Goal: Understand site structure: Grasp the organization and layout of the website

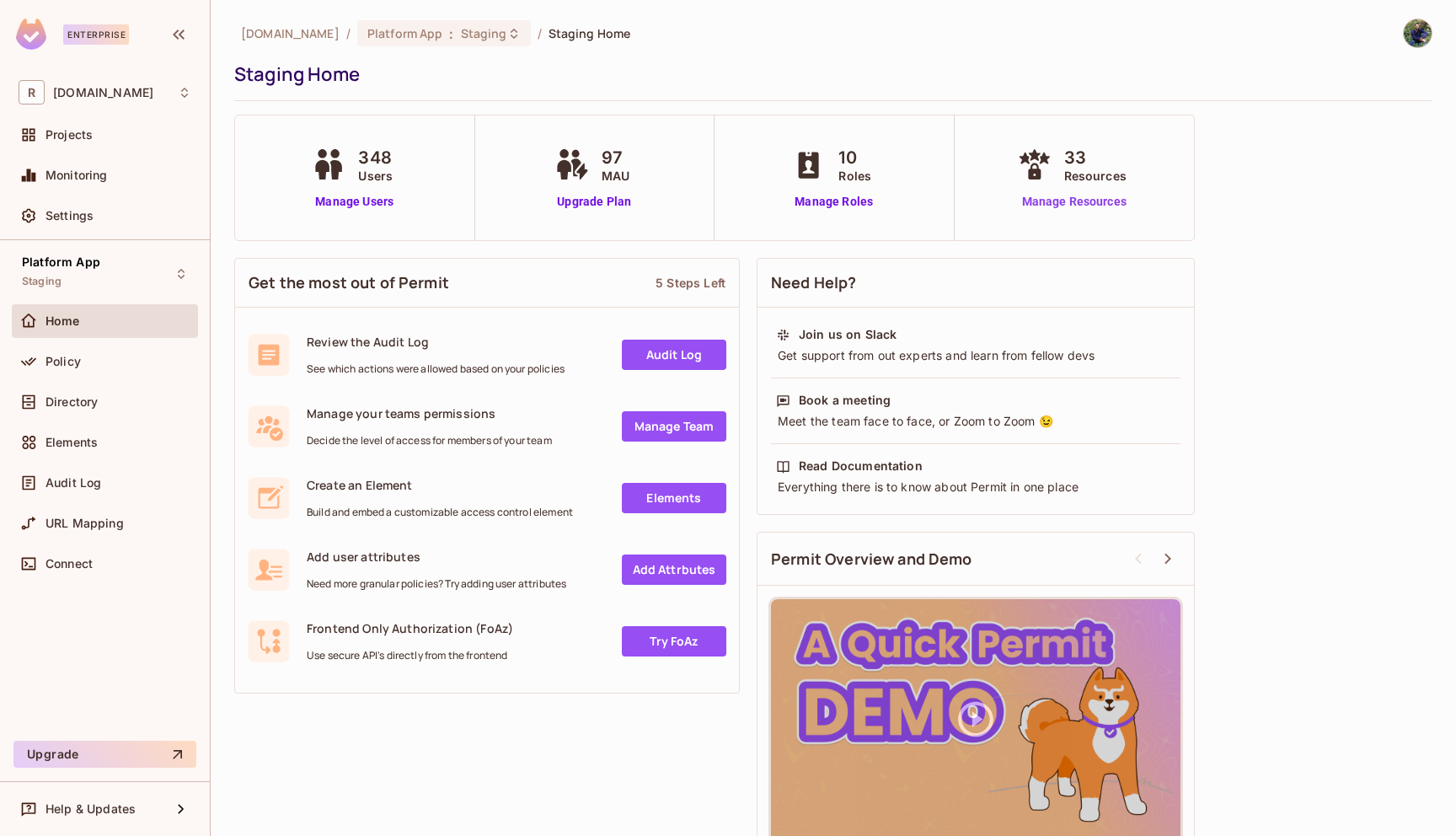
click at [1065, 198] on link "Manage Resources" at bounding box center [1074, 202] width 121 height 18
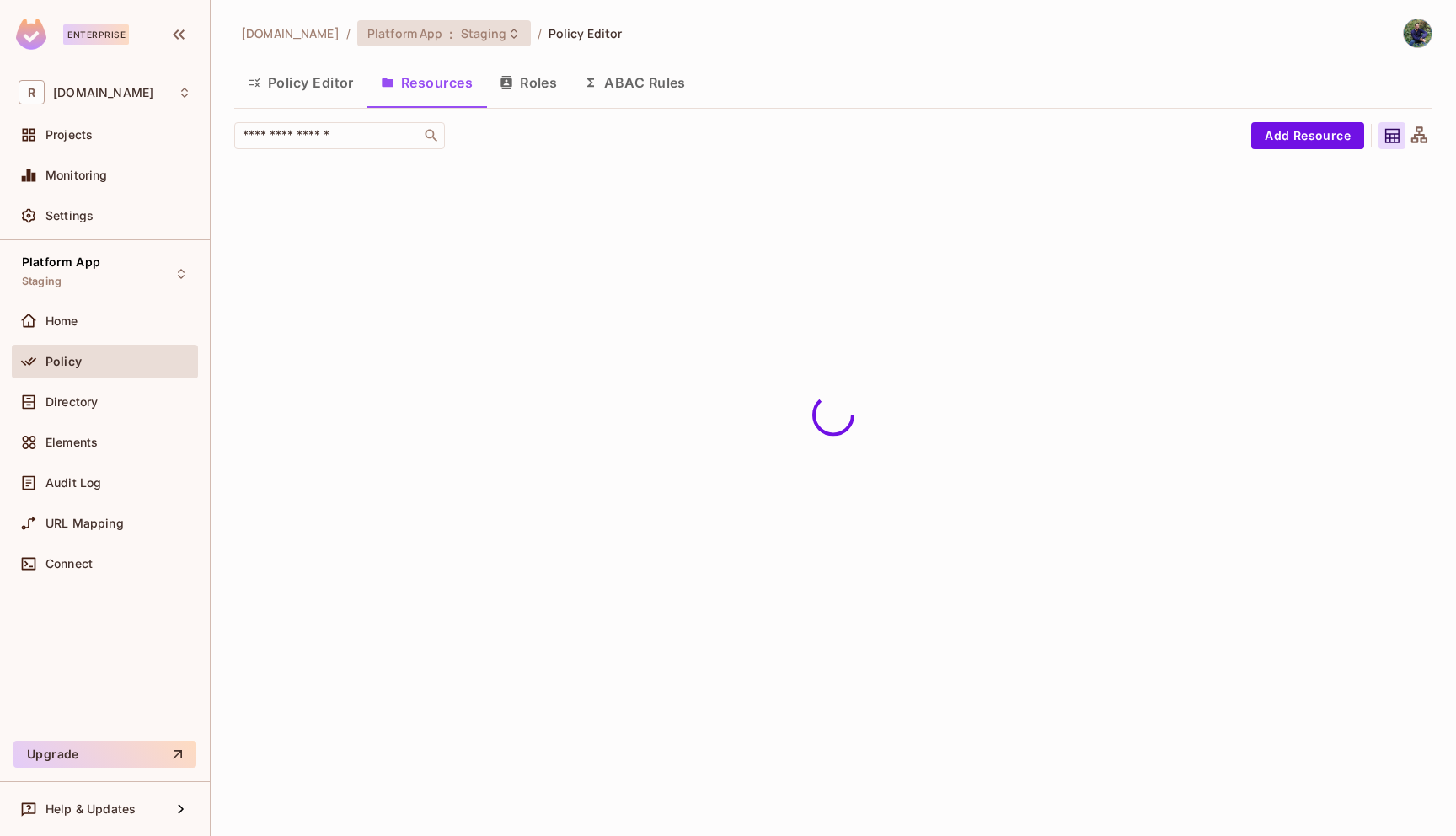
click at [399, 36] on span "Platform App" at bounding box center [405, 33] width 76 height 16
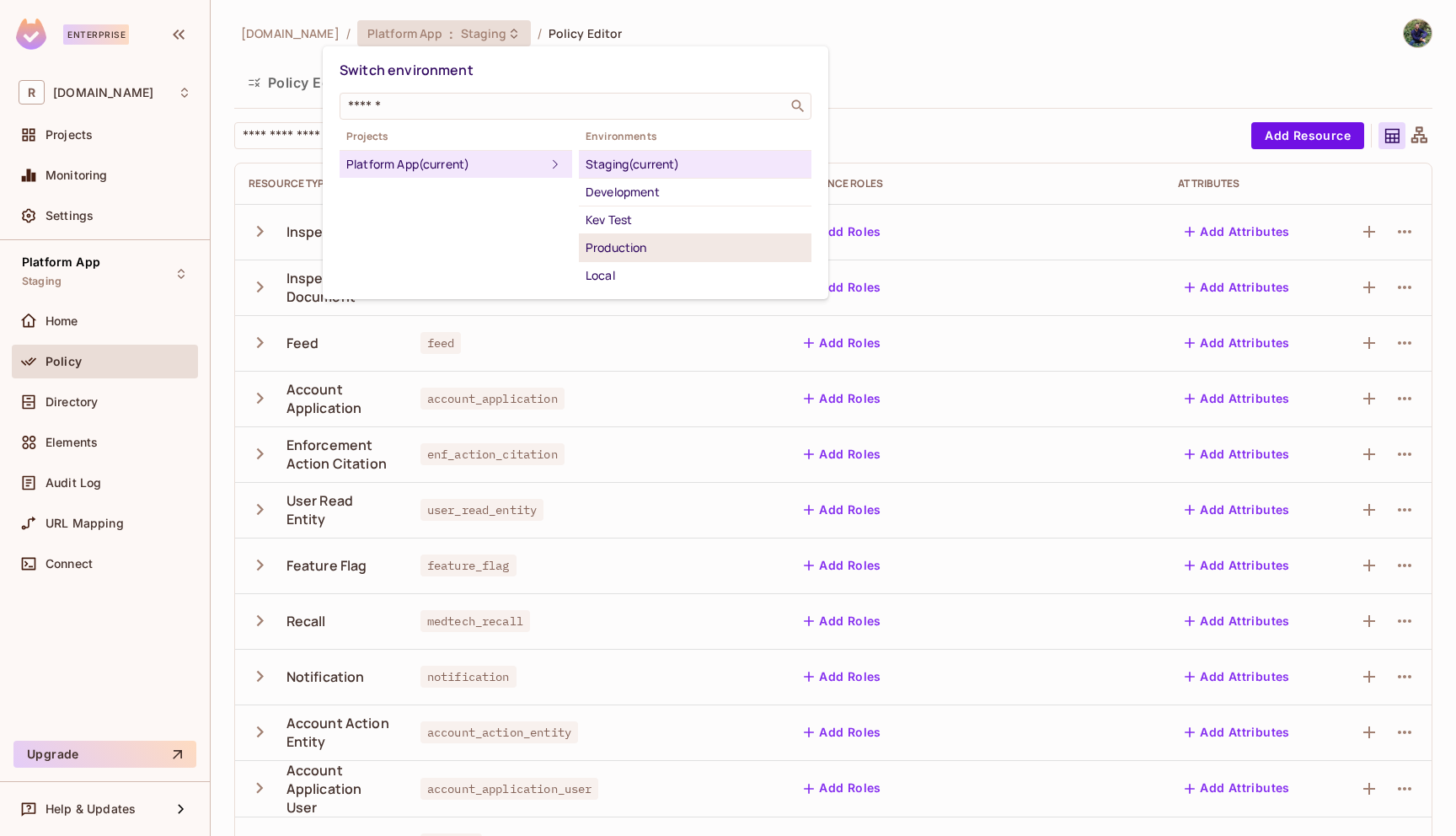
click at [635, 246] on div "Production" at bounding box center [695, 248] width 219 height 21
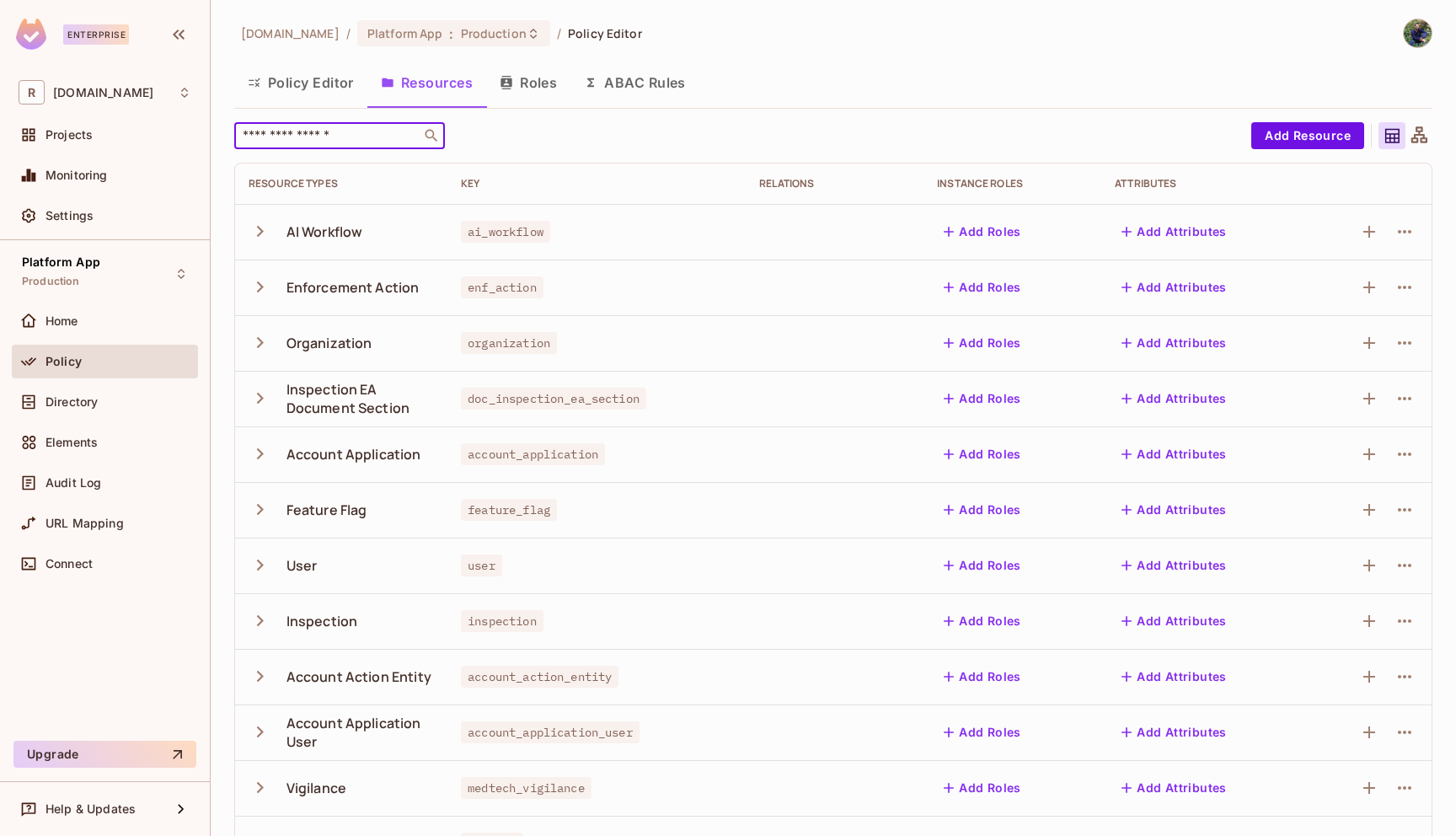
click at [378, 129] on input "text" at bounding box center [327, 136] width 177 height 17
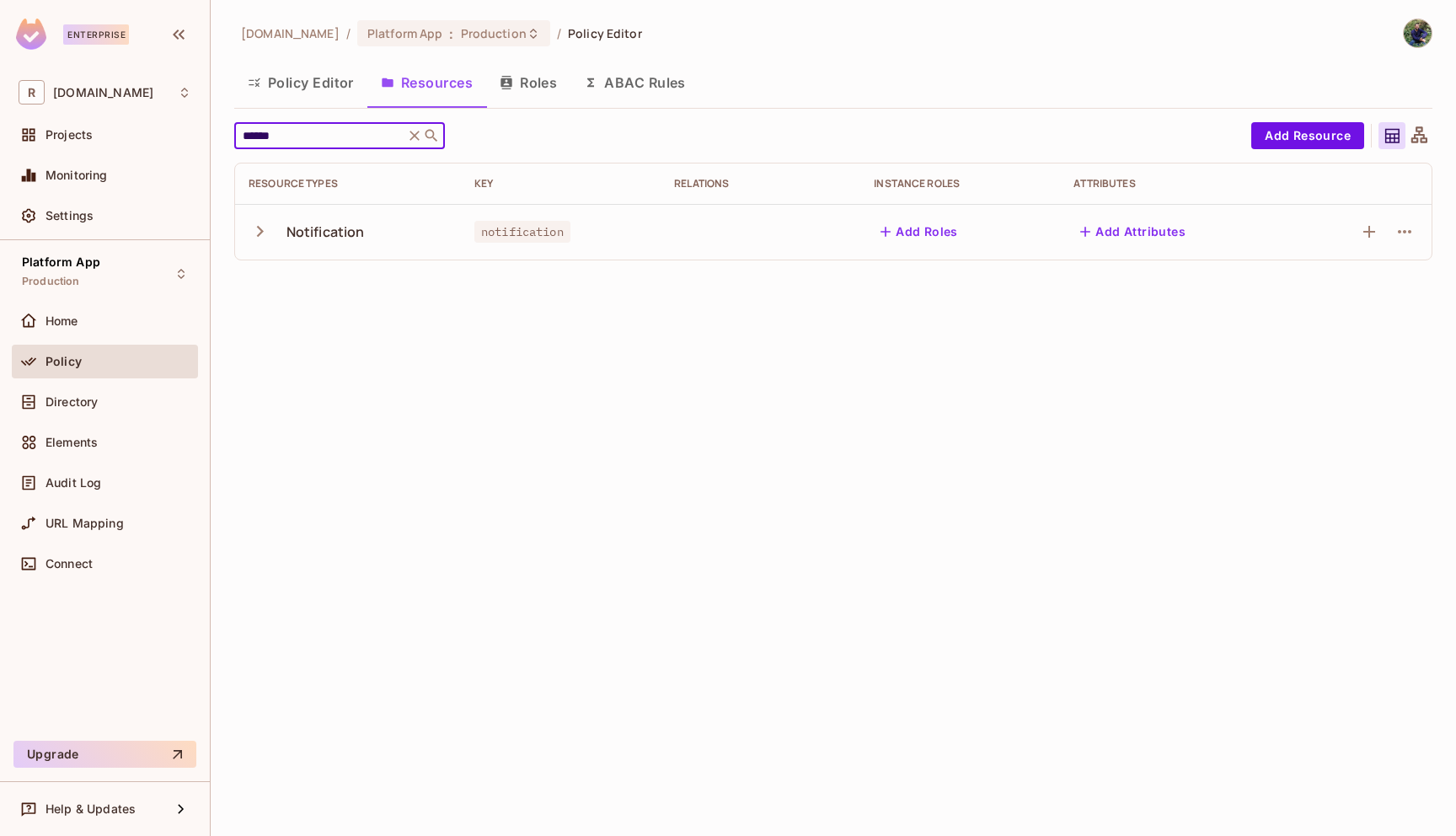
click at [264, 239] on icon "button" at bounding box center [260, 231] width 22 height 22
click at [263, 246] on button "button" at bounding box center [262, 231] width 29 height 37
click at [335, 138] on input "******" at bounding box center [319, 136] width 160 height 17
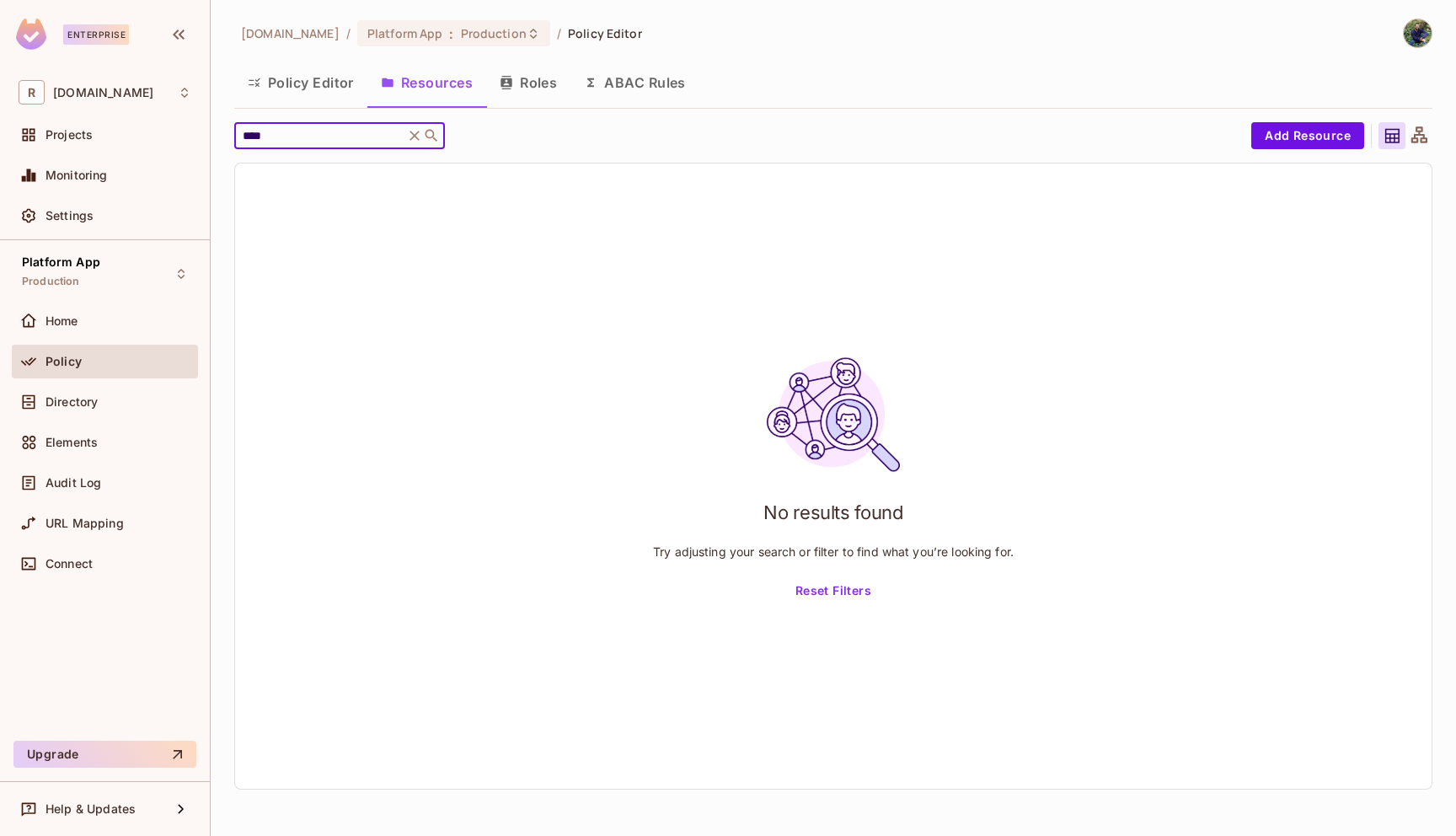
type input "****"
click at [295, 88] on button "Policy Editor" at bounding box center [301, 82] width 133 height 42
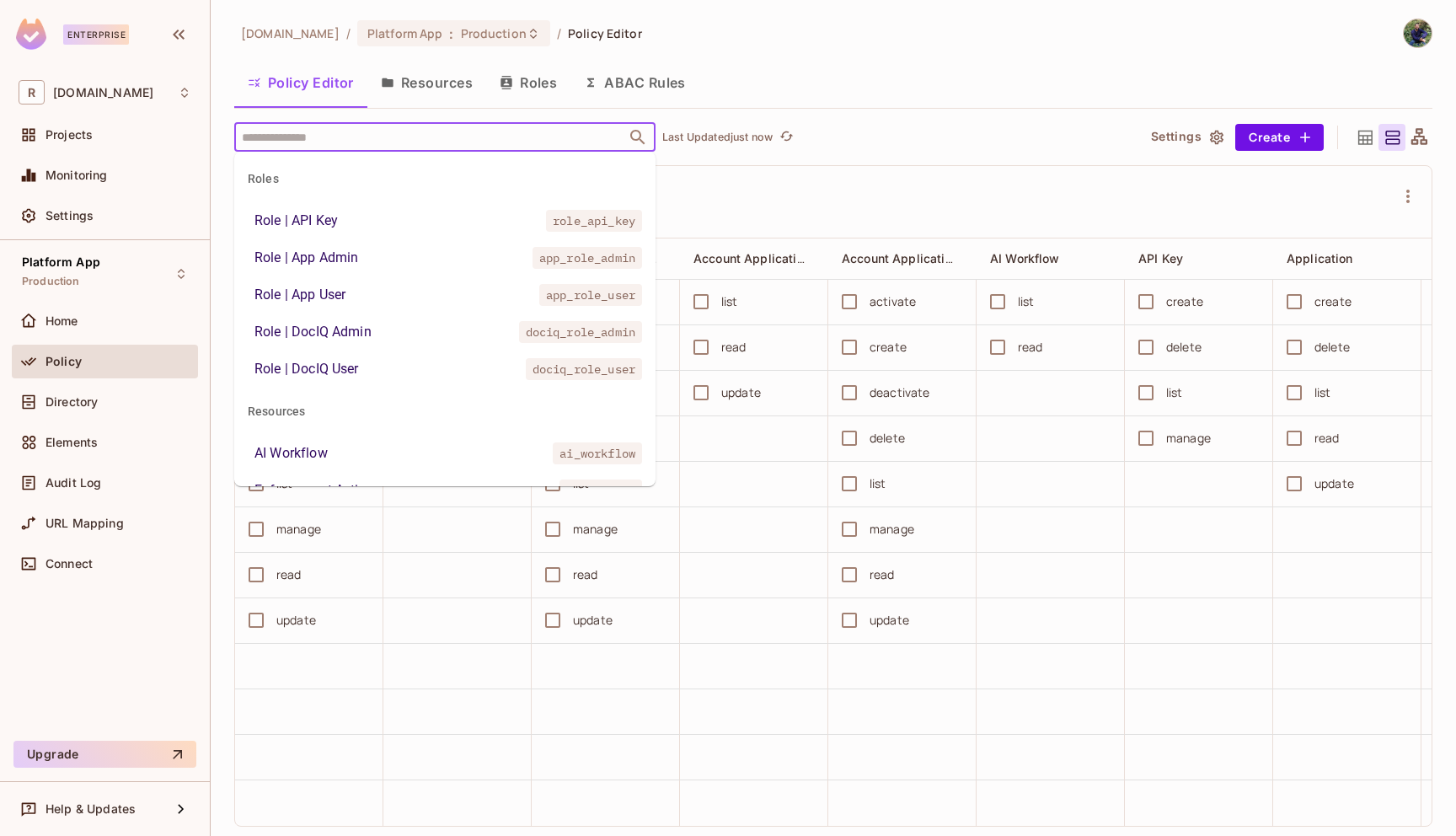
click at [325, 147] on input "text" at bounding box center [430, 136] width 385 height 29
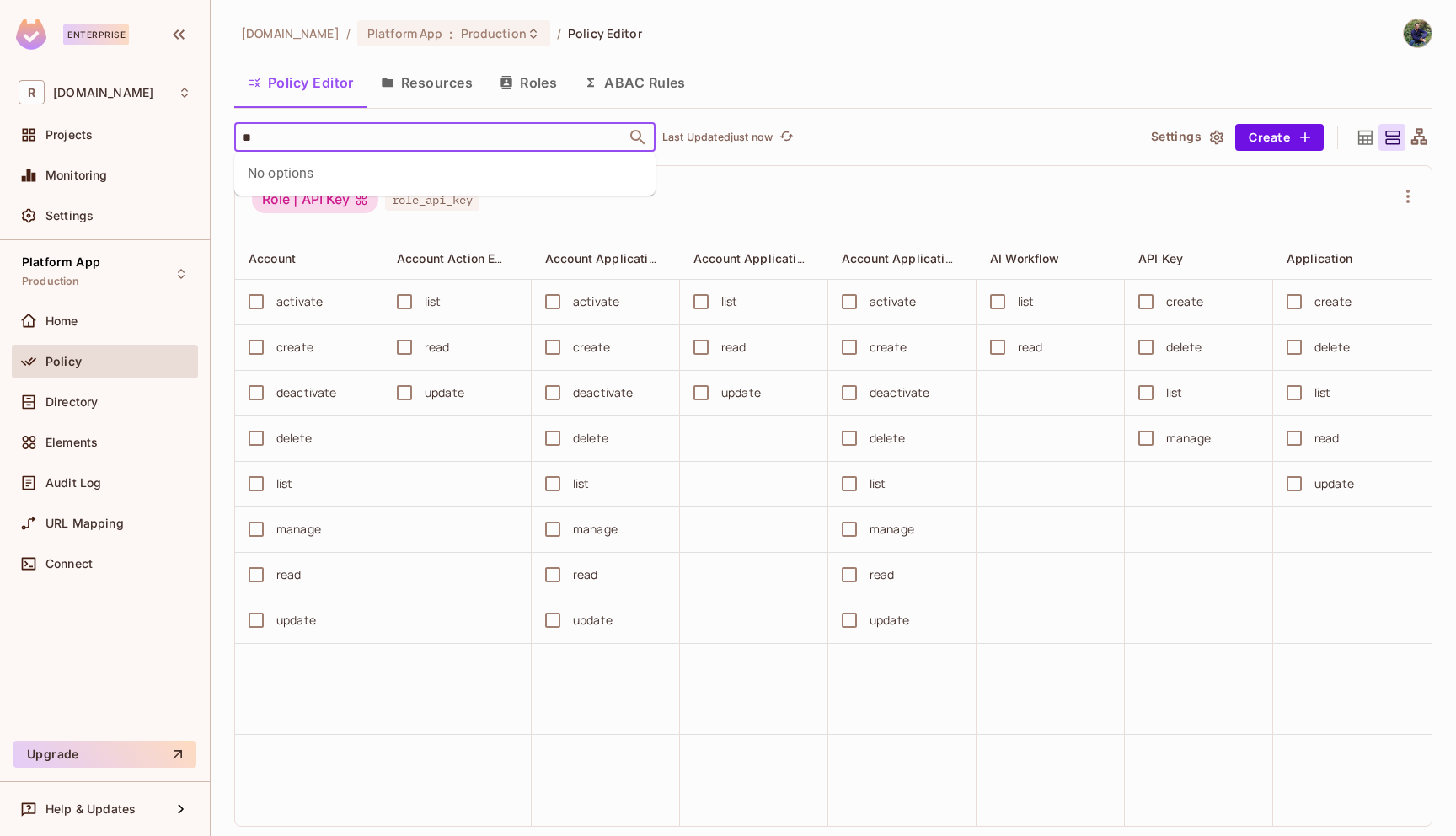
type input "*"
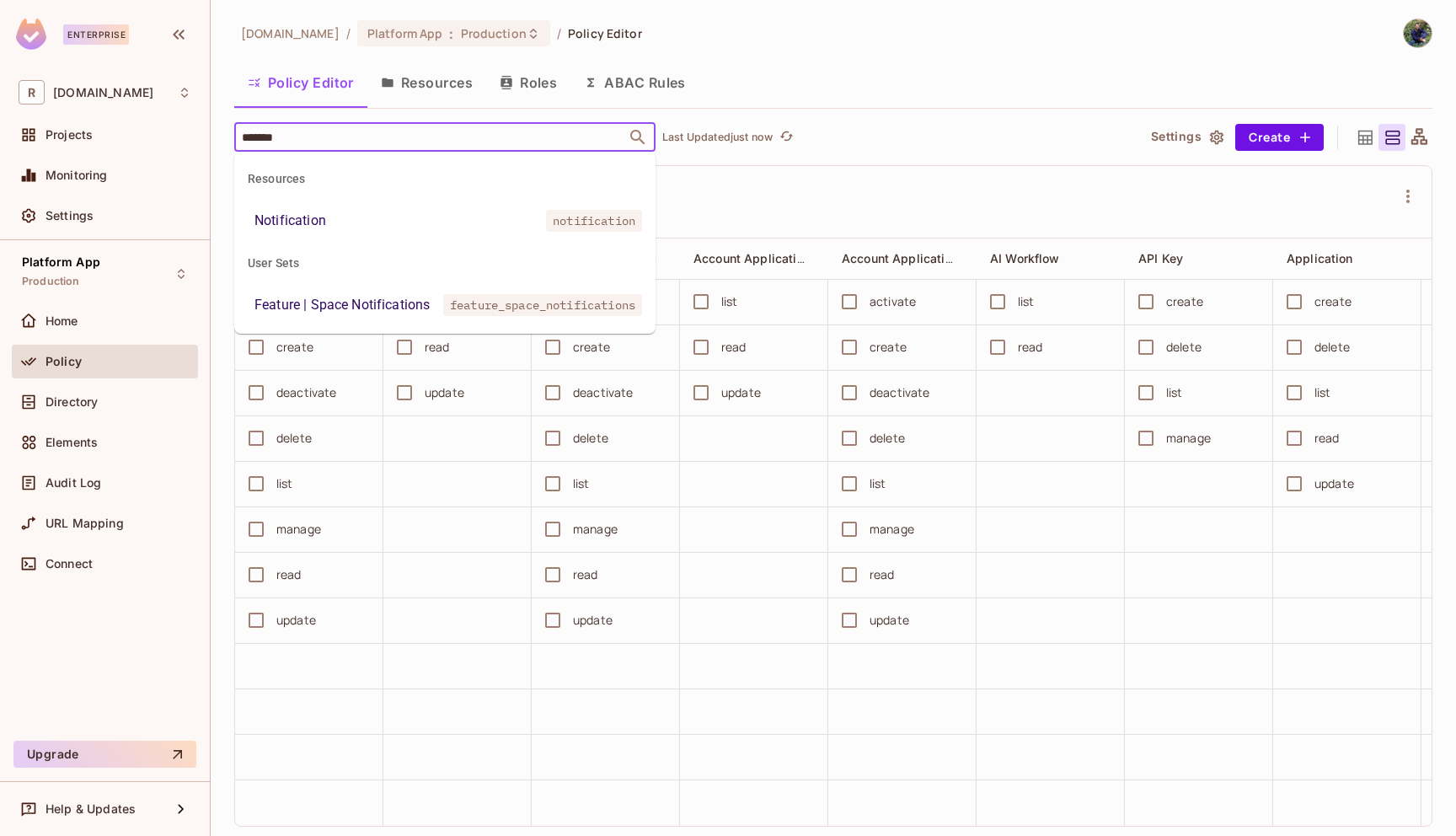
type input "********"
click at [335, 214] on li "Notification notification" at bounding box center [445, 220] width 422 height 30
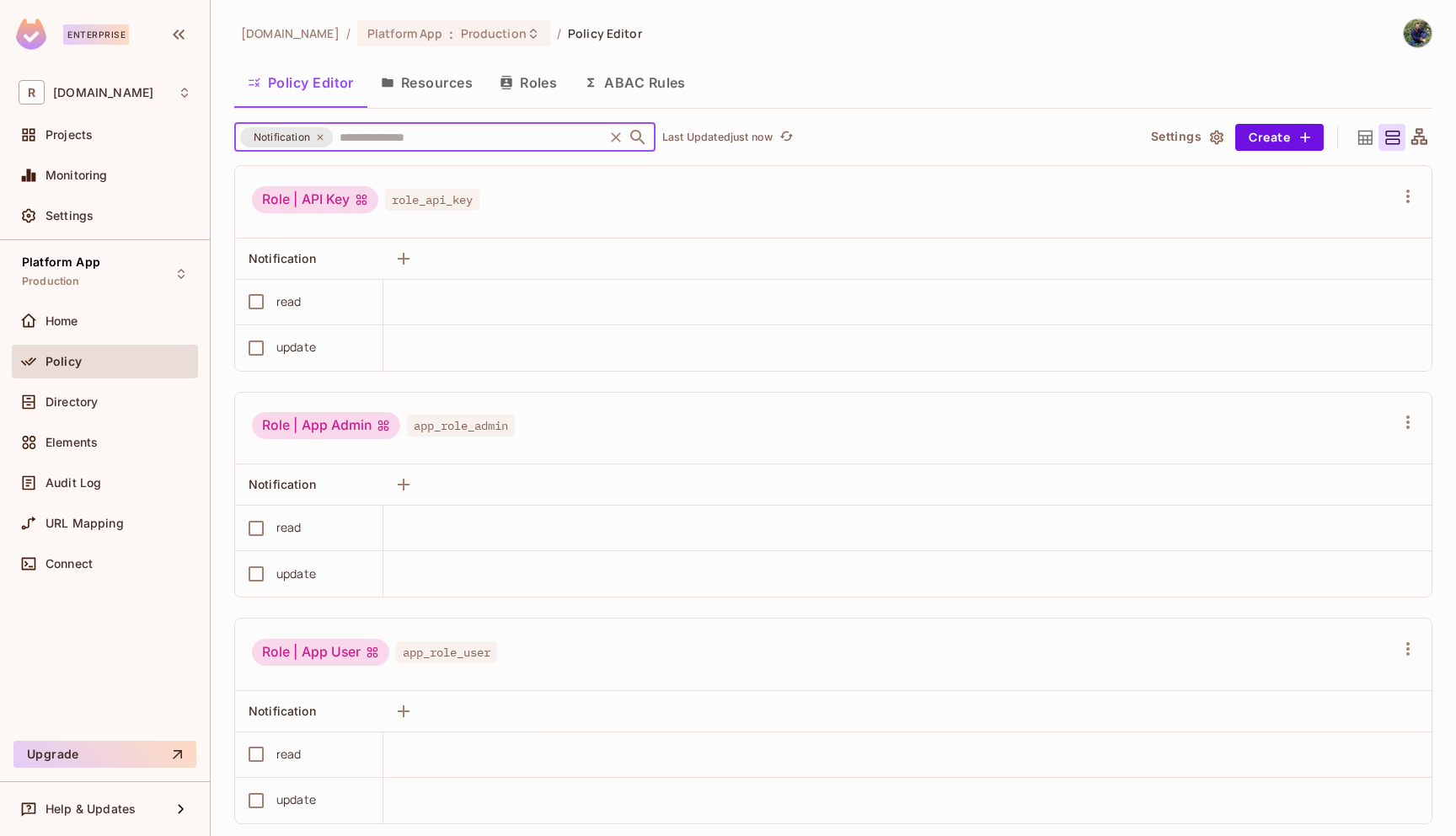
click at [319, 138] on icon at bounding box center [319, 137] width 10 height 10
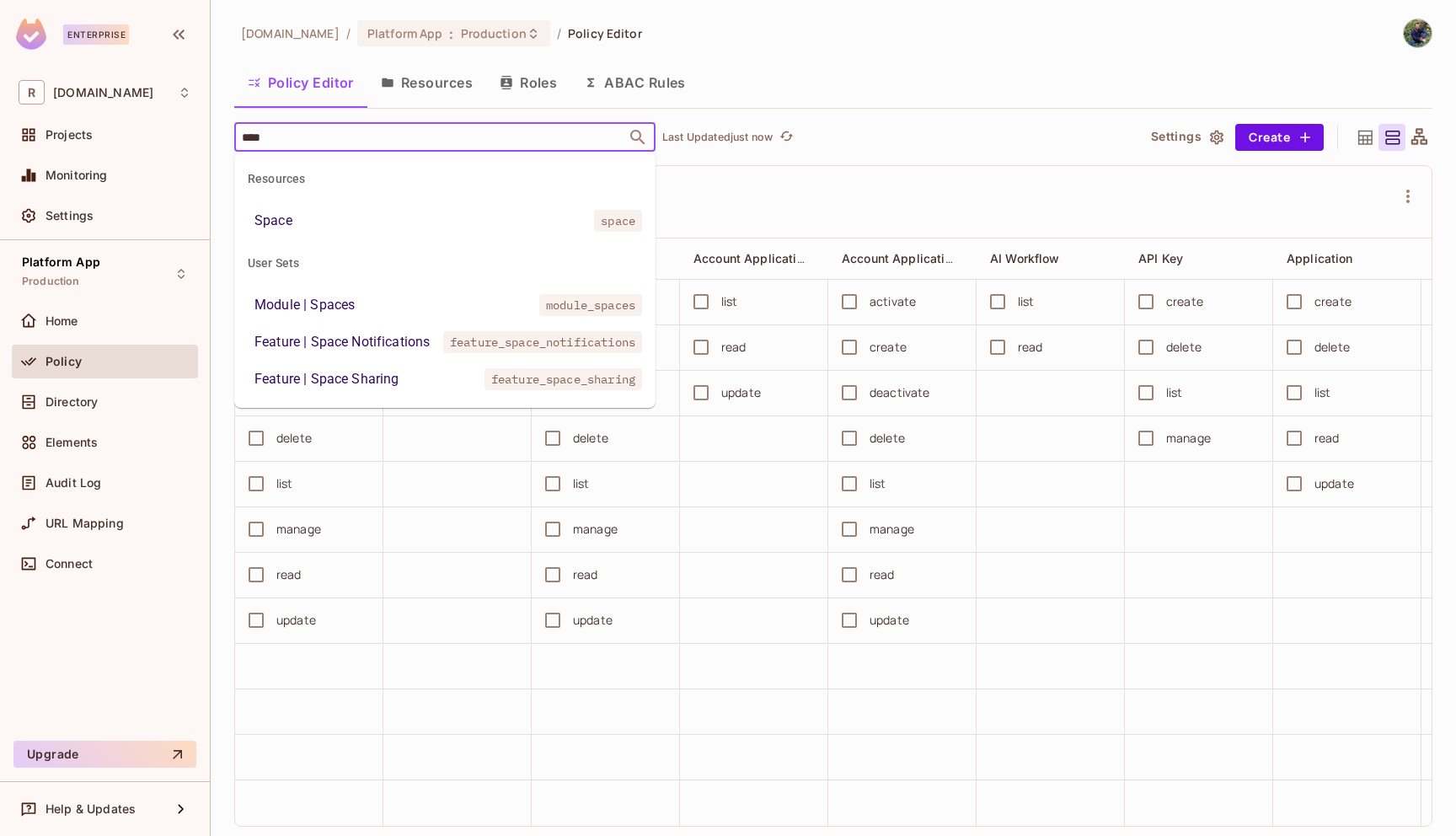
type input "*****"
click at [296, 228] on li "Space space" at bounding box center [445, 220] width 422 height 30
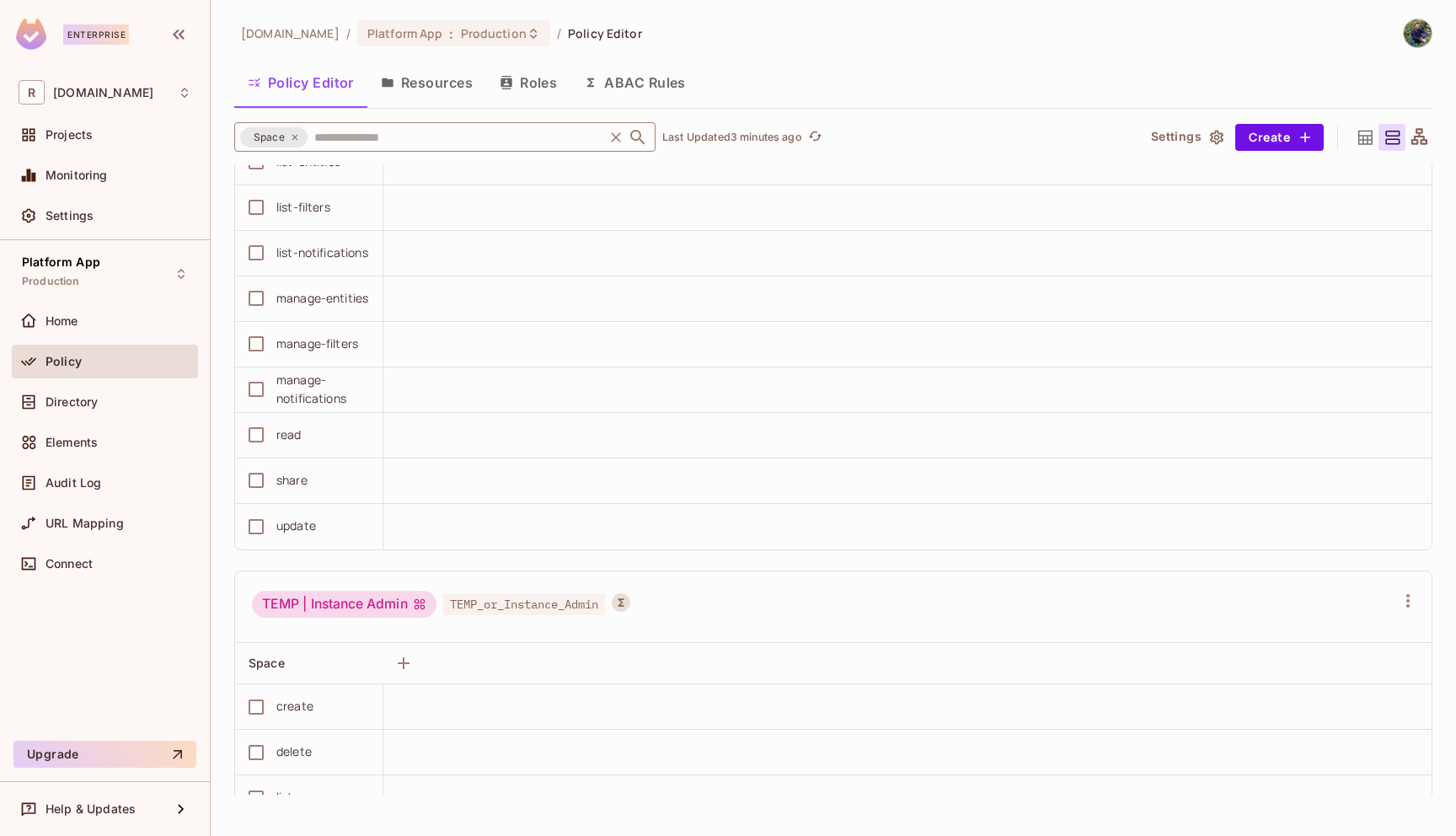
scroll to position [19162, 0]
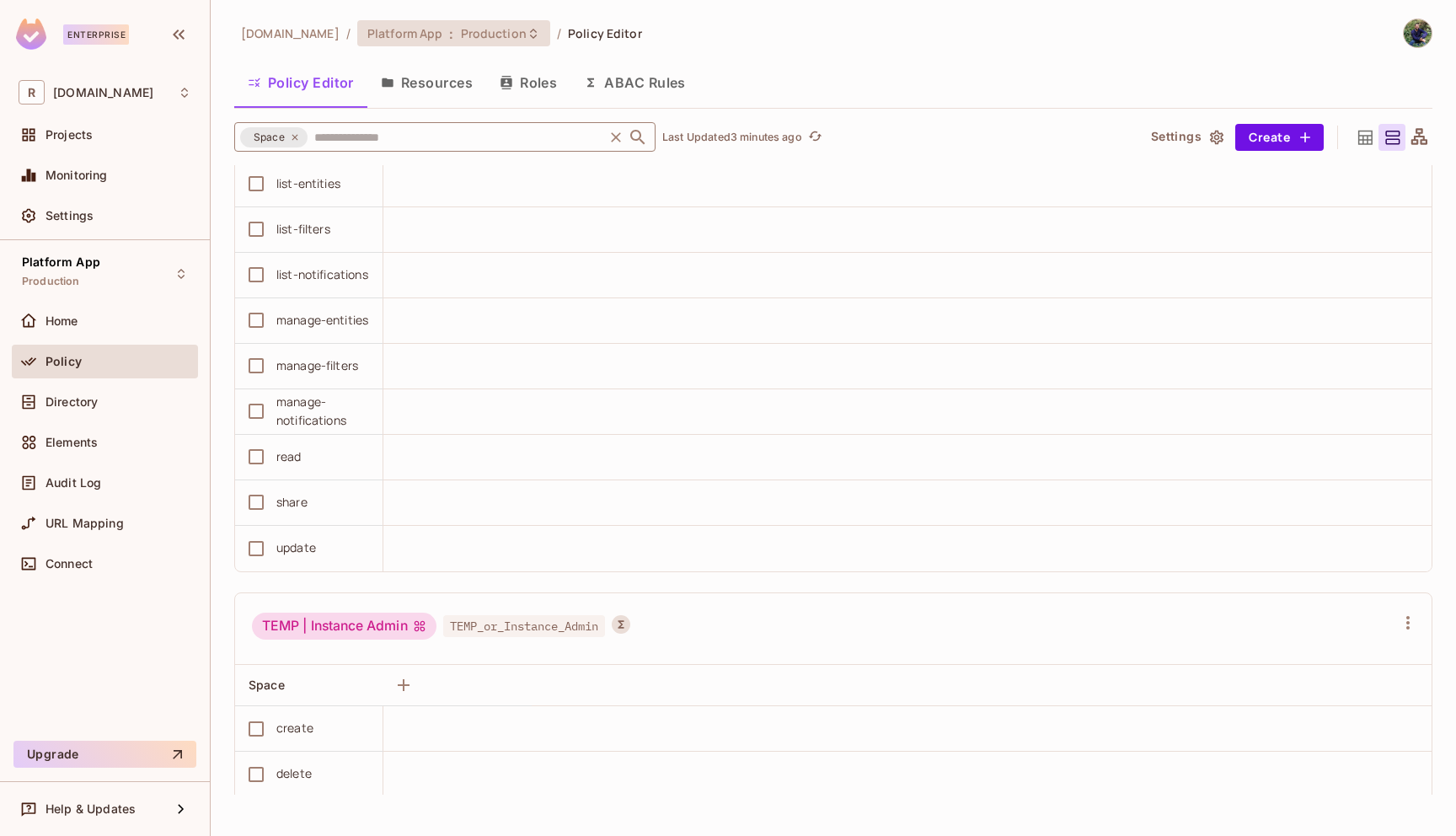
click at [461, 36] on span "Production" at bounding box center [494, 33] width 66 height 16
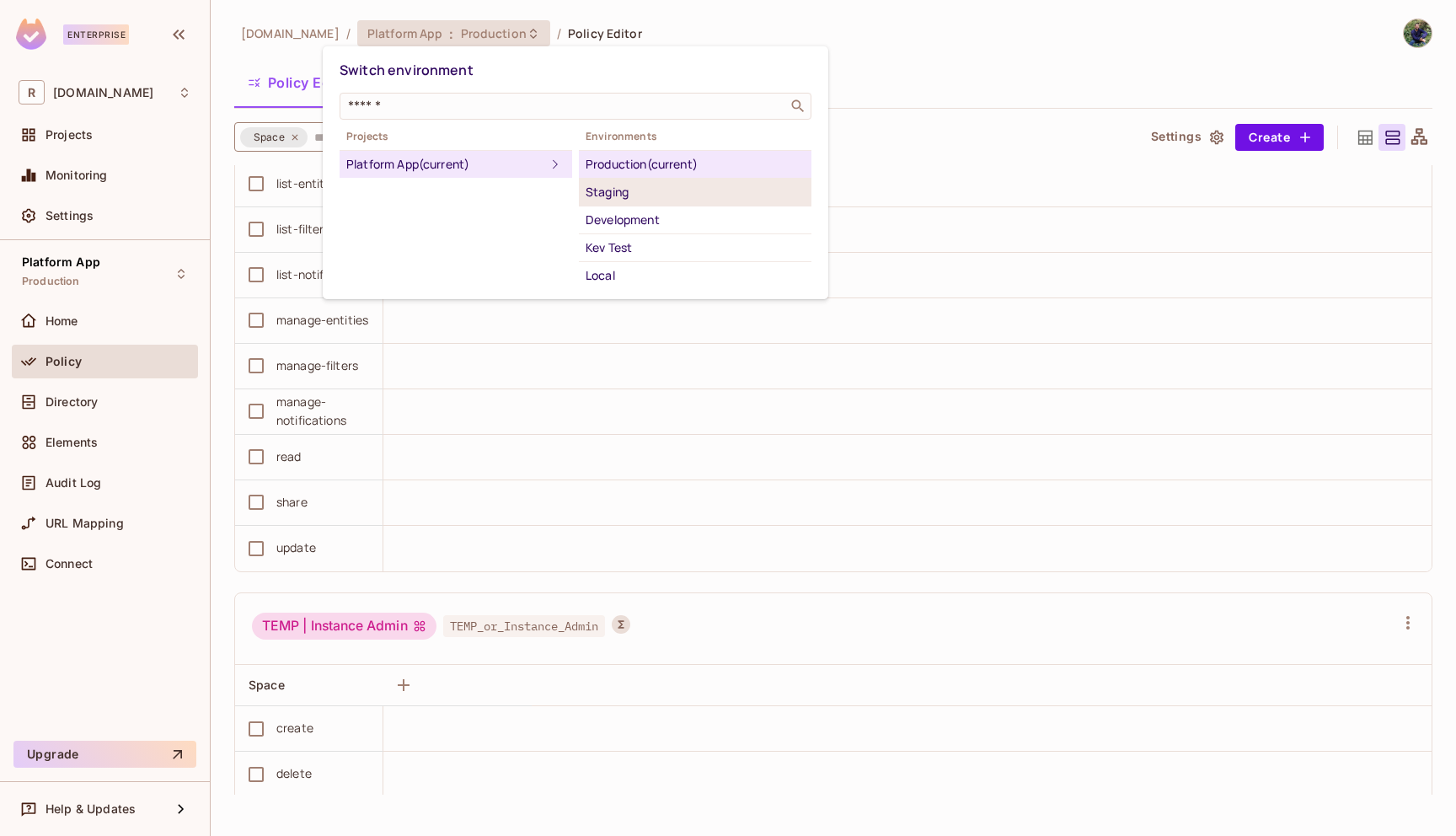
click at [639, 202] on li "Staging" at bounding box center [695, 193] width 232 height 28
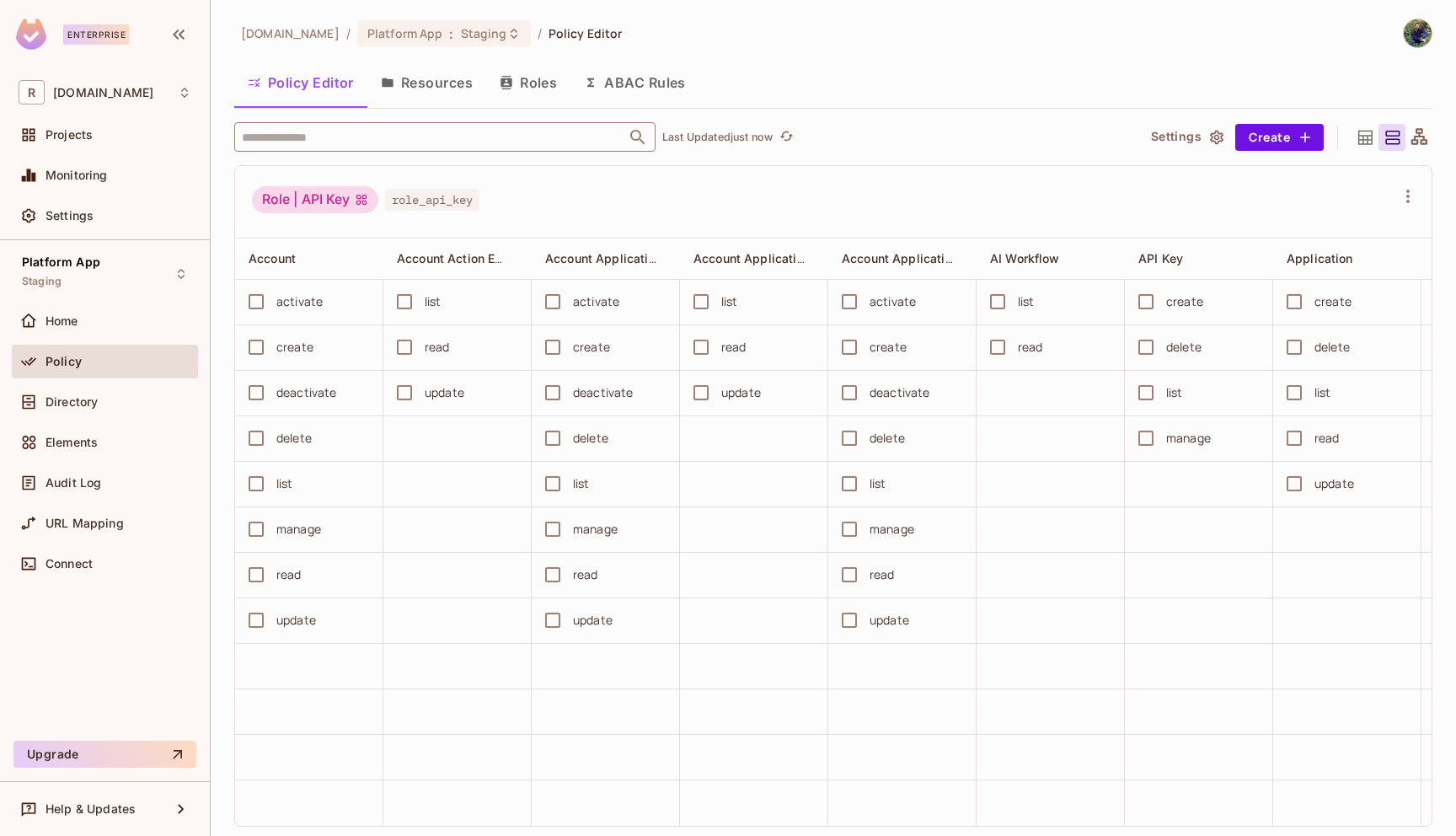
click at [382, 145] on input "text" at bounding box center [430, 136] width 385 height 29
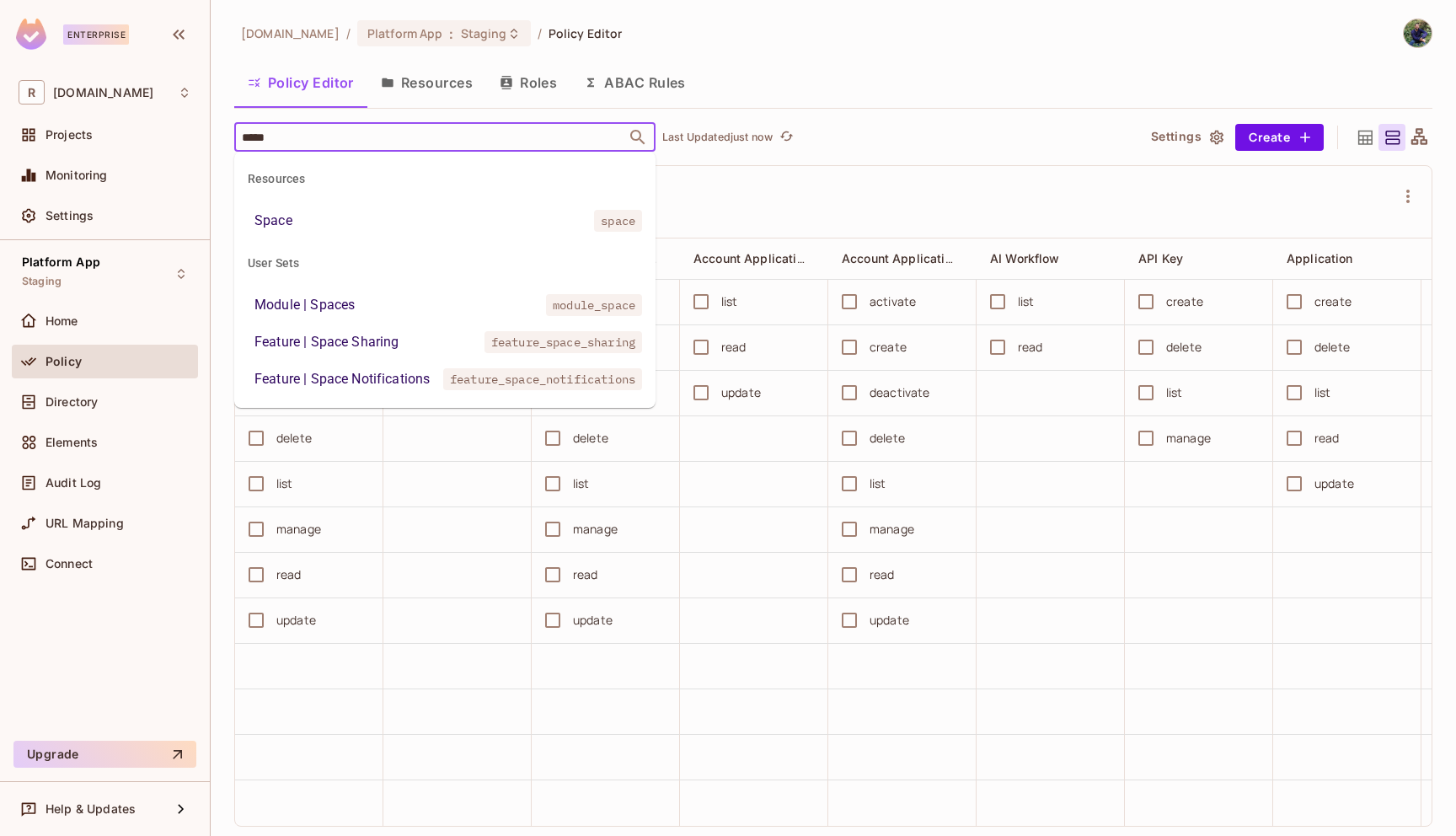
type input "******"
click at [389, 213] on li "Space space" at bounding box center [445, 220] width 422 height 30
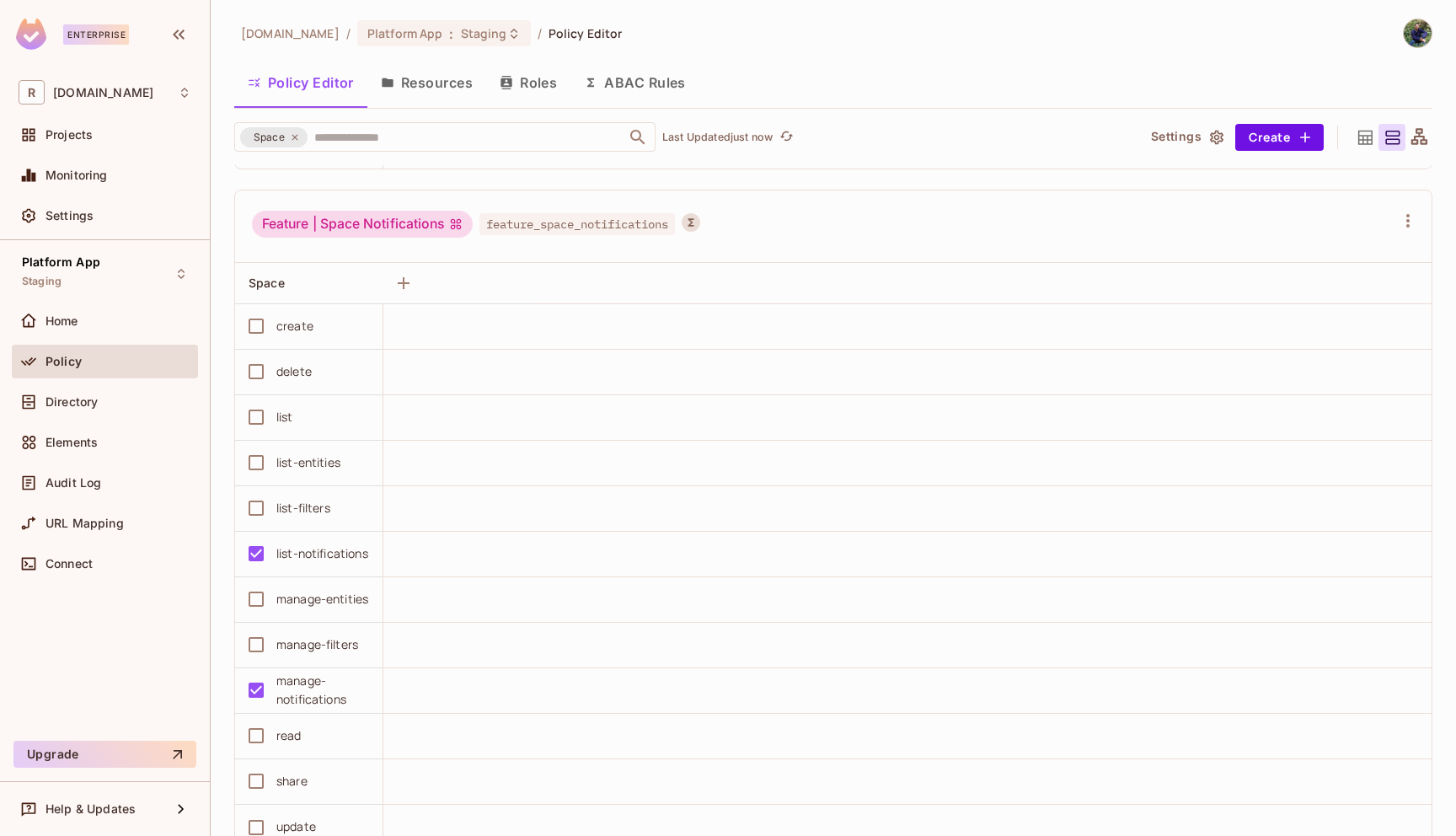
scroll to position [10332, 0]
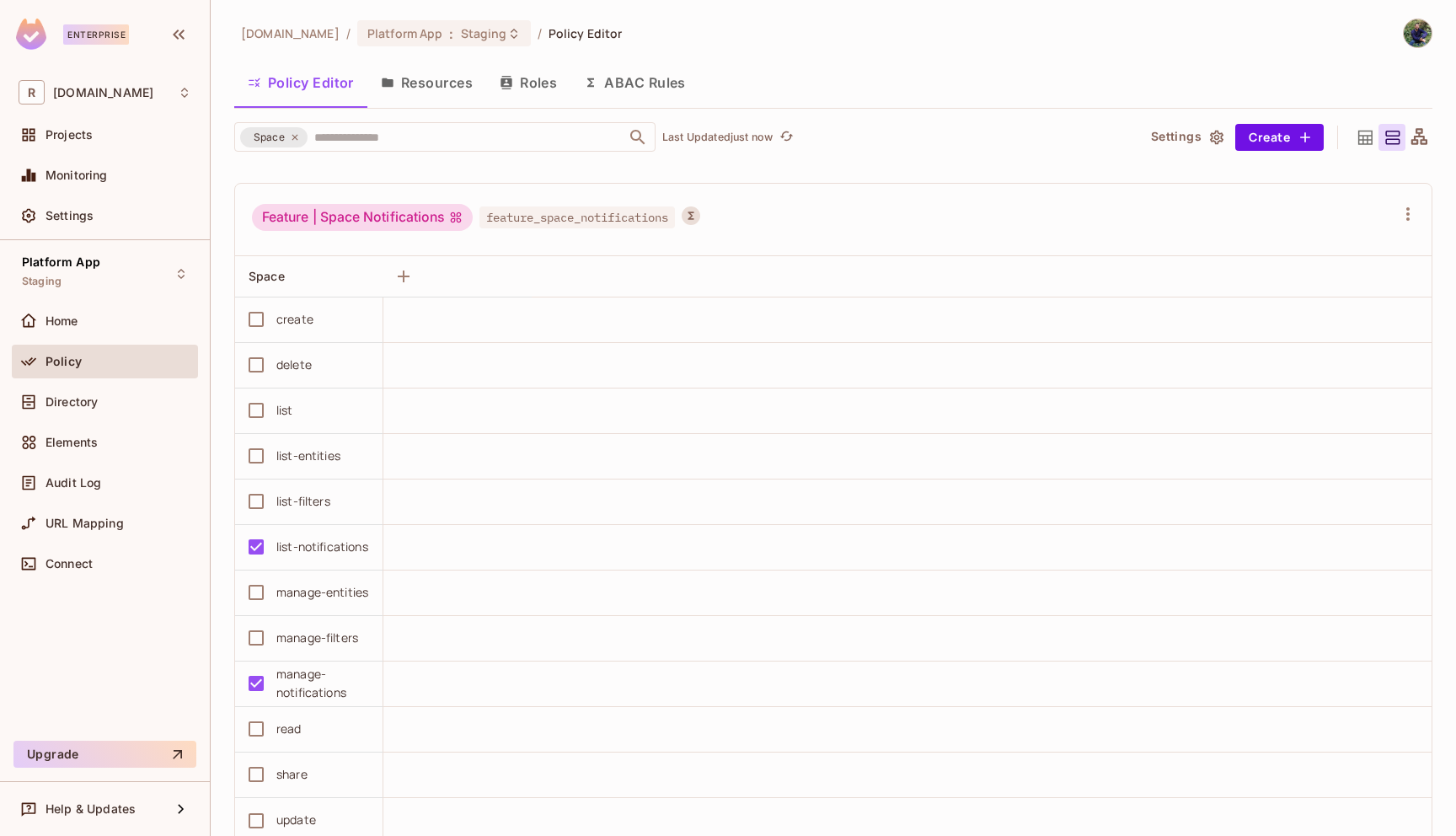
click at [609, 221] on span "feature_space_notifications" at bounding box center [577, 216] width 196 height 22
copy span "feature_space_notifications"
click at [461, 34] on span "Staging" at bounding box center [483, 33] width 46 height 16
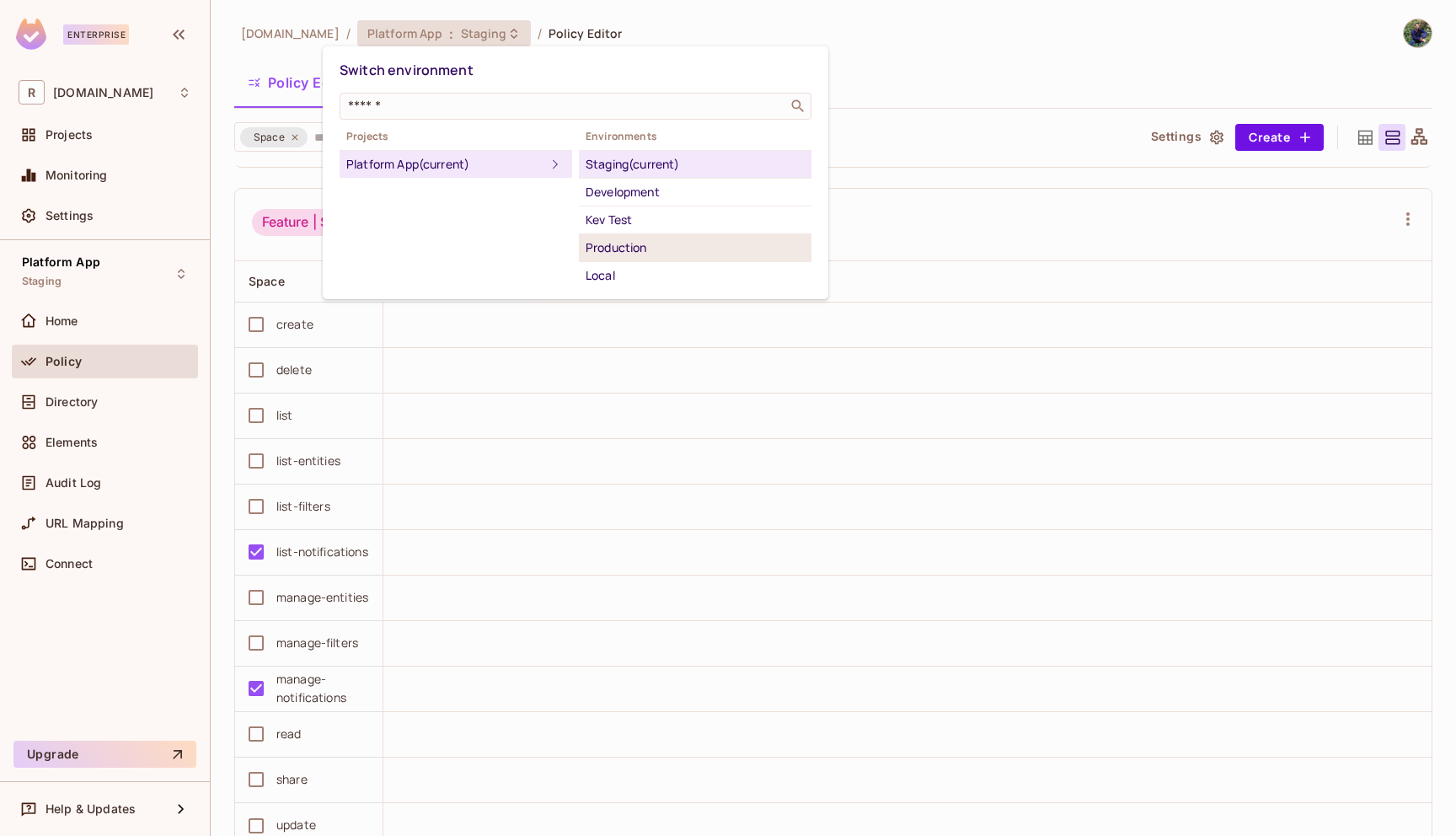
click at [639, 247] on div "Production" at bounding box center [695, 248] width 219 height 21
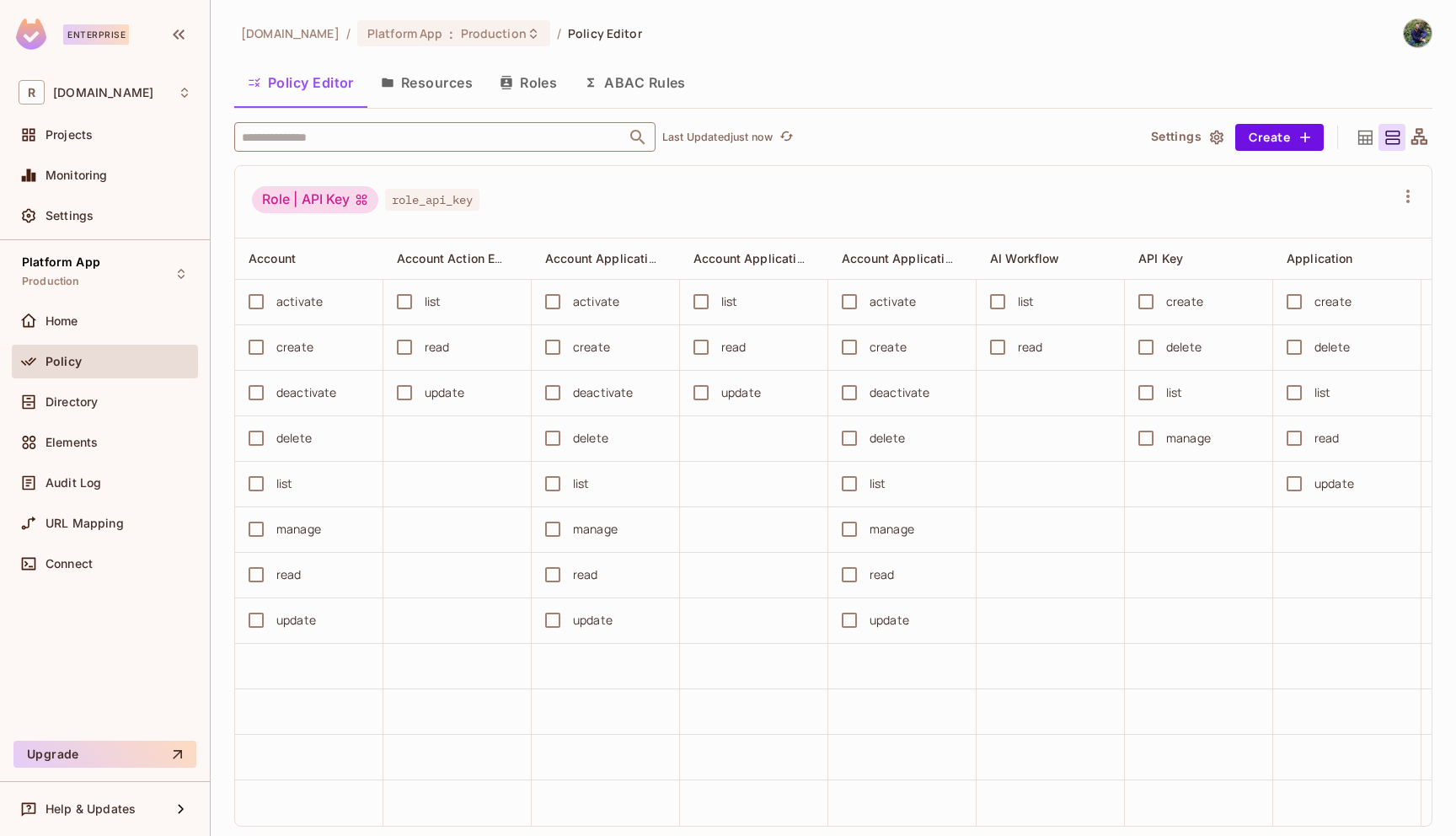
click at [458, 146] on input "text" at bounding box center [430, 136] width 385 height 29
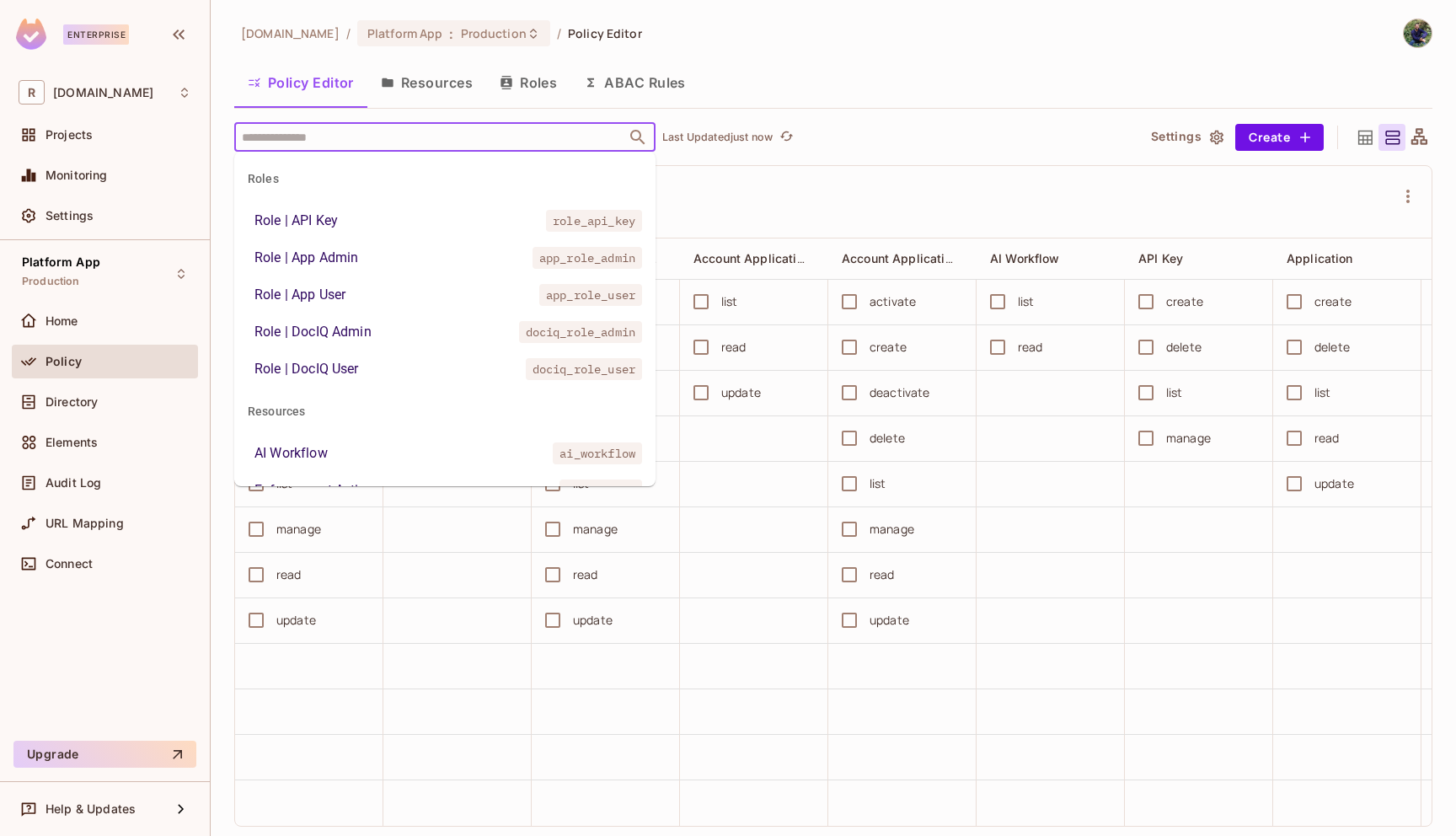
paste input "**********"
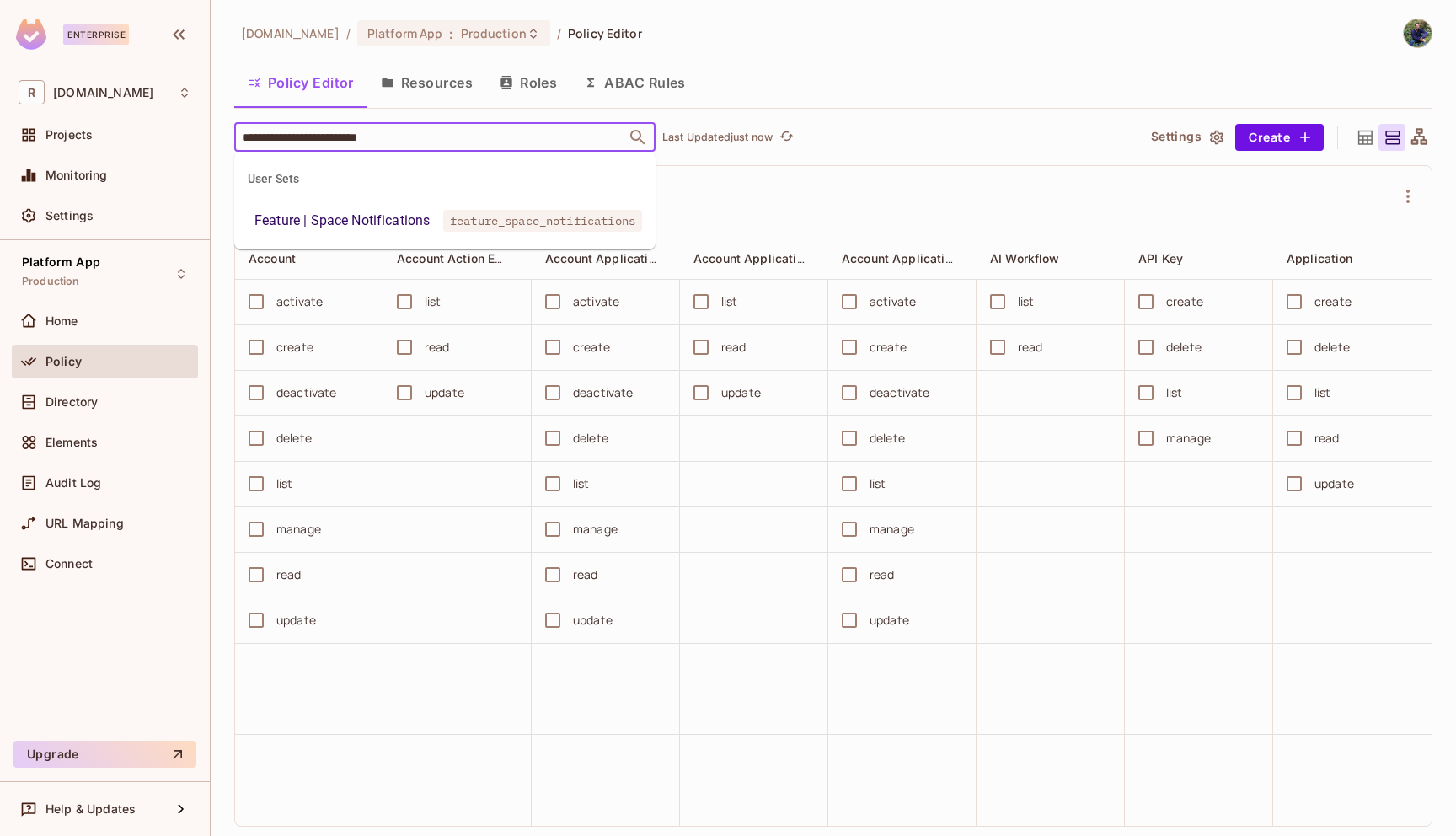
type input "**********"
click at [513, 231] on span "feature_space_notifications" at bounding box center [542, 220] width 199 height 22
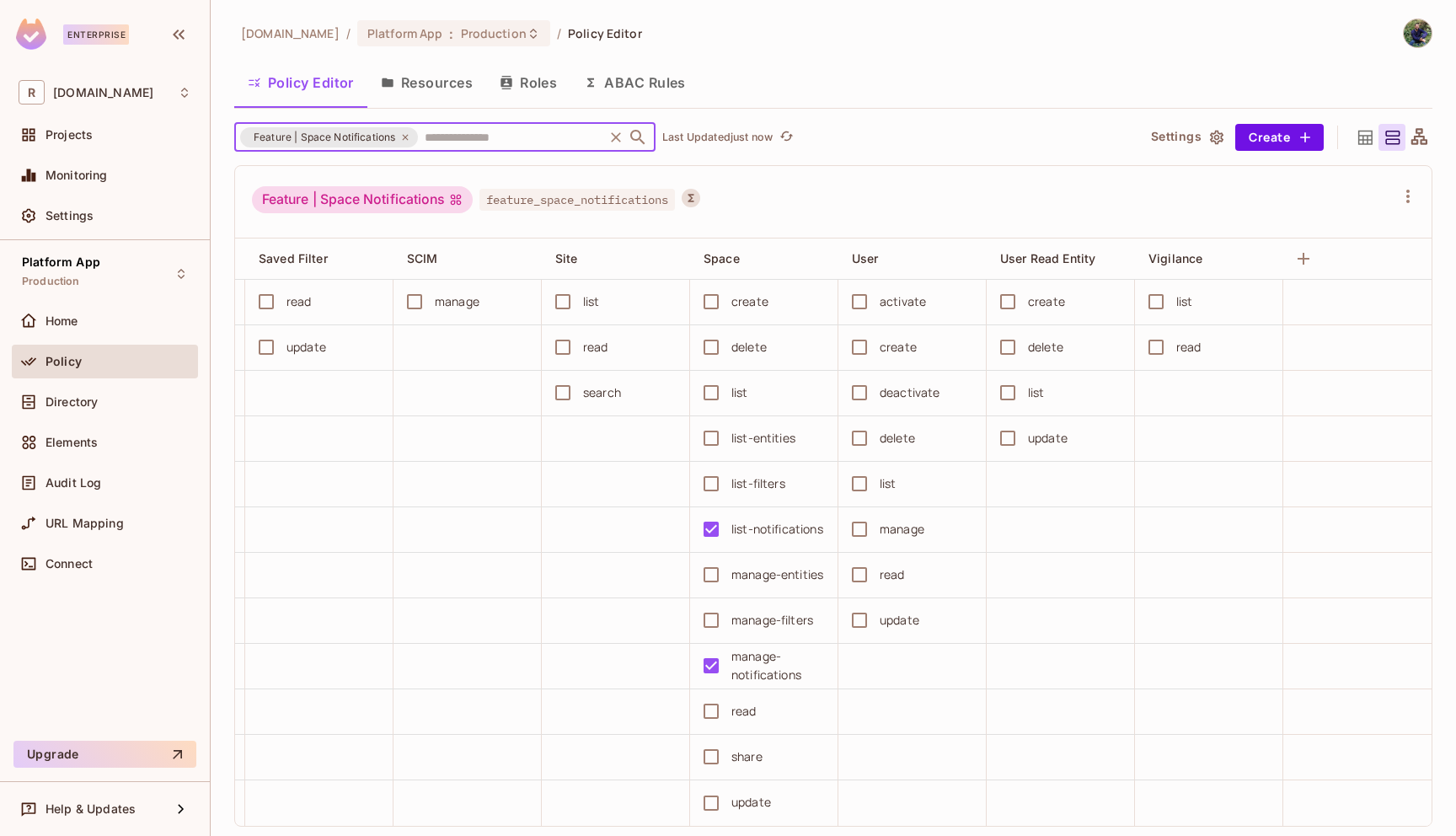
scroll to position [0, 2659]
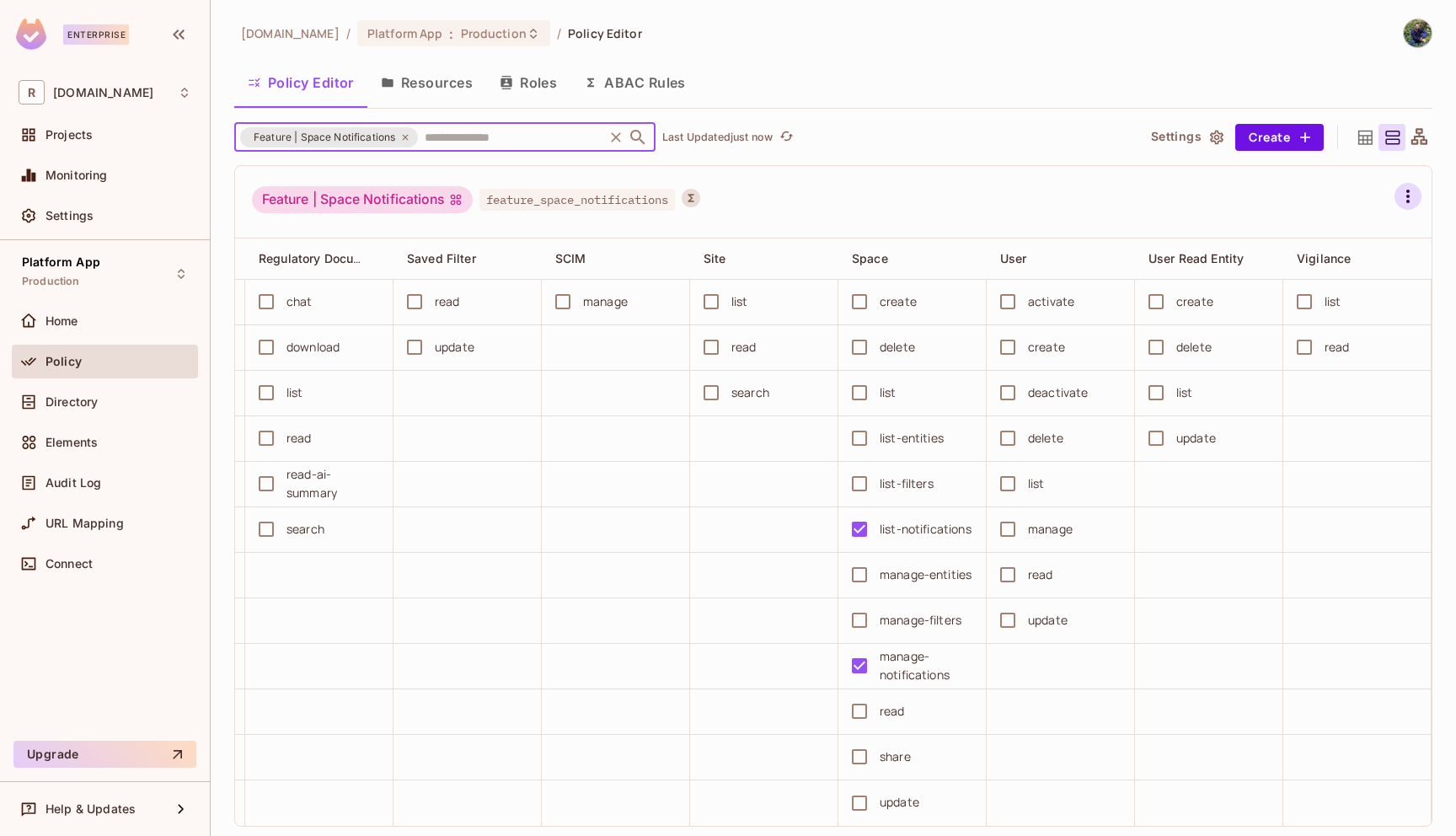
click at [1415, 202] on icon "button" at bounding box center [1408, 197] width 21 height 21
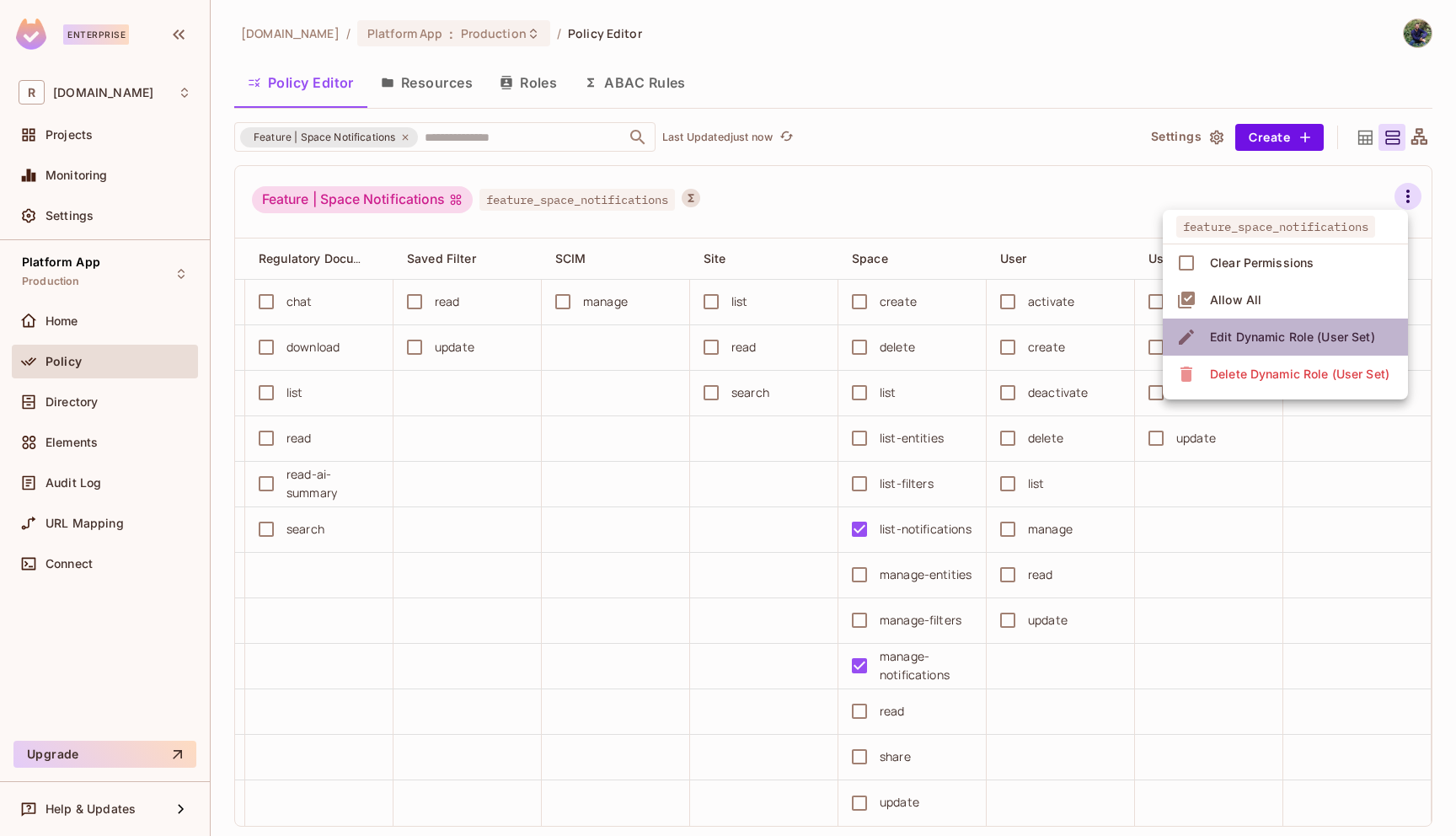
click at [1274, 329] on div "Edit Dynamic Role (User Set)" at bounding box center [1292, 337] width 165 height 17
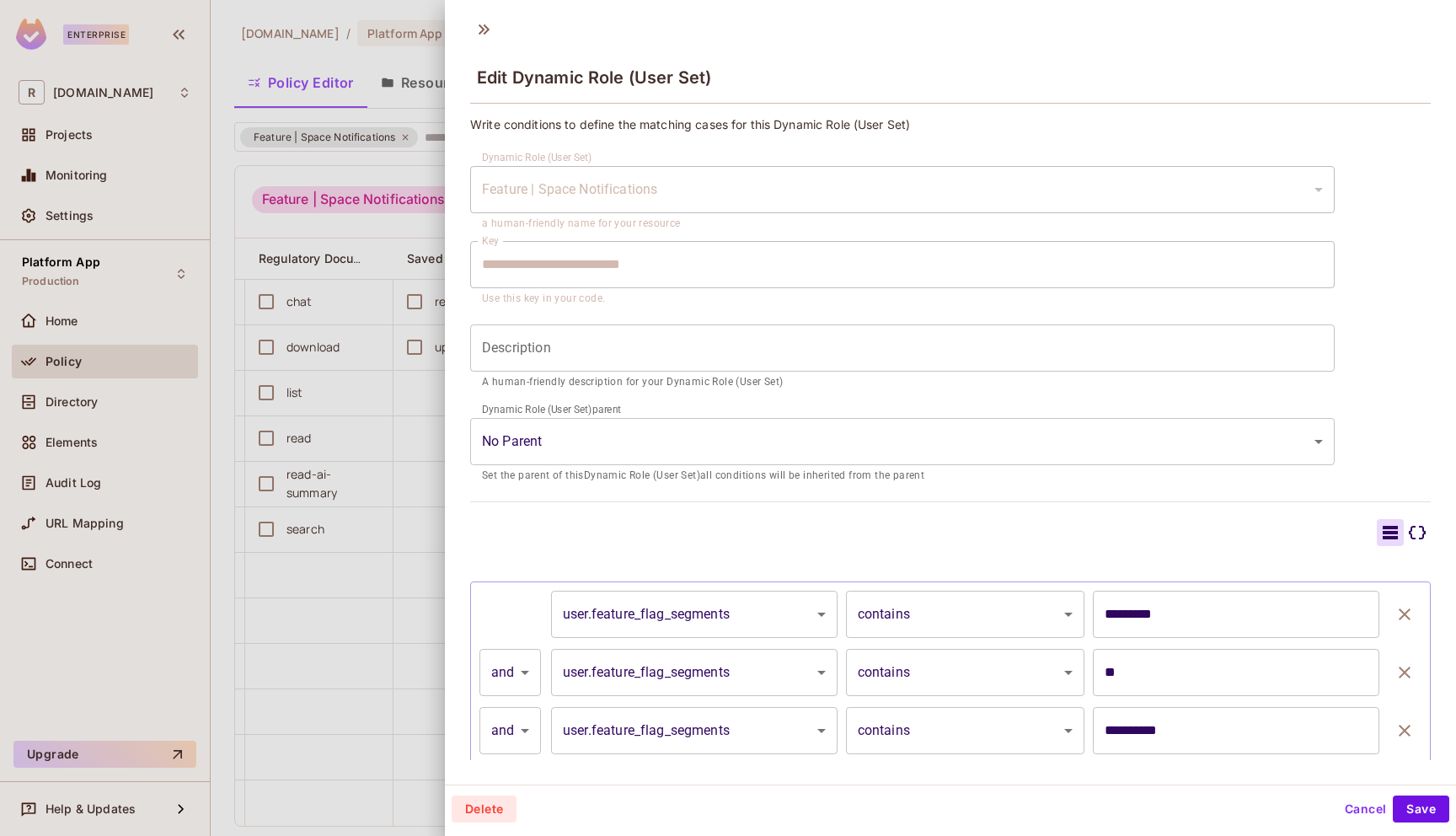
scroll to position [76, 0]
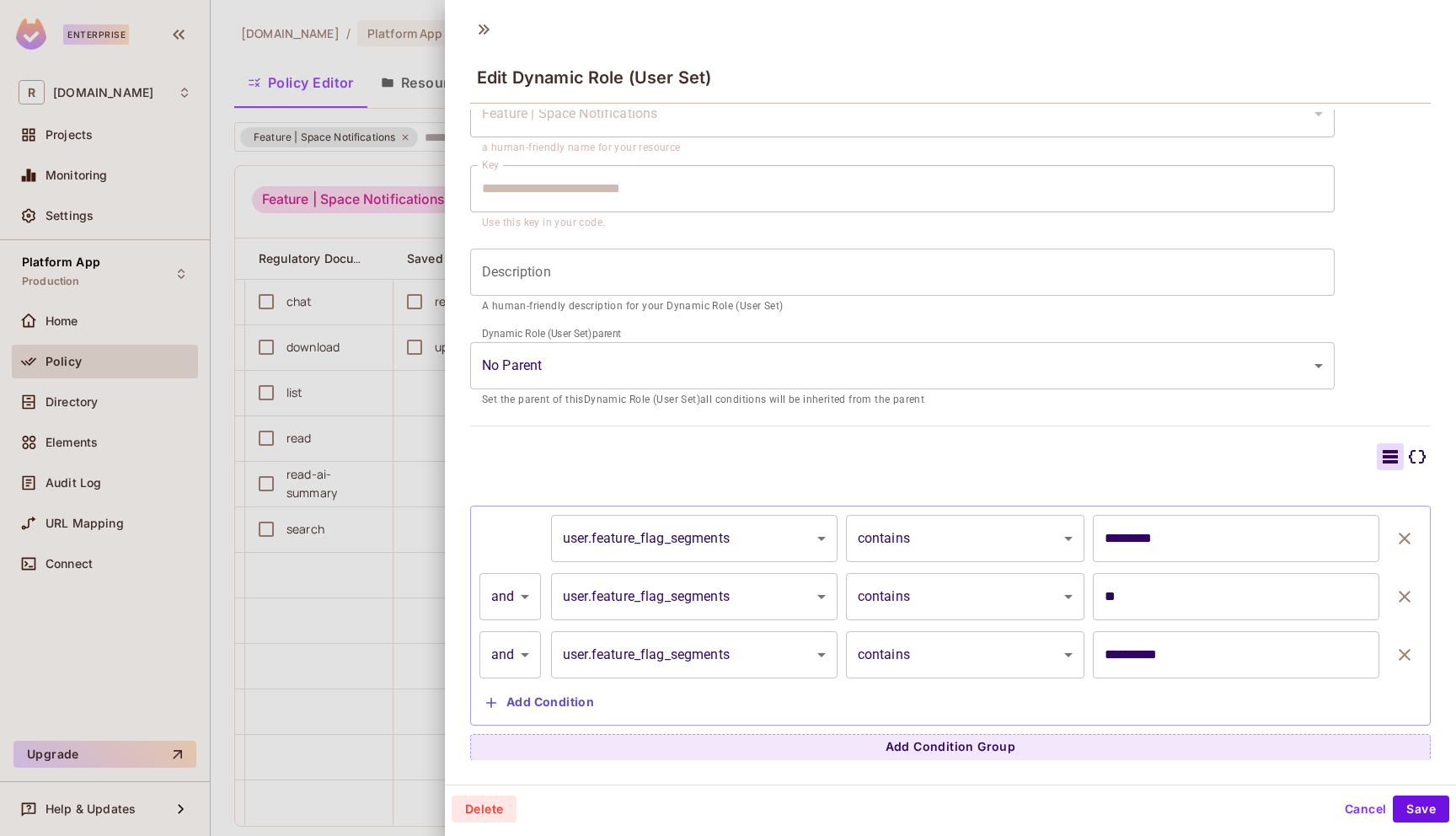
click at [338, 515] on div at bounding box center [728, 418] width 1456 height 836
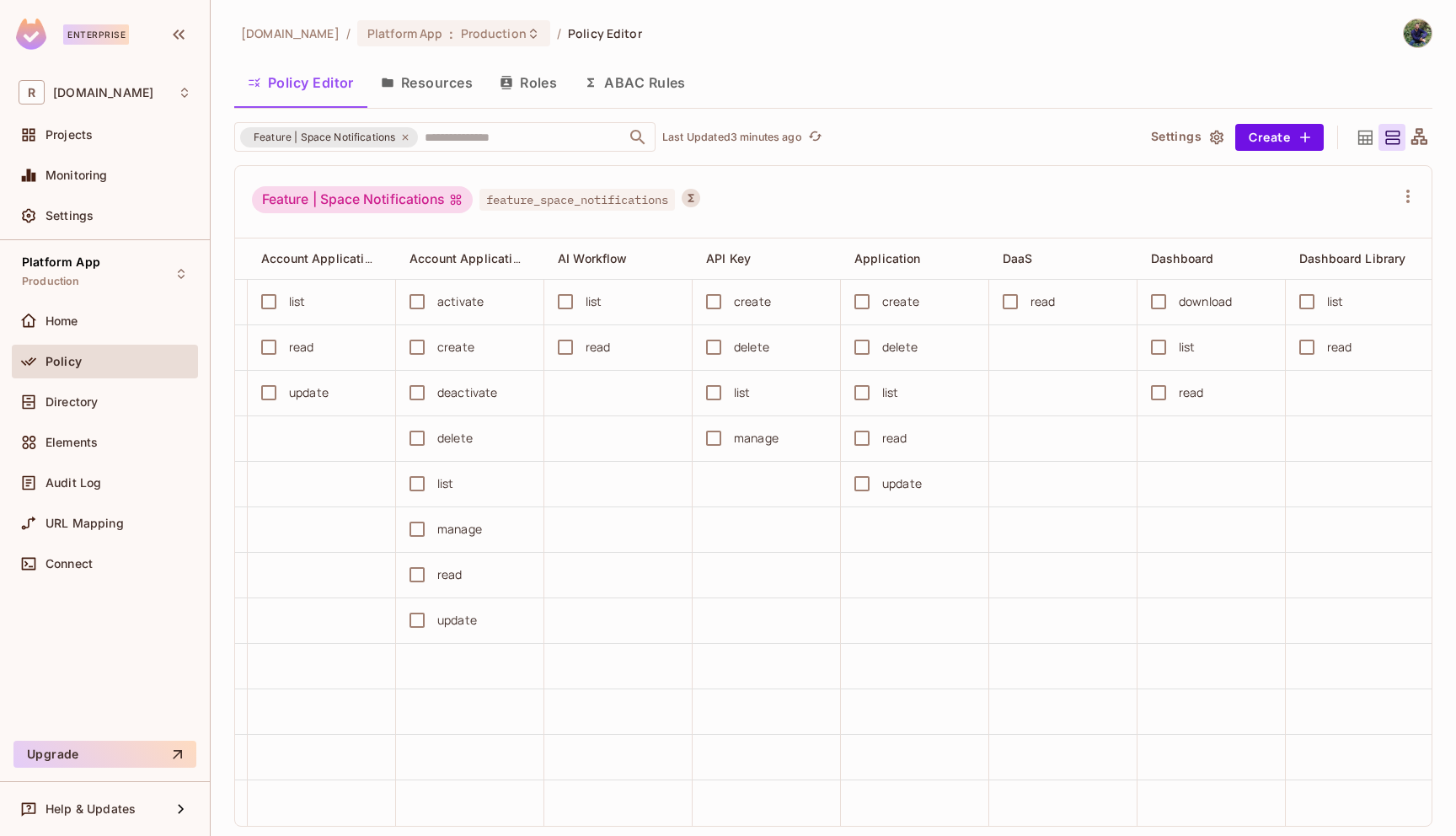
scroll to position [0, 0]
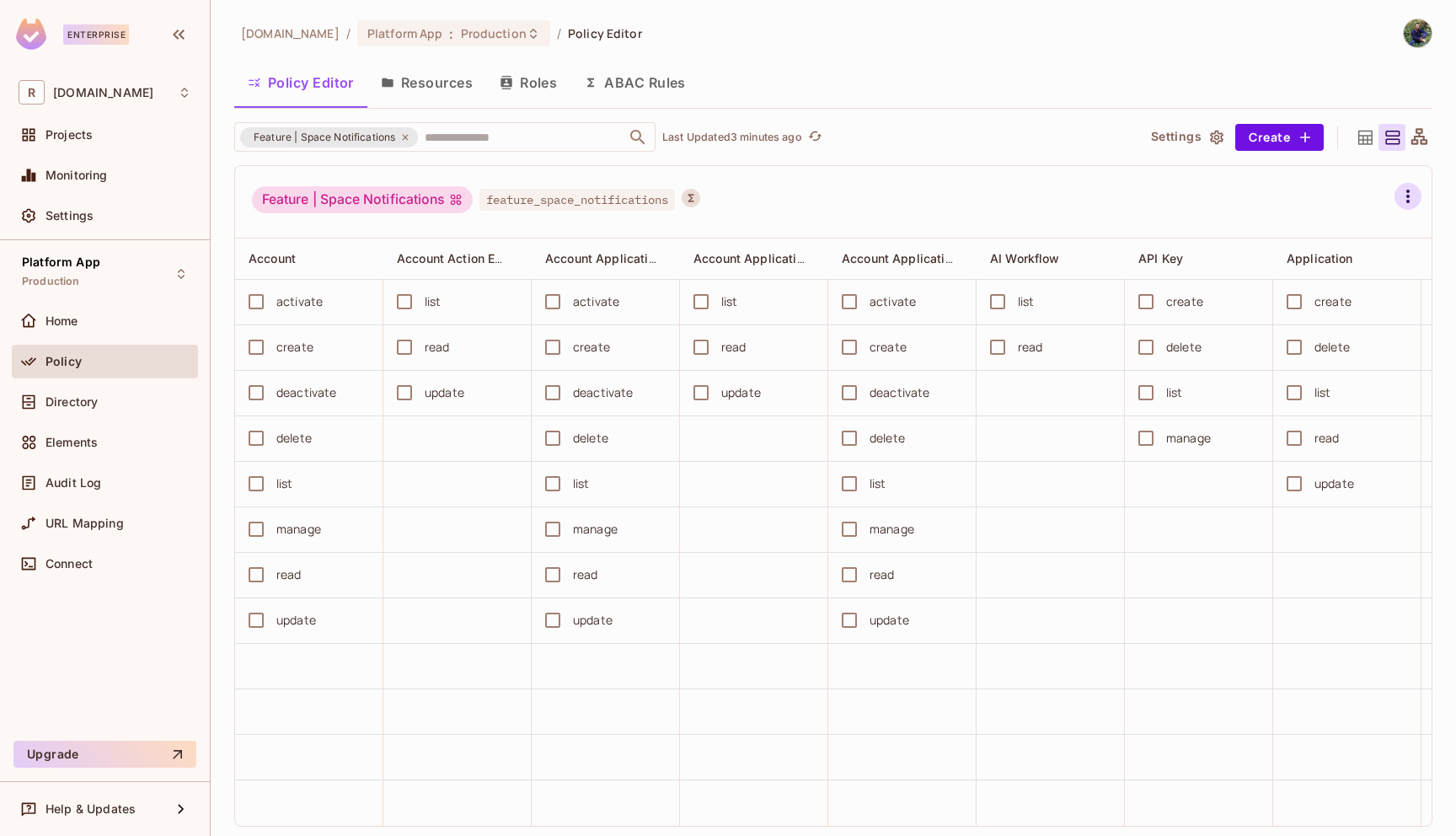
click at [1414, 196] on icon "button" at bounding box center [1408, 197] width 21 height 21
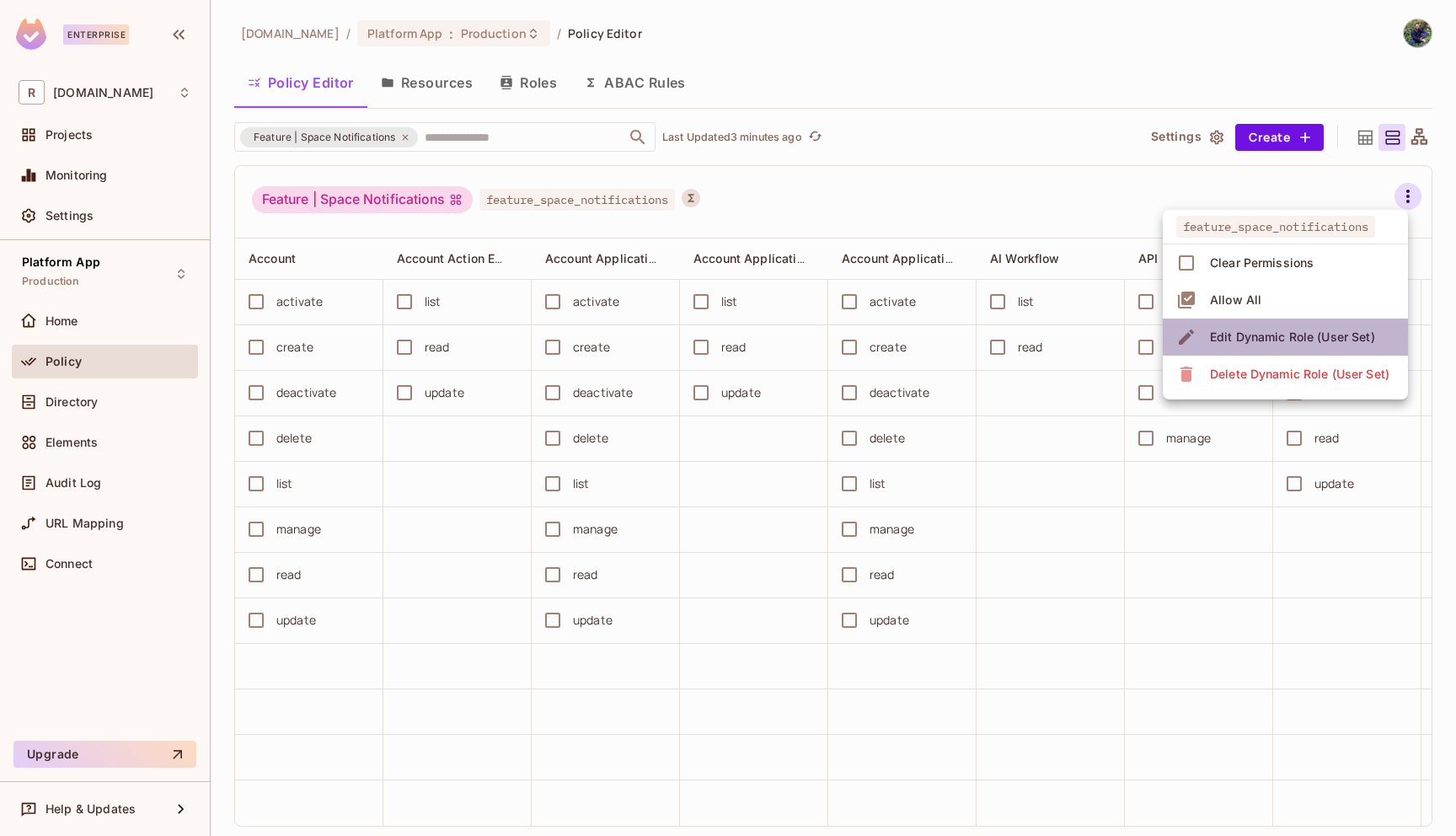
click at [1256, 338] on div "Edit Dynamic Role (User Set)" at bounding box center [1292, 337] width 165 height 17
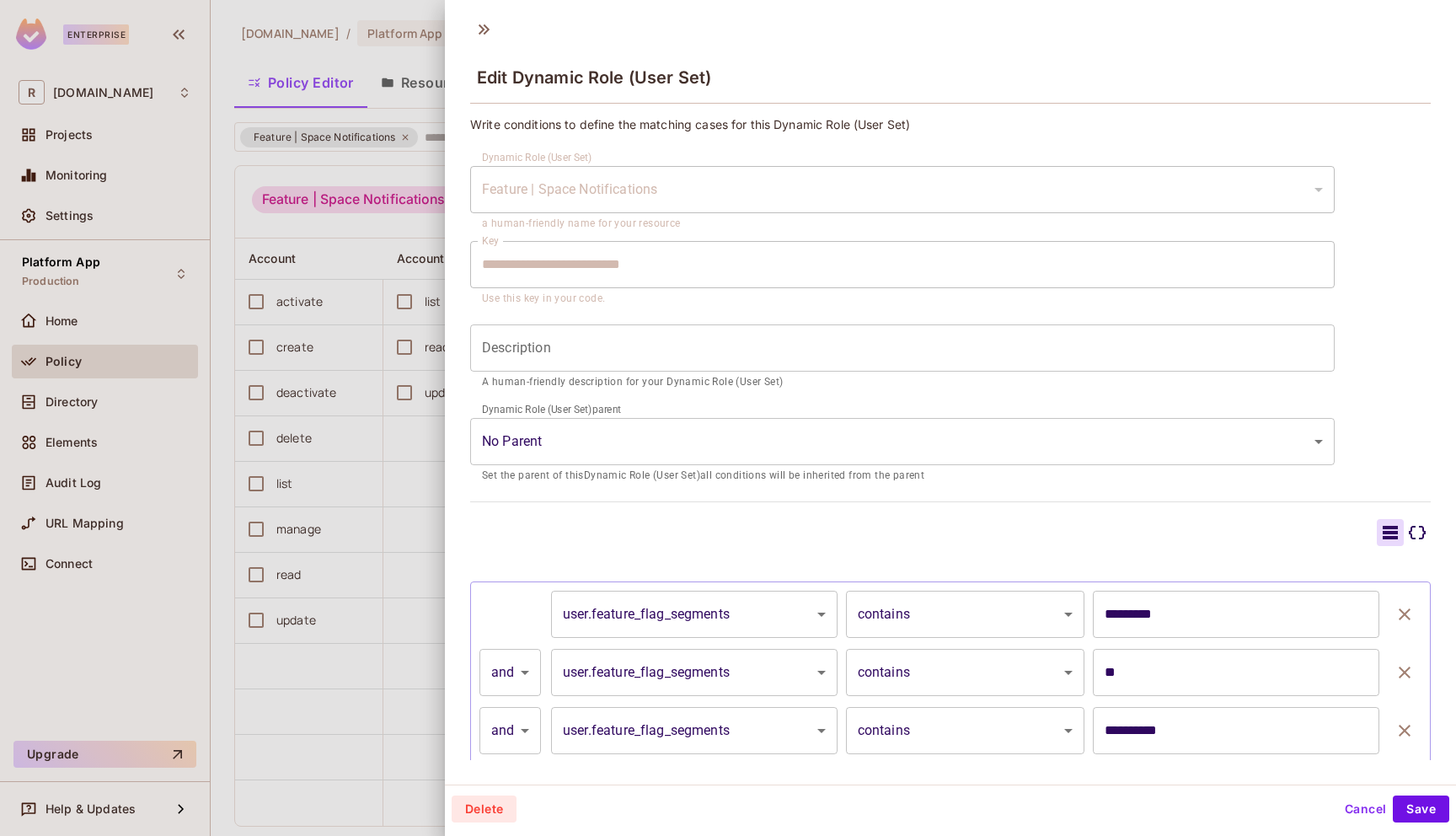
click at [382, 556] on div at bounding box center [728, 418] width 1456 height 836
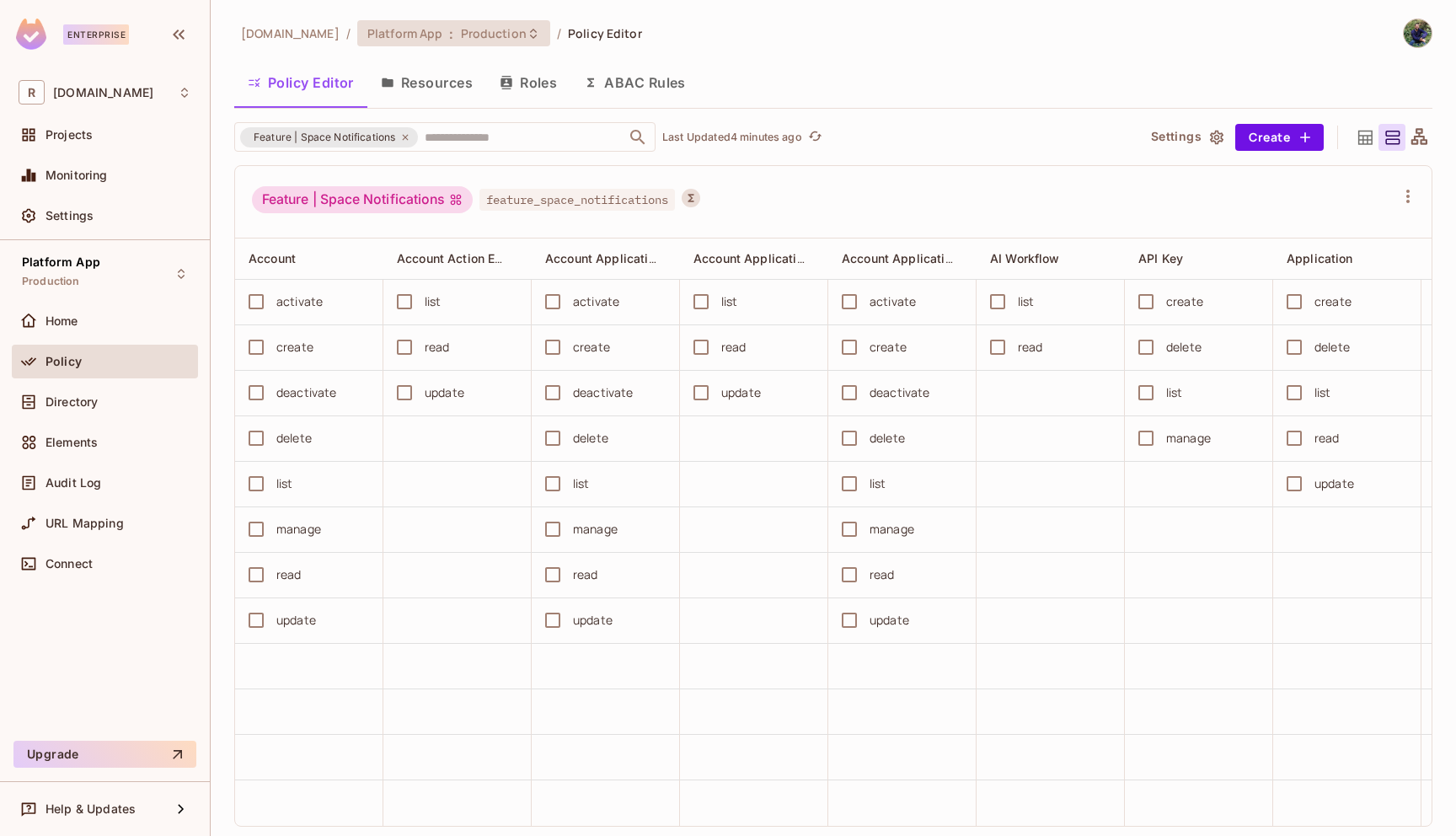
click at [466, 30] on span "Production" at bounding box center [494, 33] width 66 height 16
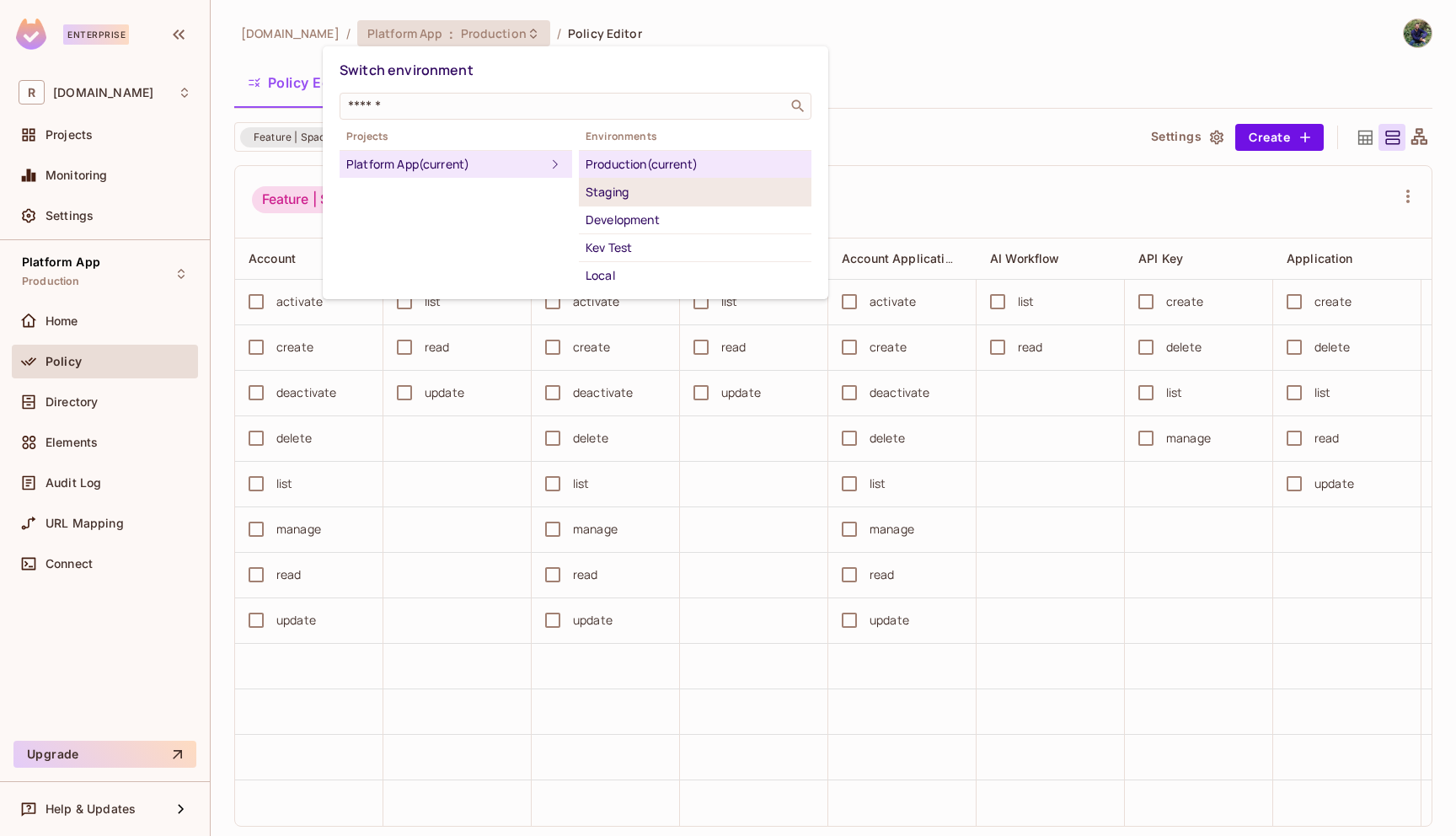
click at [645, 191] on div "Staging" at bounding box center [695, 192] width 219 height 21
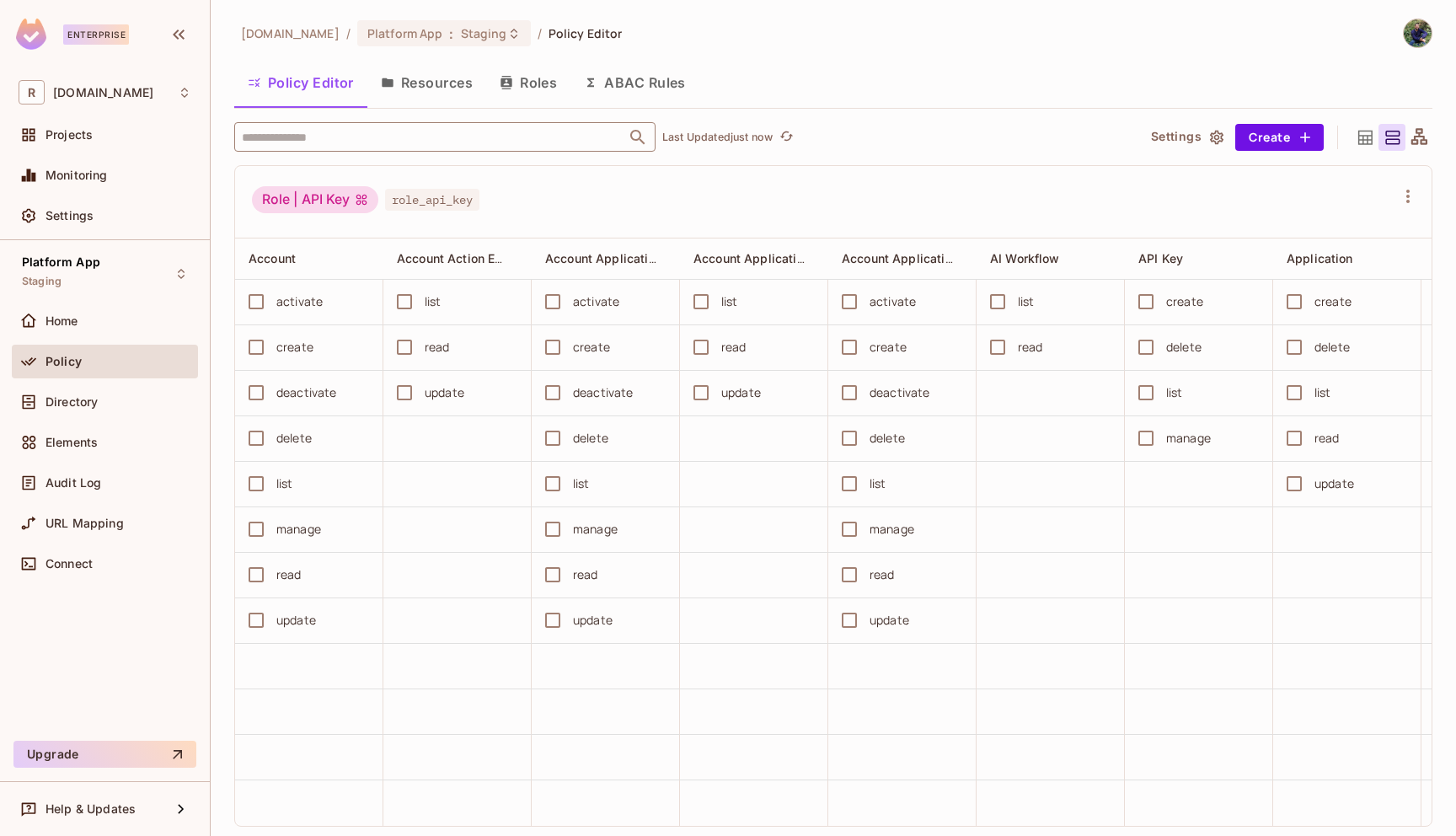
click at [372, 128] on input "text" at bounding box center [430, 136] width 385 height 29
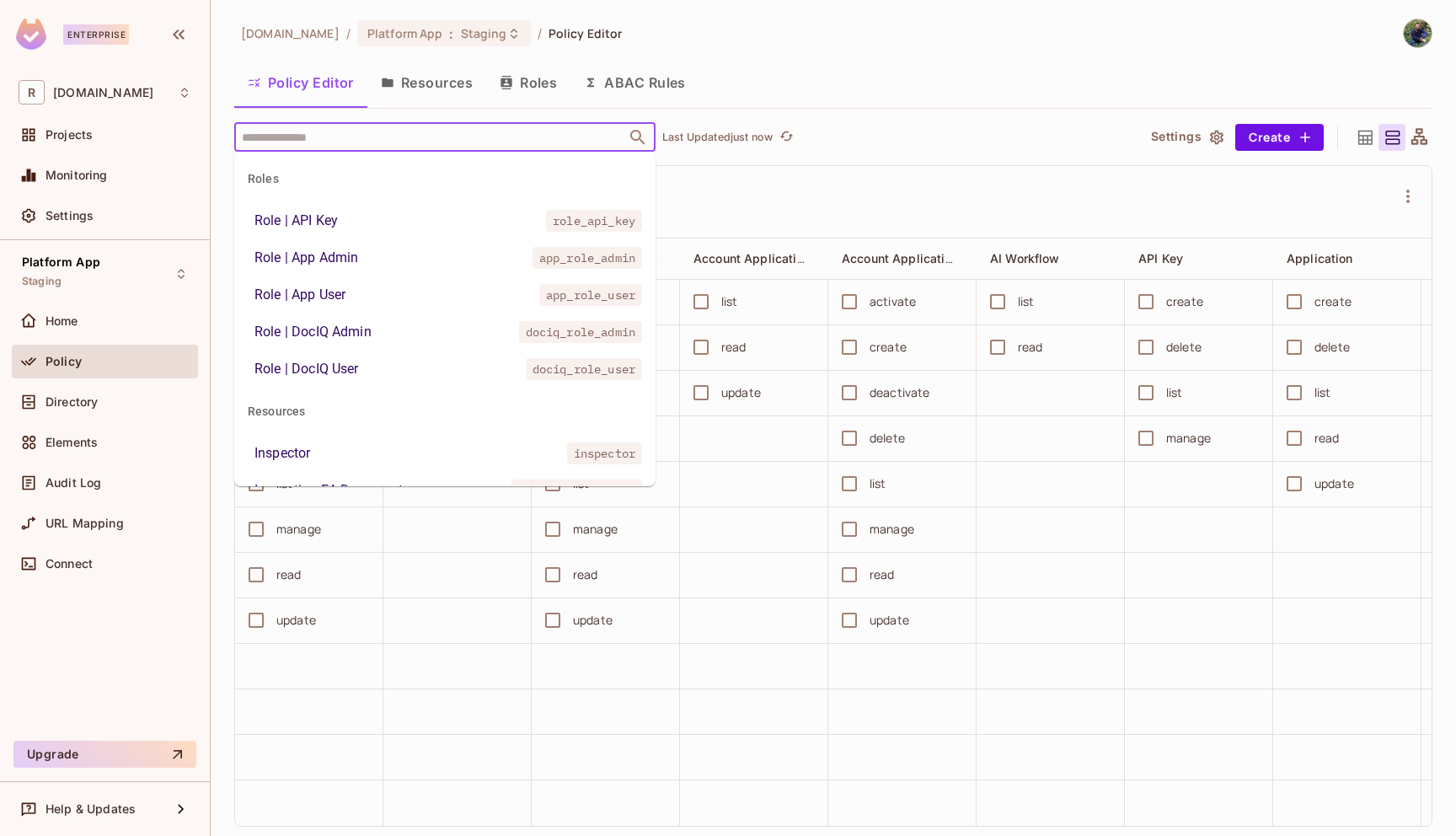
paste input "**********"
type input "**********"
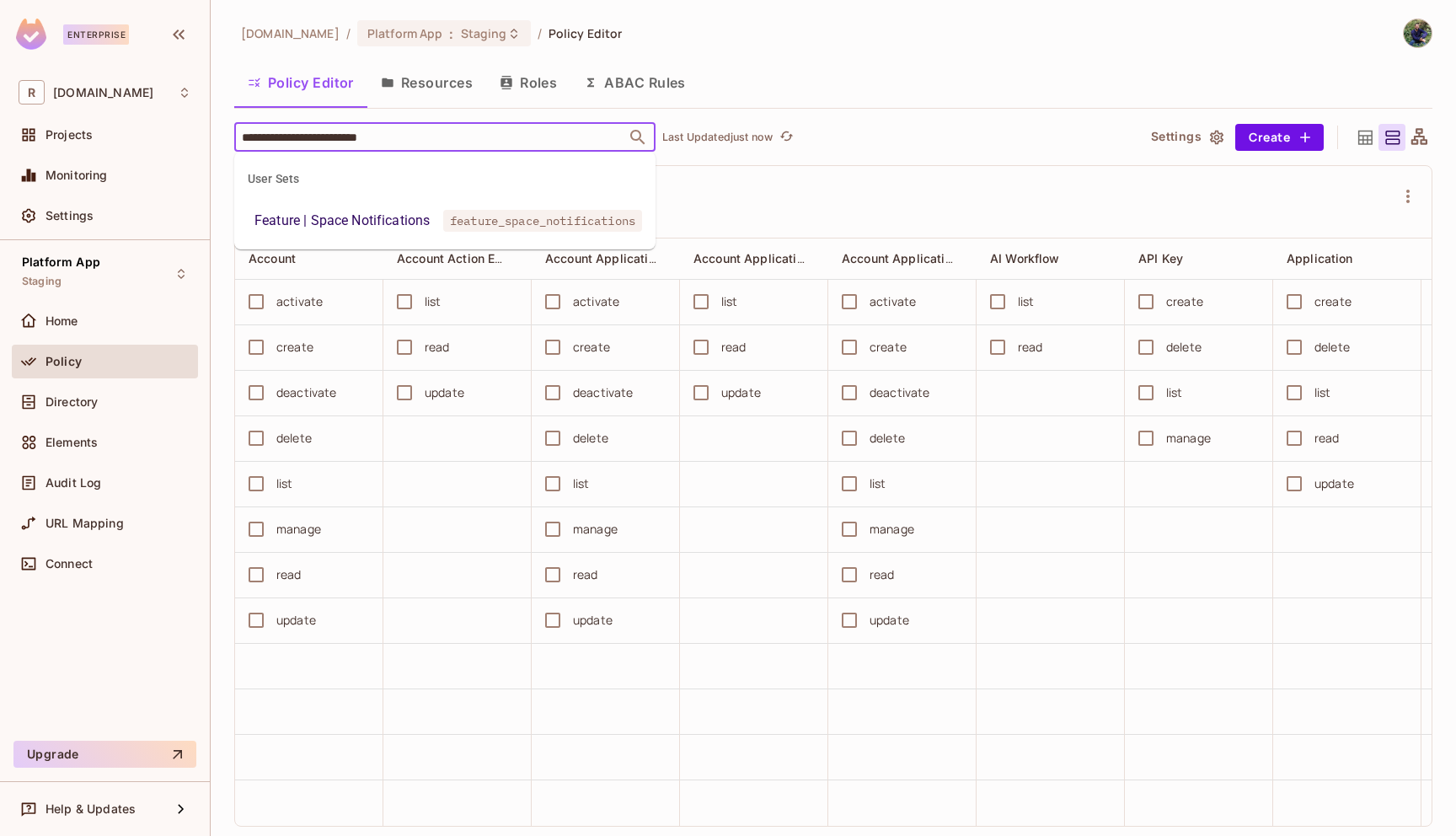
click at [351, 221] on div "Feature | Space Notifications" at bounding box center [342, 221] width 175 height 21
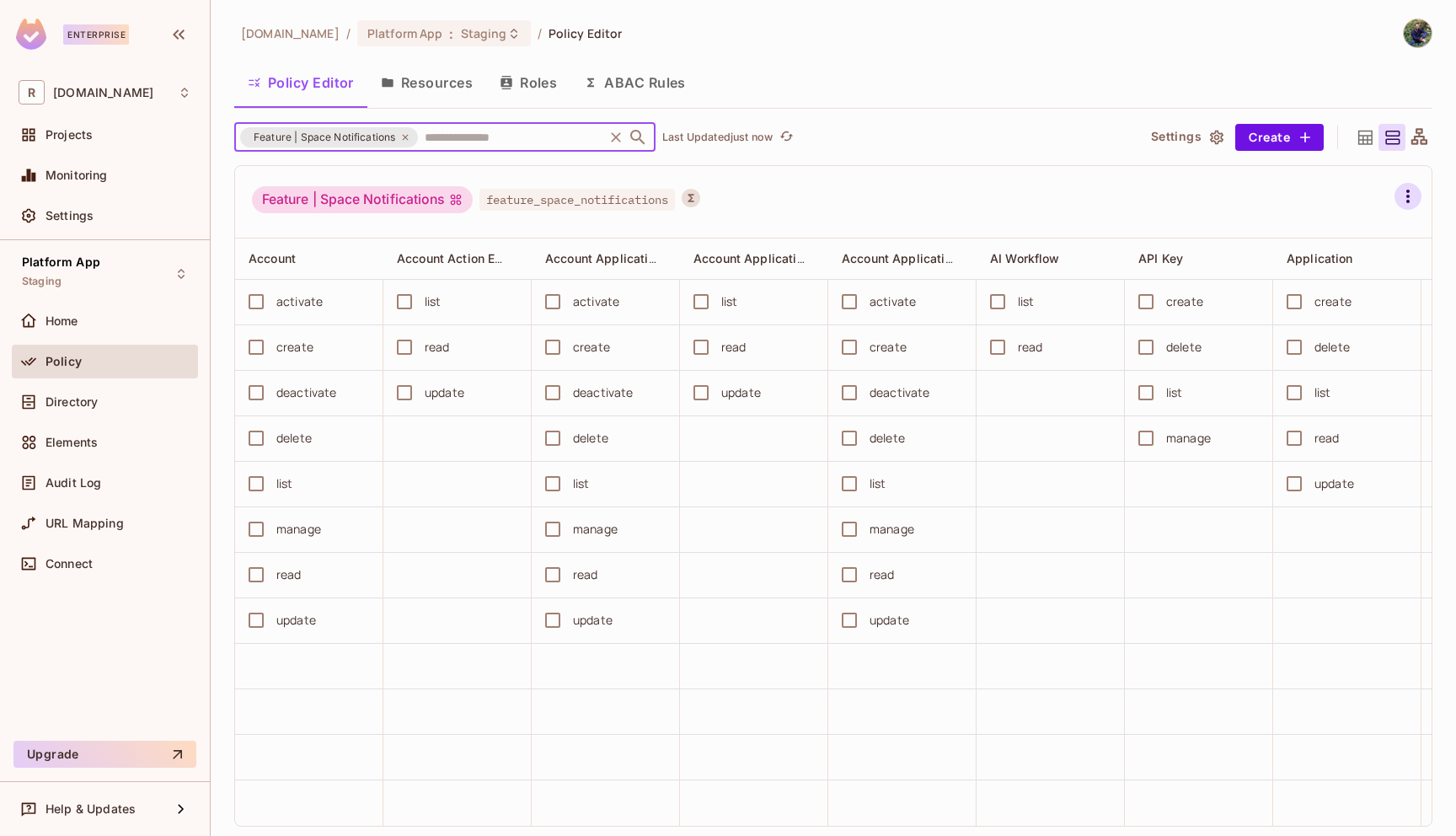
click at [1418, 195] on button "button" at bounding box center [1407, 196] width 27 height 27
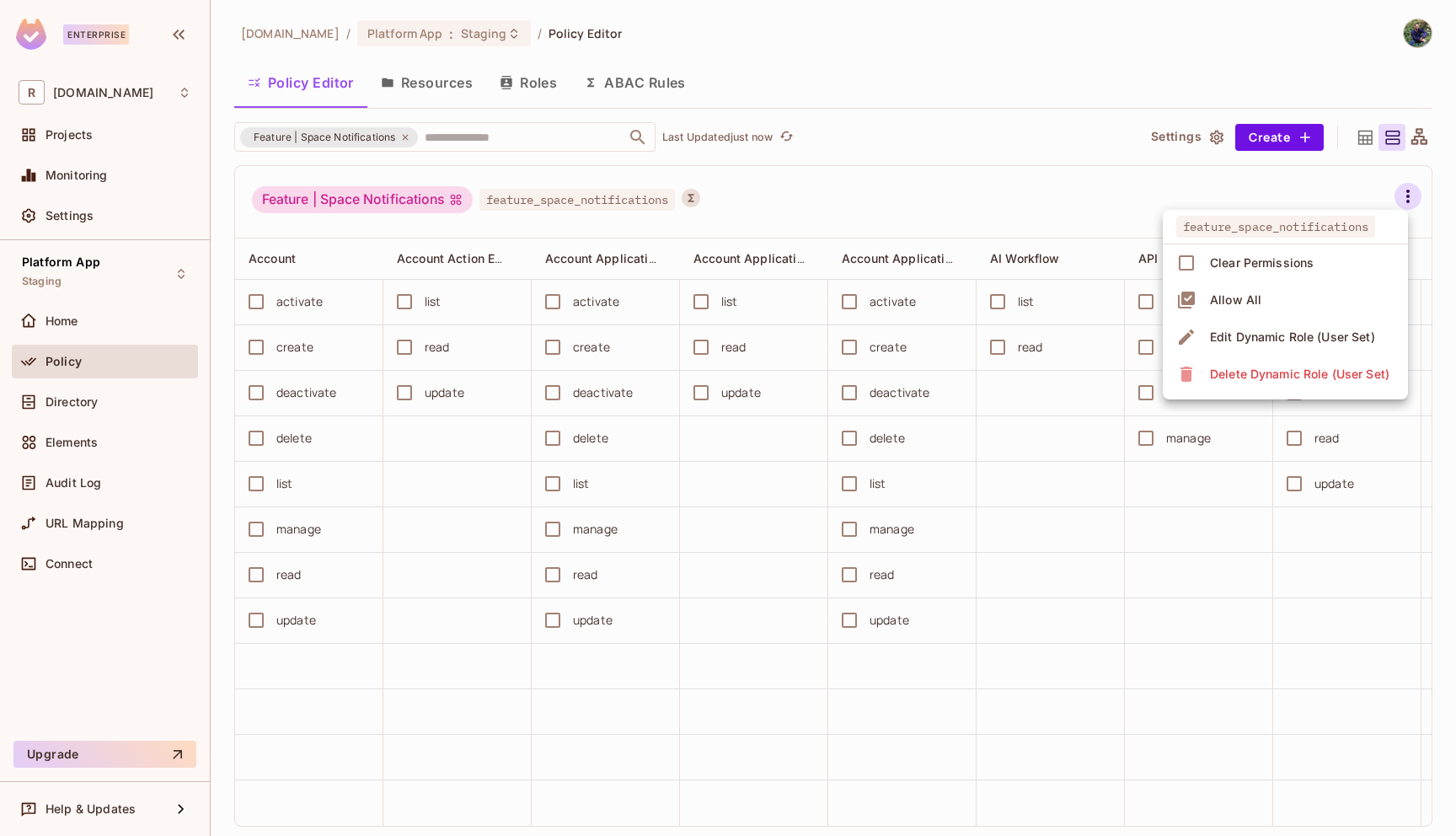
click at [1282, 333] on div "Edit Dynamic Role (User Set)" at bounding box center [1292, 337] width 165 height 17
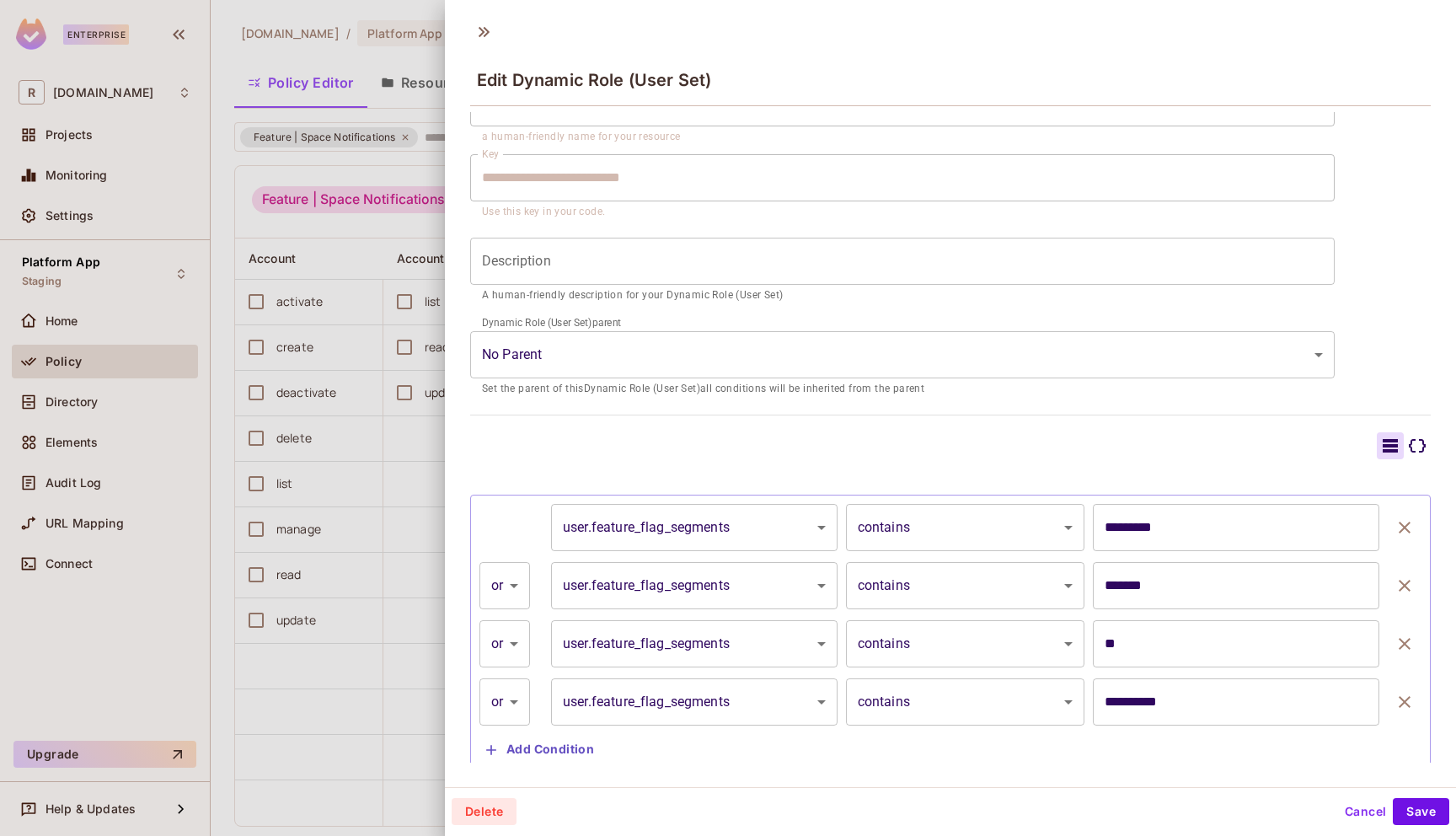
scroll to position [134, 0]
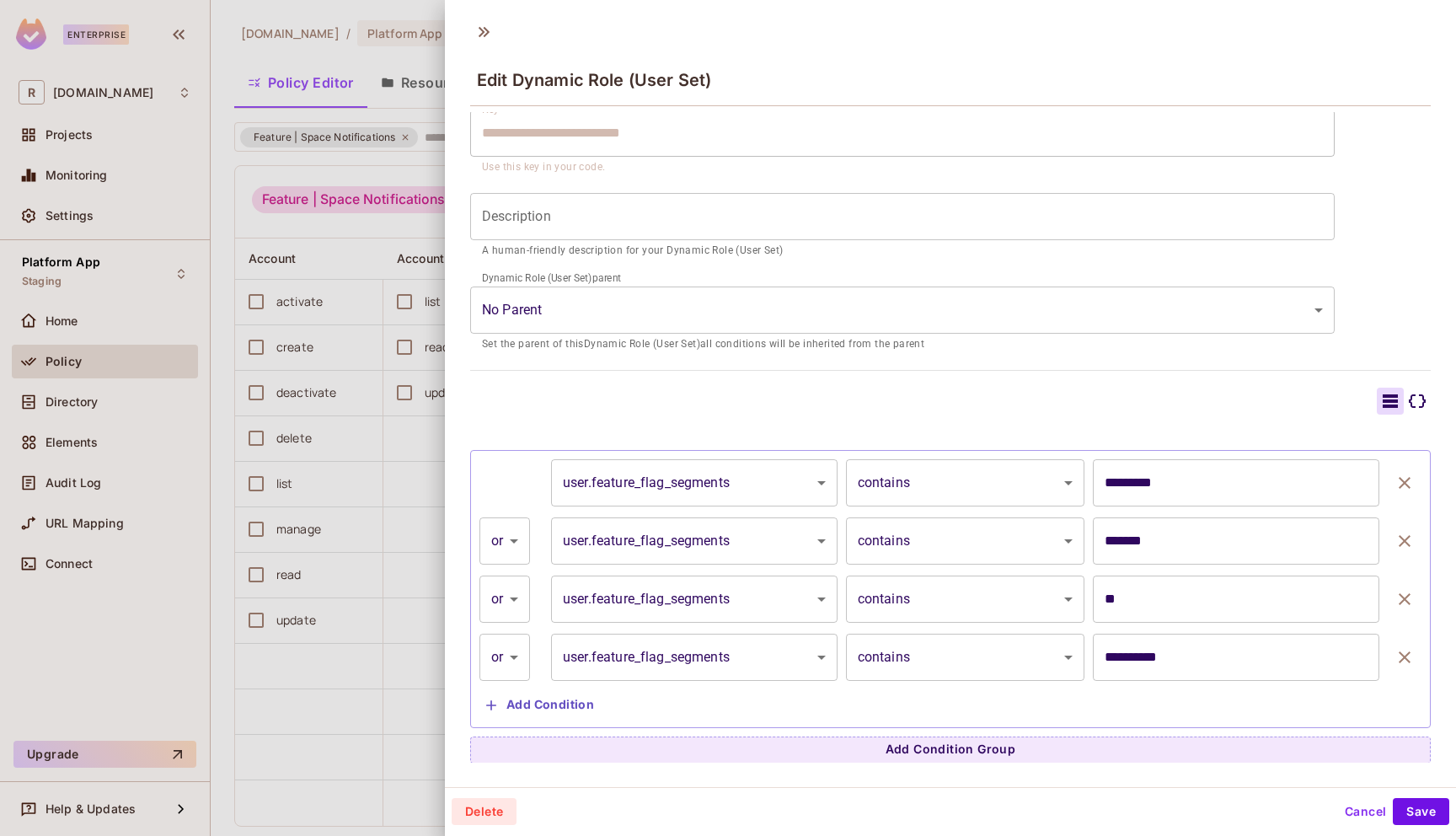
click at [366, 340] on div at bounding box center [728, 418] width 1456 height 836
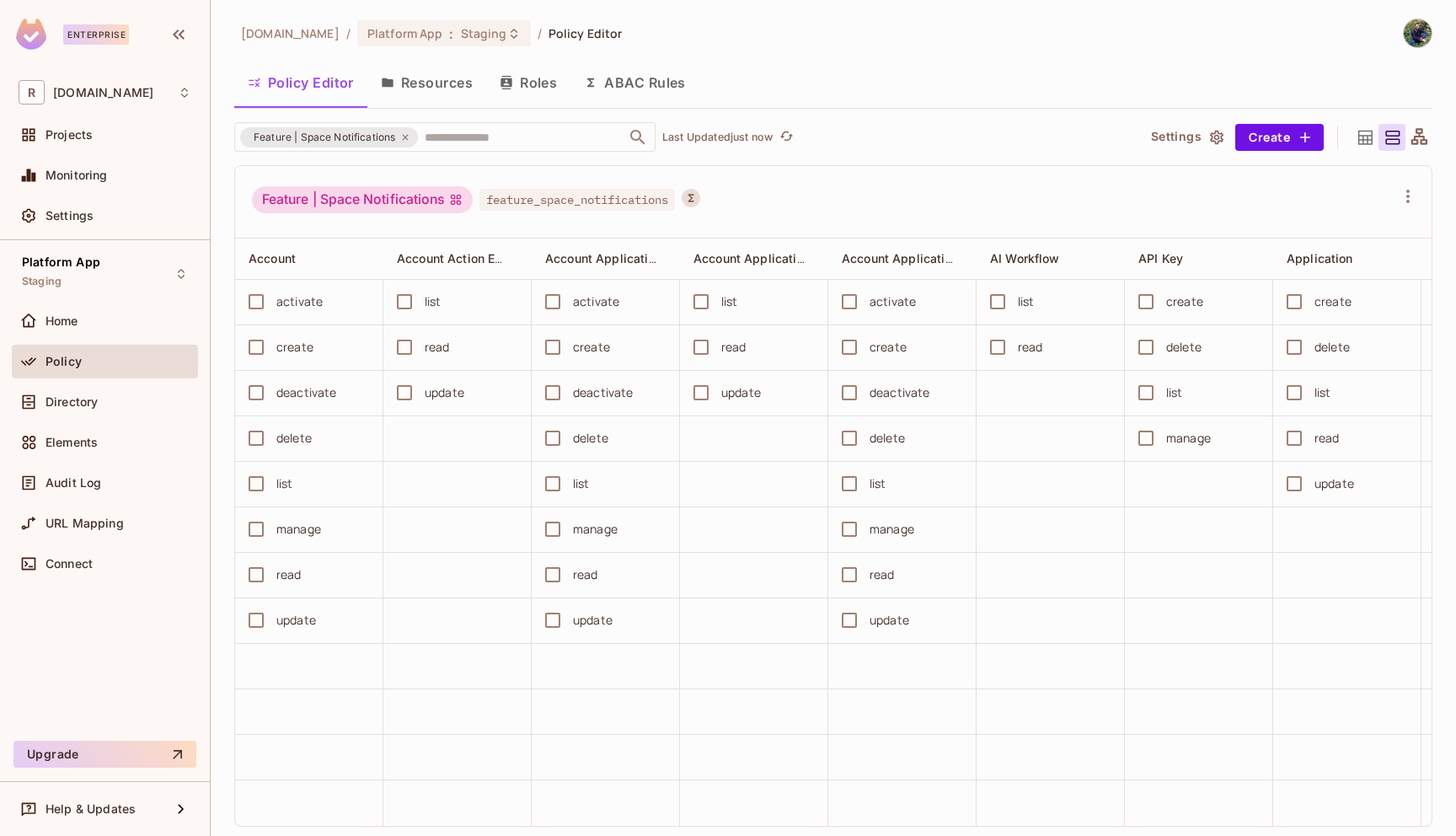
click at [442, 80] on button "Resources" at bounding box center [426, 82] width 119 height 42
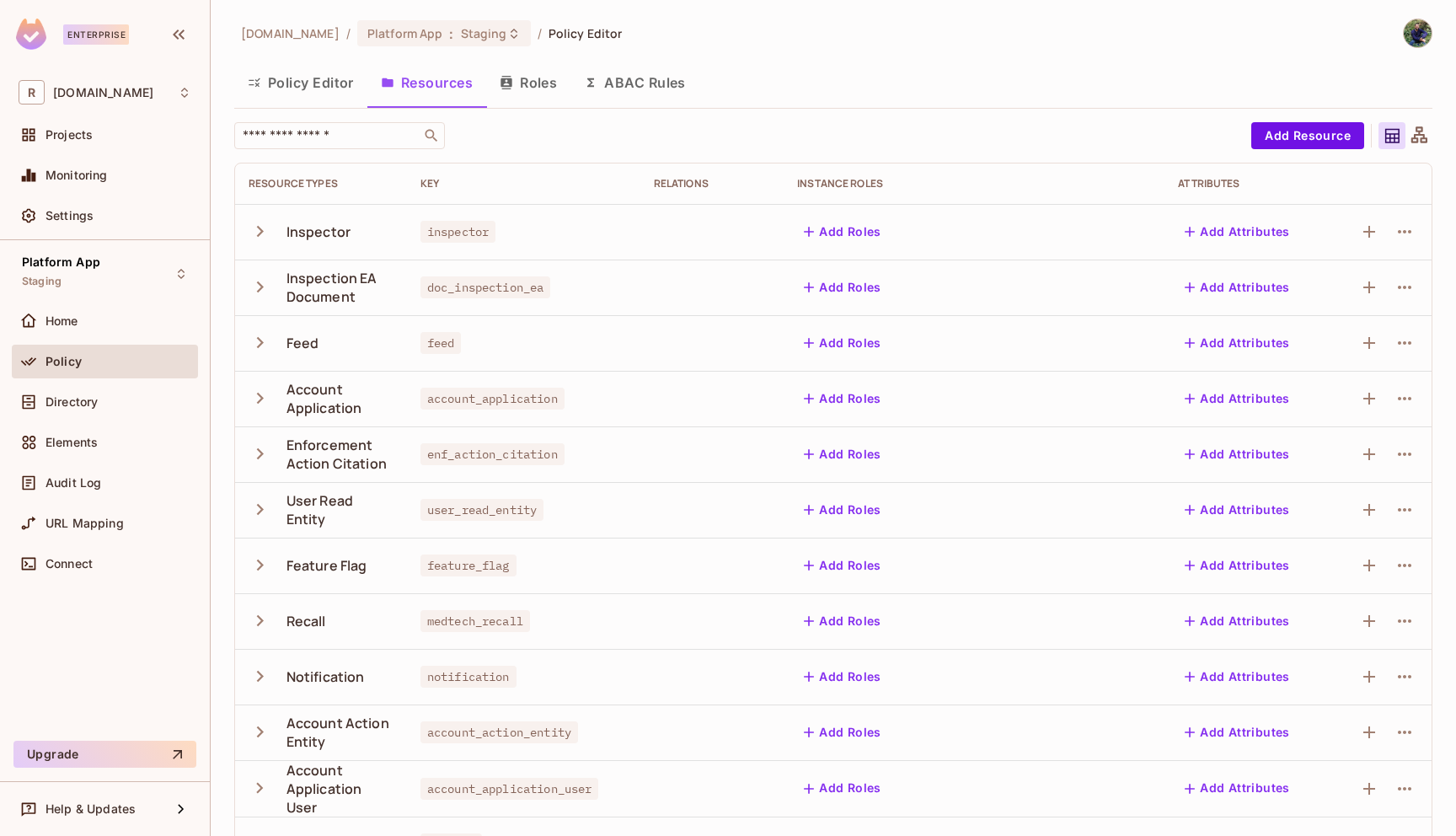
click at [499, 79] on button "Roles" at bounding box center [528, 82] width 84 height 42
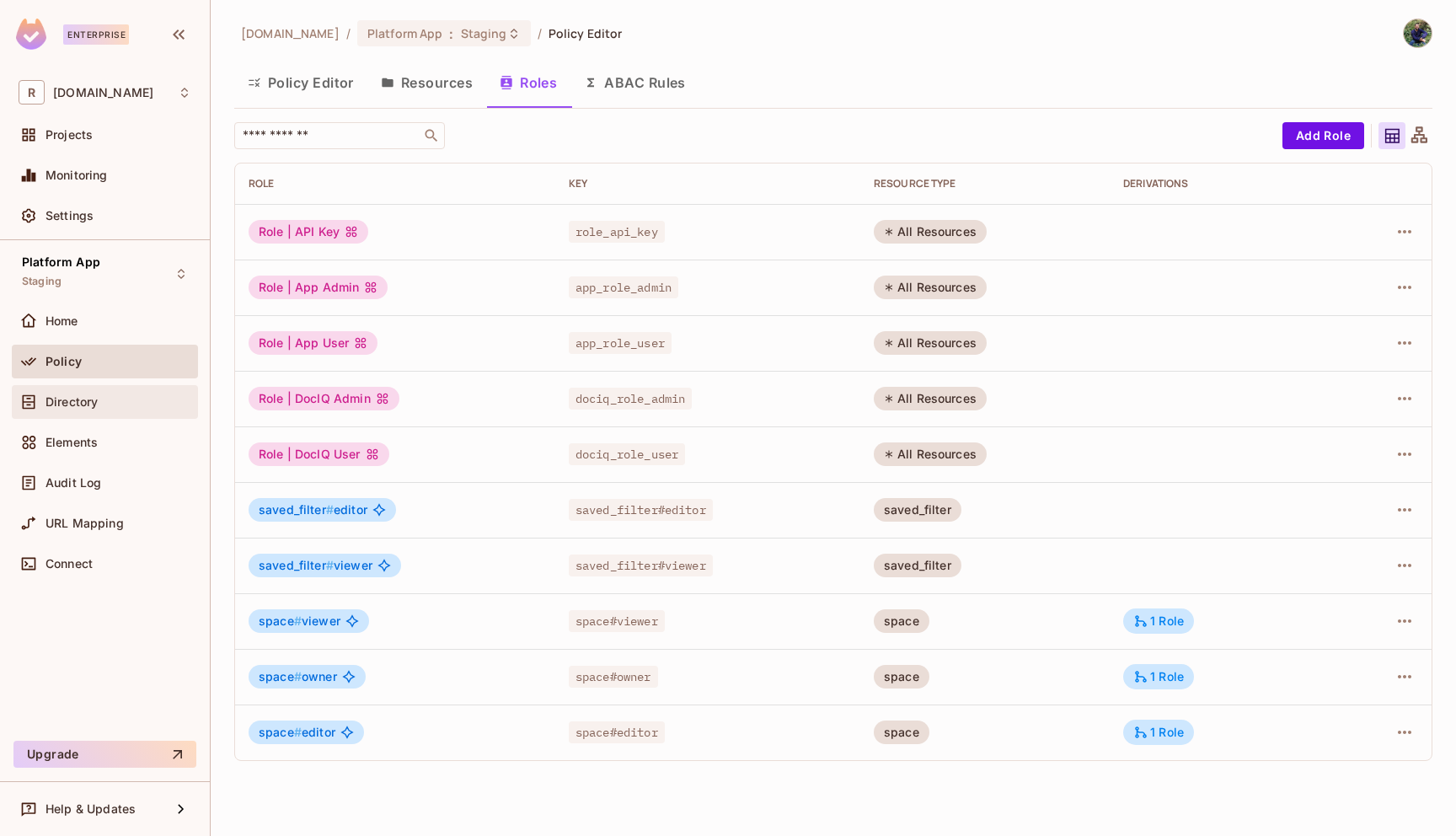
click at [108, 396] on div "Directory" at bounding box center [119, 402] width 146 height 13
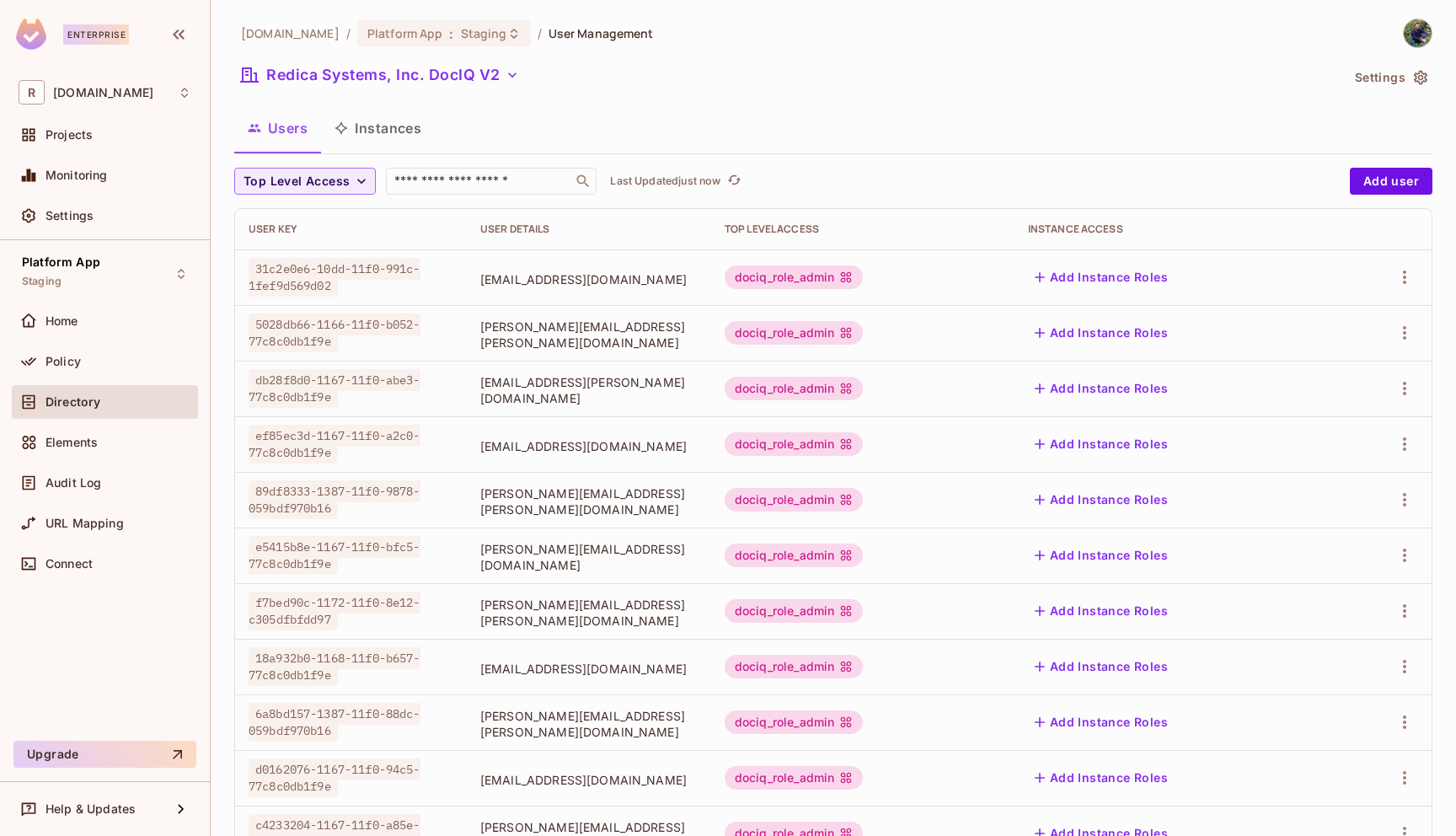
click at [384, 142] on button "Instances" at bounding box center [378, 127] width 113 height 42
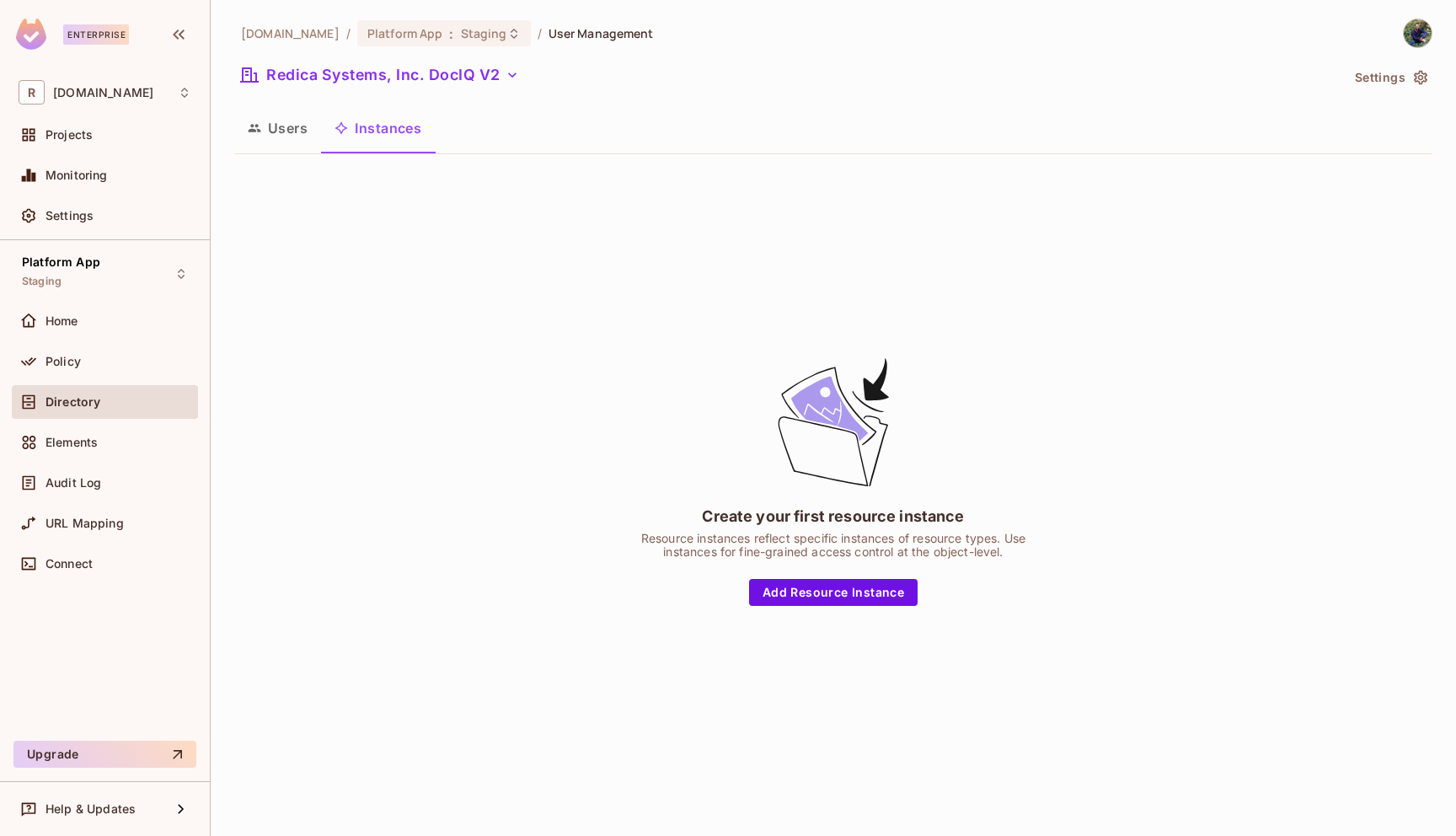
click at [275, 152] on div "Users Instances" at bounding box center [833, 129] width 1198 height 46
click at [266, 132] on button "Users" at bounding box center [277, 127] width 87 height 42
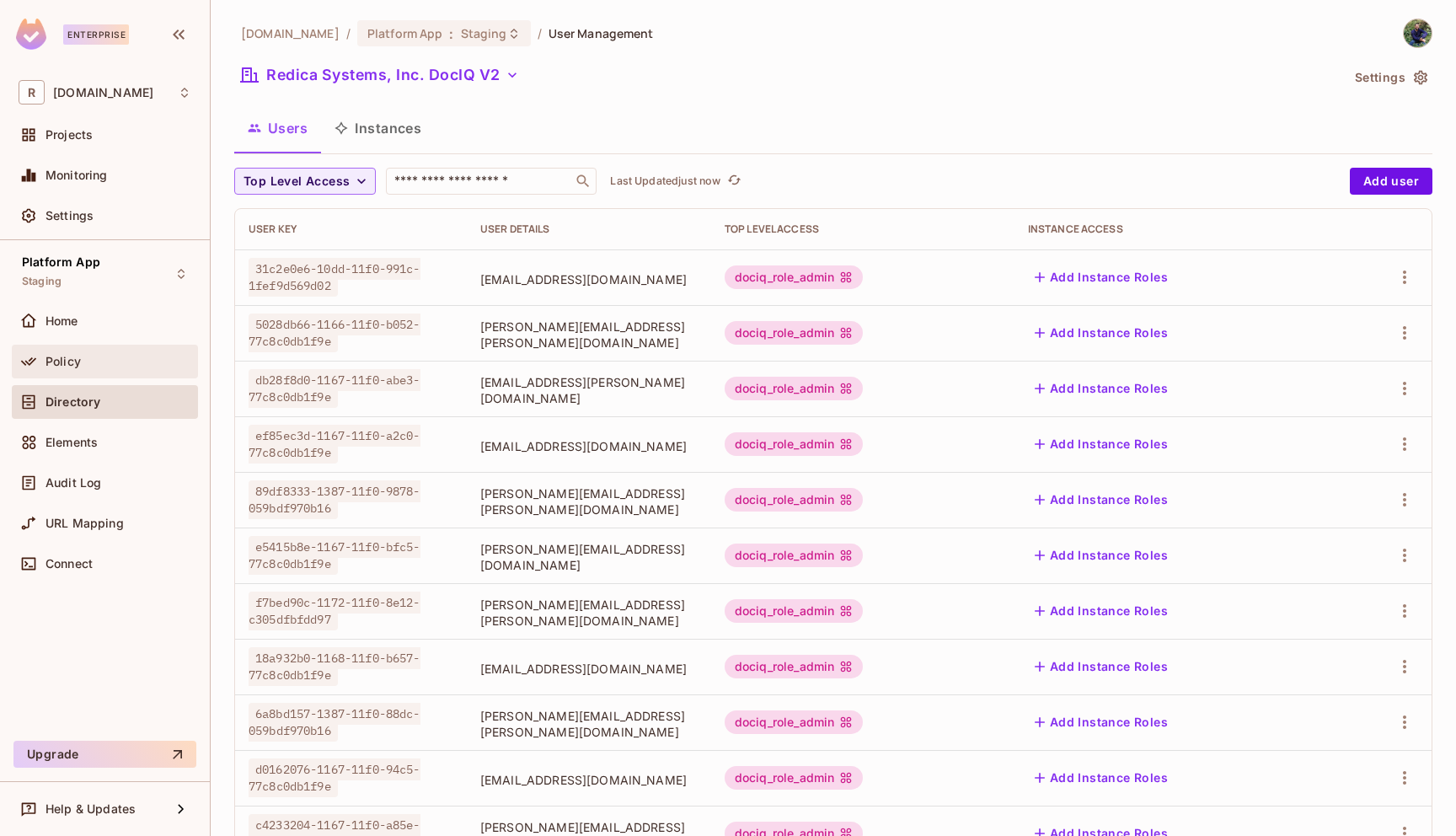
click at [50, 355] on span "Policy" at bounding box center [64, 362] width 36 height 13
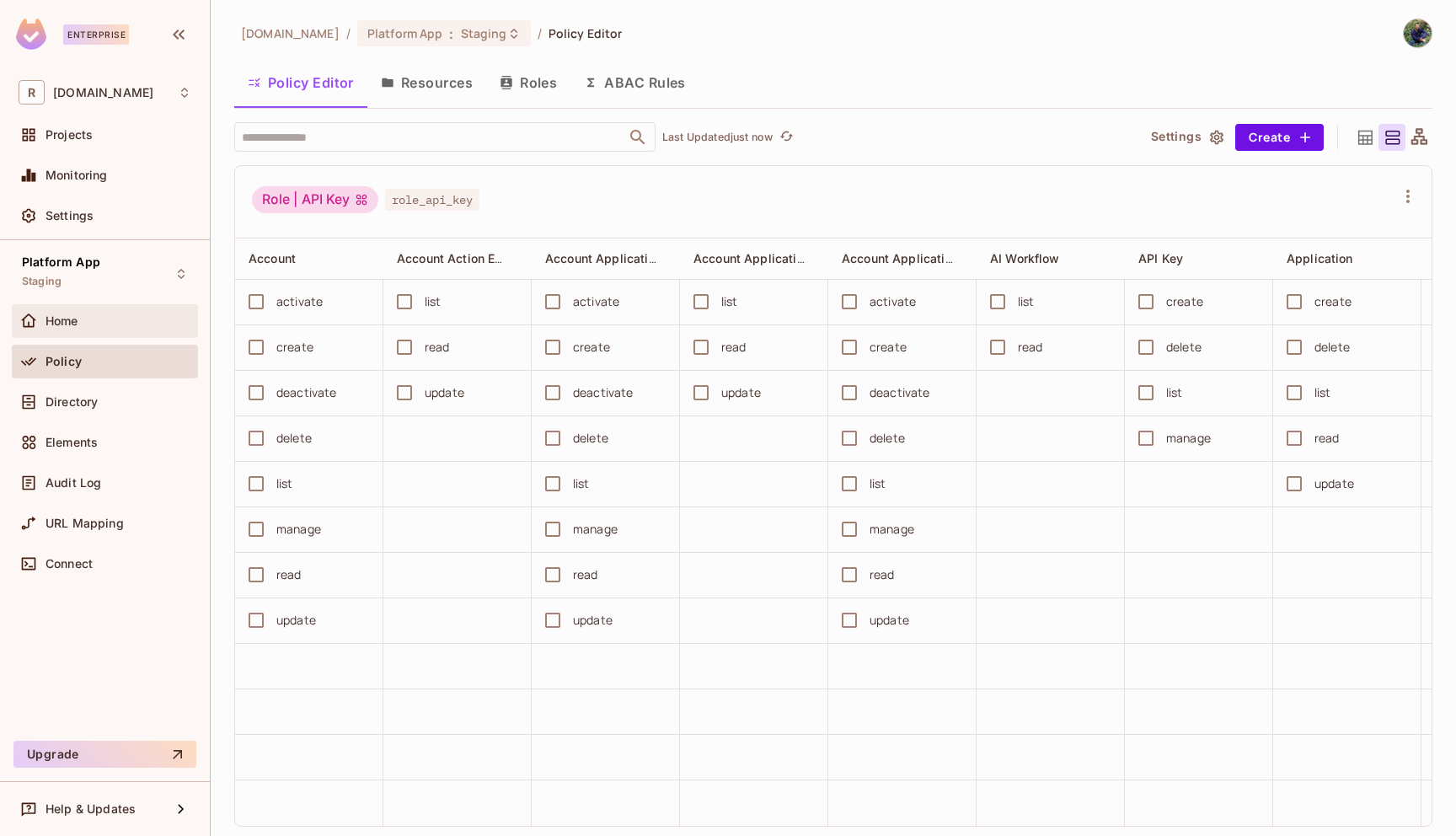
click at [82, 324] on div "Home" at bounding box center [119, 321] width 146 height 13
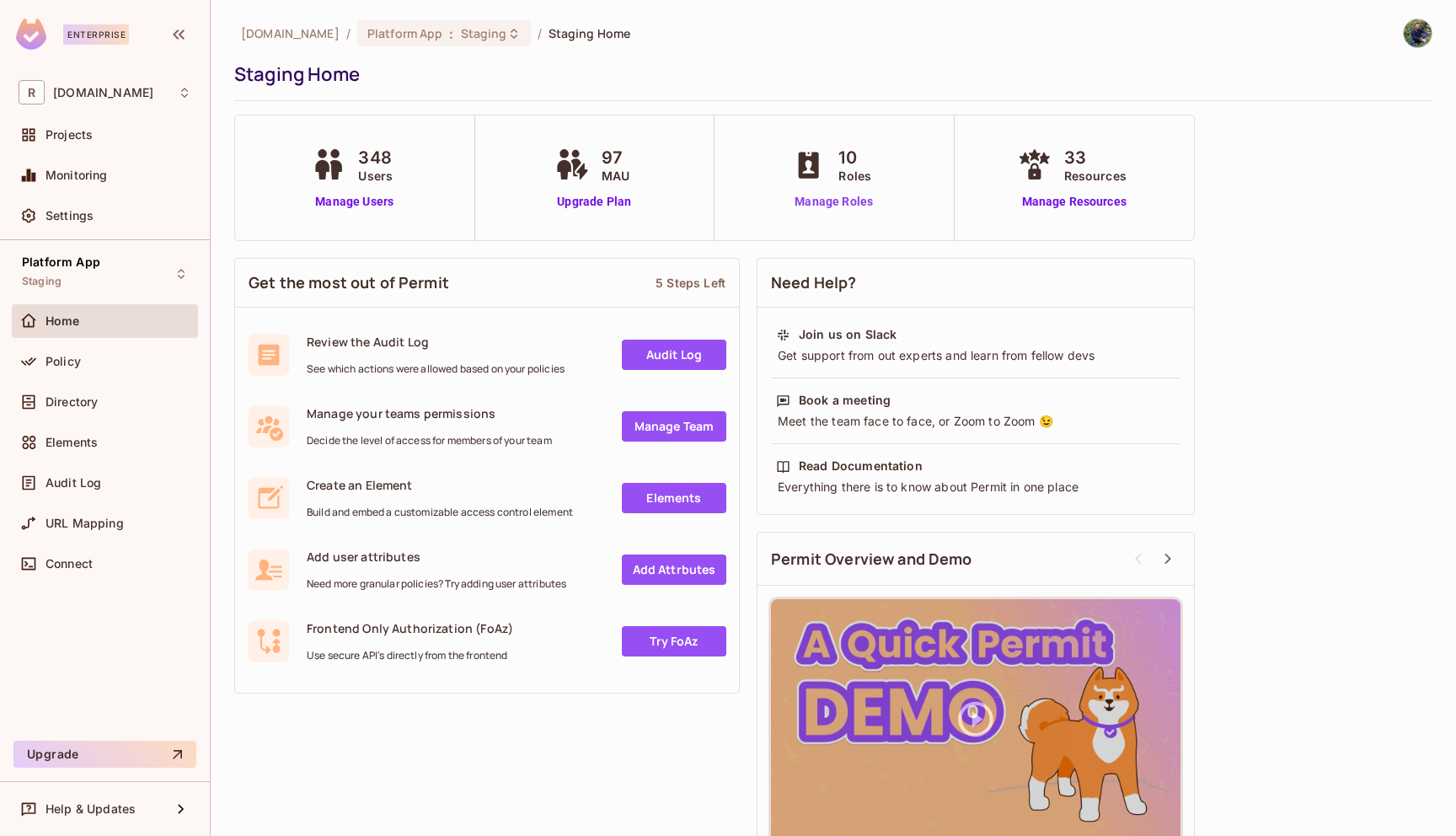
click at [823, 196] on link "Manage Roles" at bounding box center [834, 202] width 92 height 18
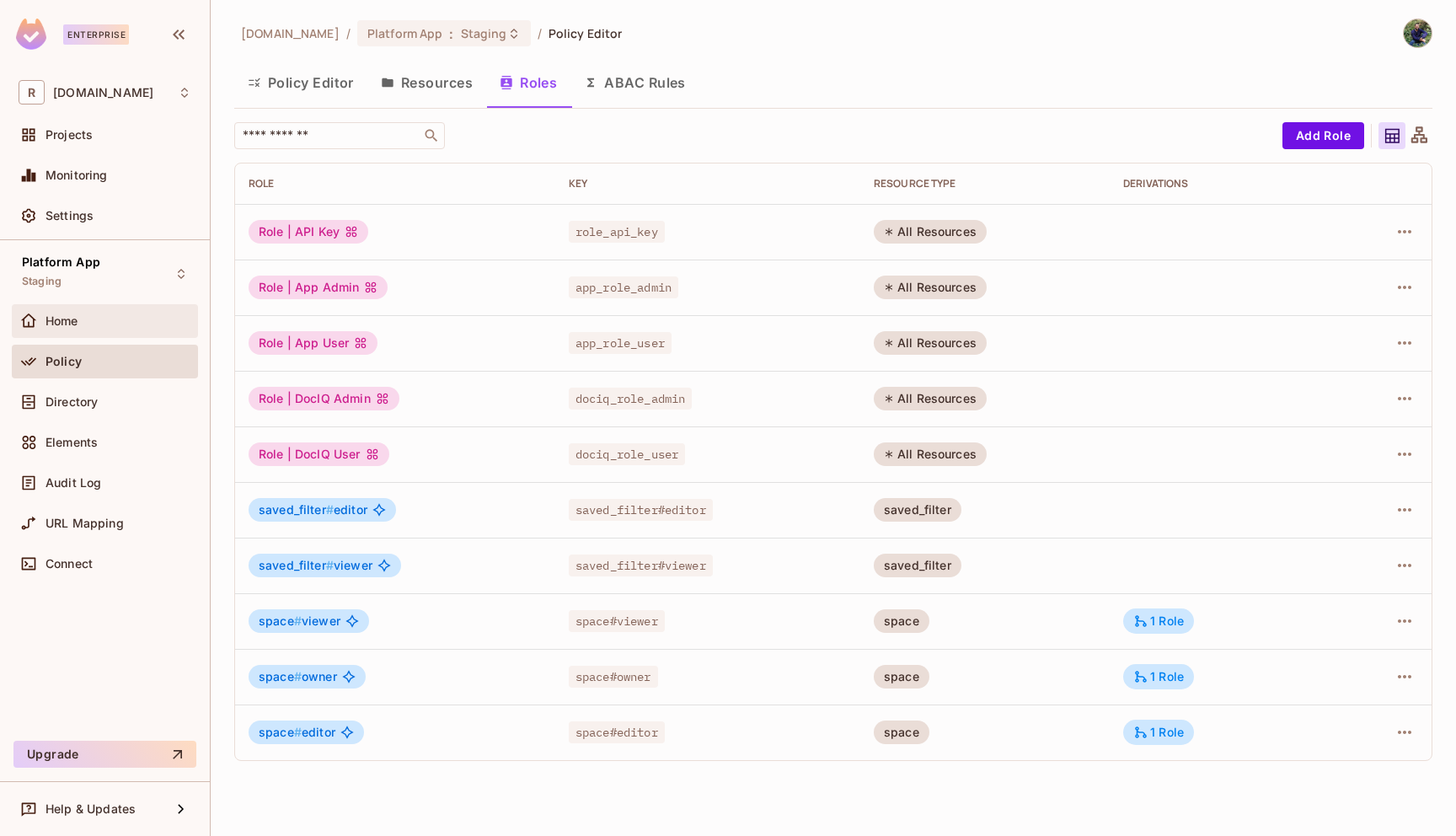
click at [74, 315] on span "Home" at bounding box center [62, 321] width 33 height 13
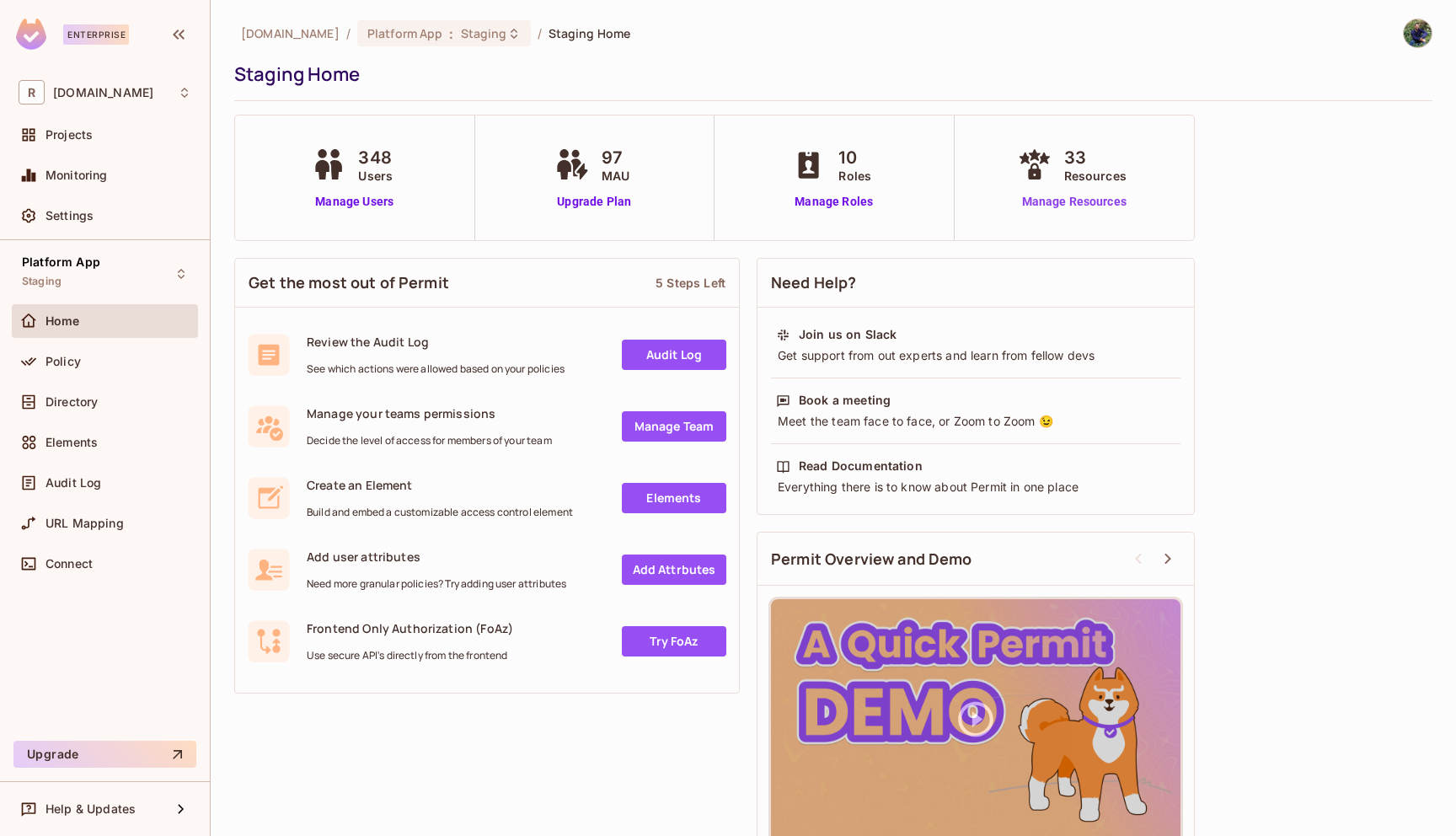
click at [1062, 199] on link "Manage Resources" at bounding box center [1074, 202] width 121 height 18
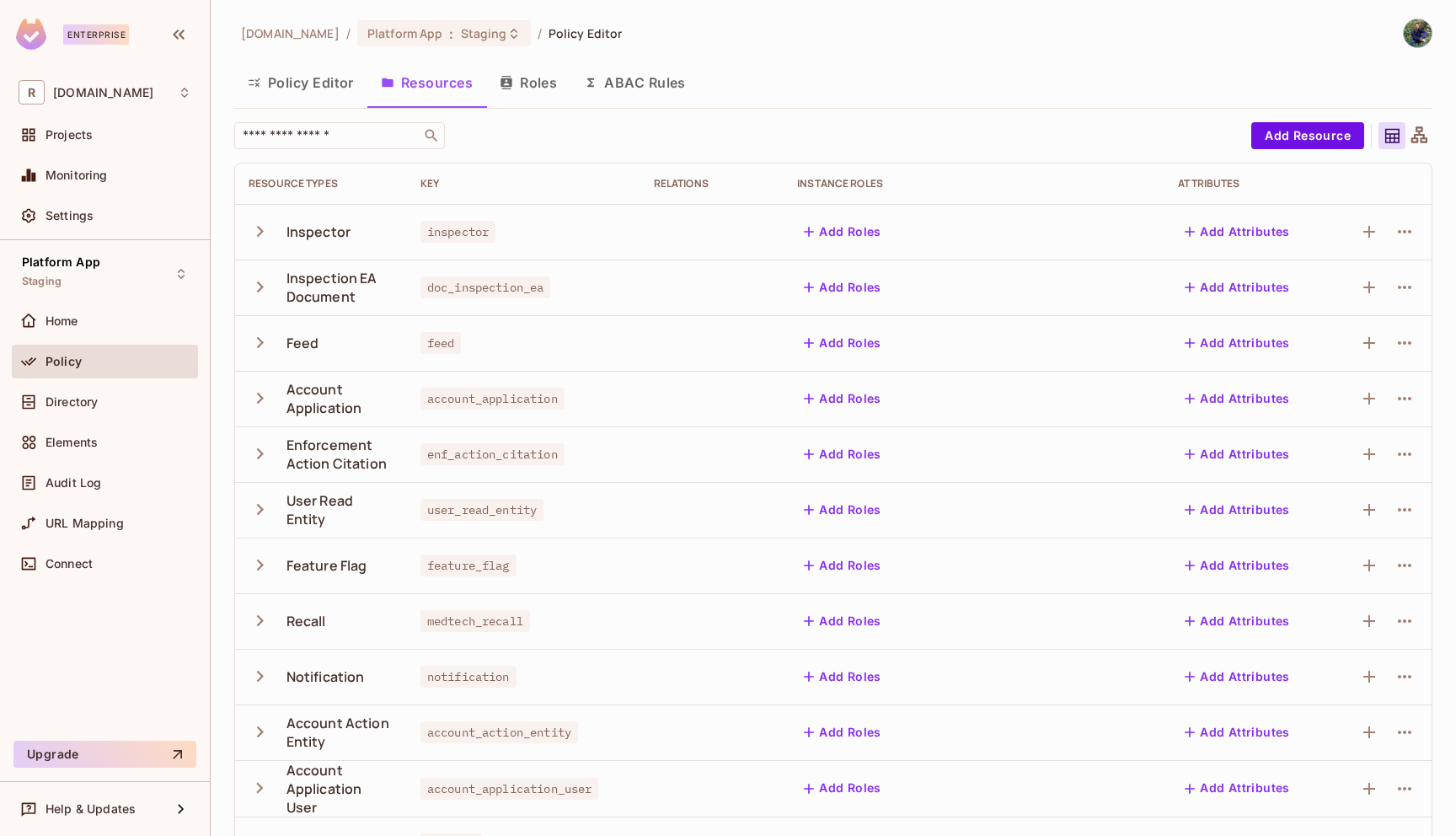
click at [327, 87] on button "Policy Editor" at bounding box center [301, 82] width 133 height 42
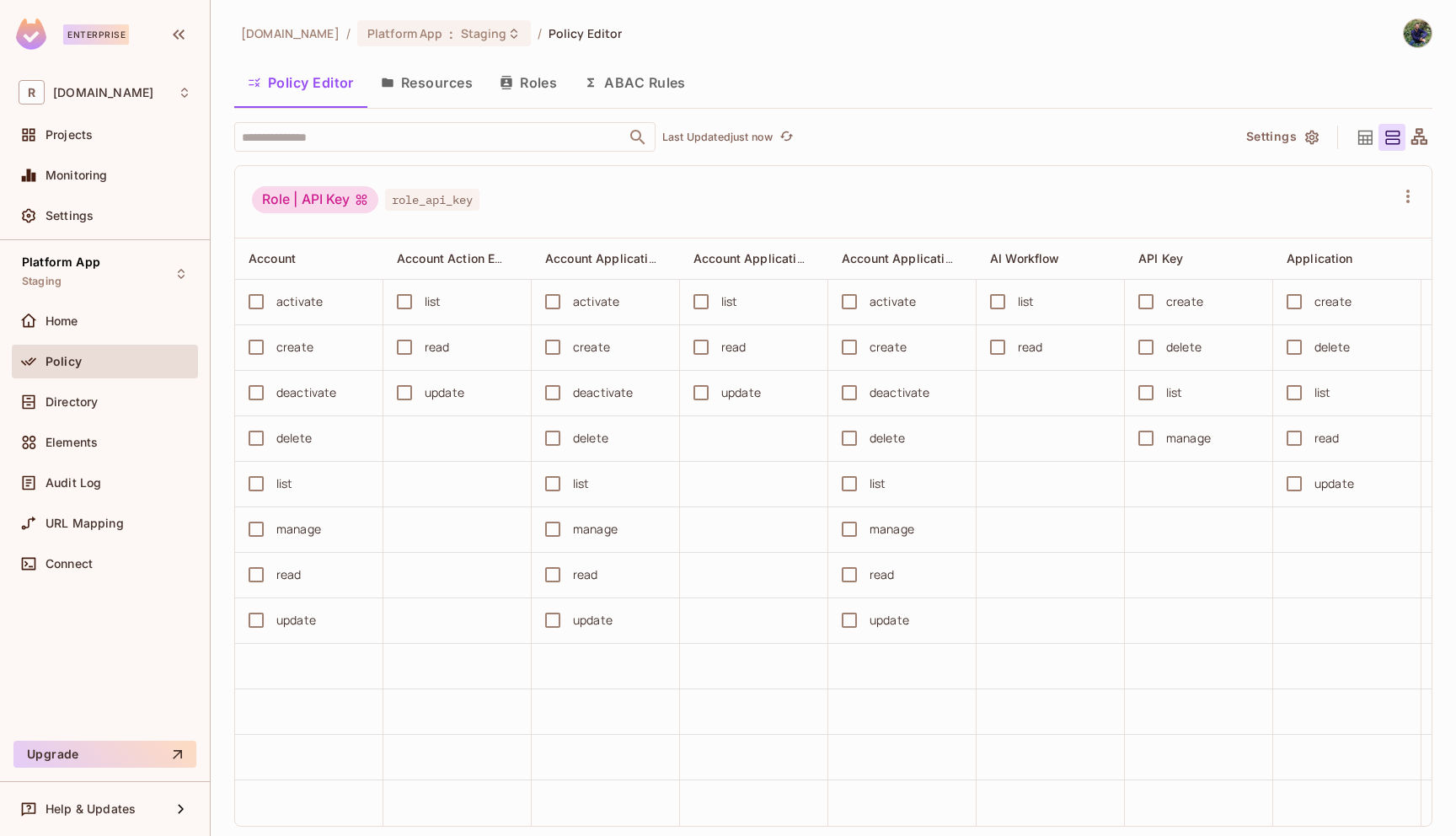
click at [415, 83] on button "Resources" at bounding box center [426, 82] width 119 height 42
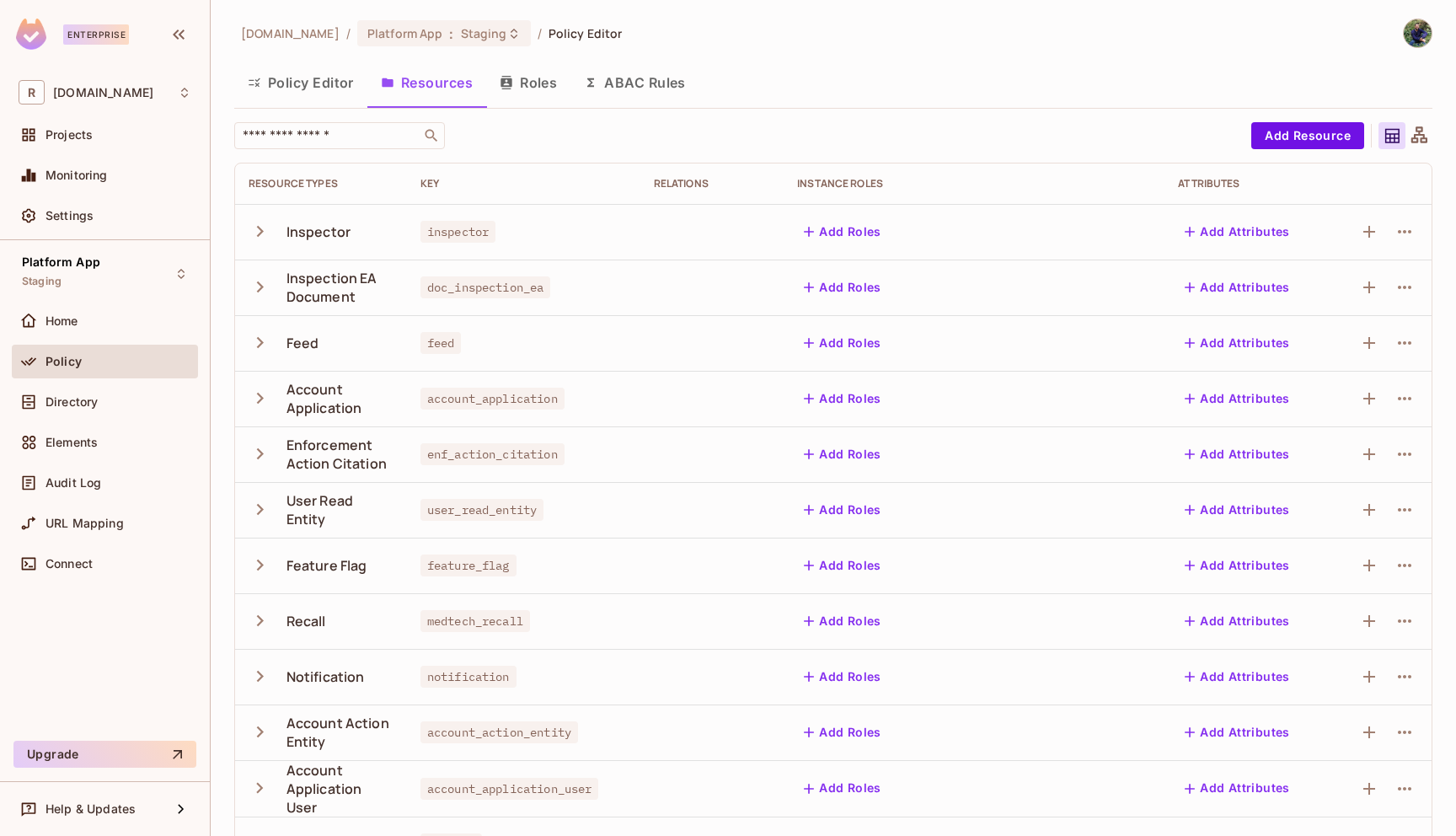
click at [538, 93] on button "Roles" at bounding box center [528, 82] width 84 height 42
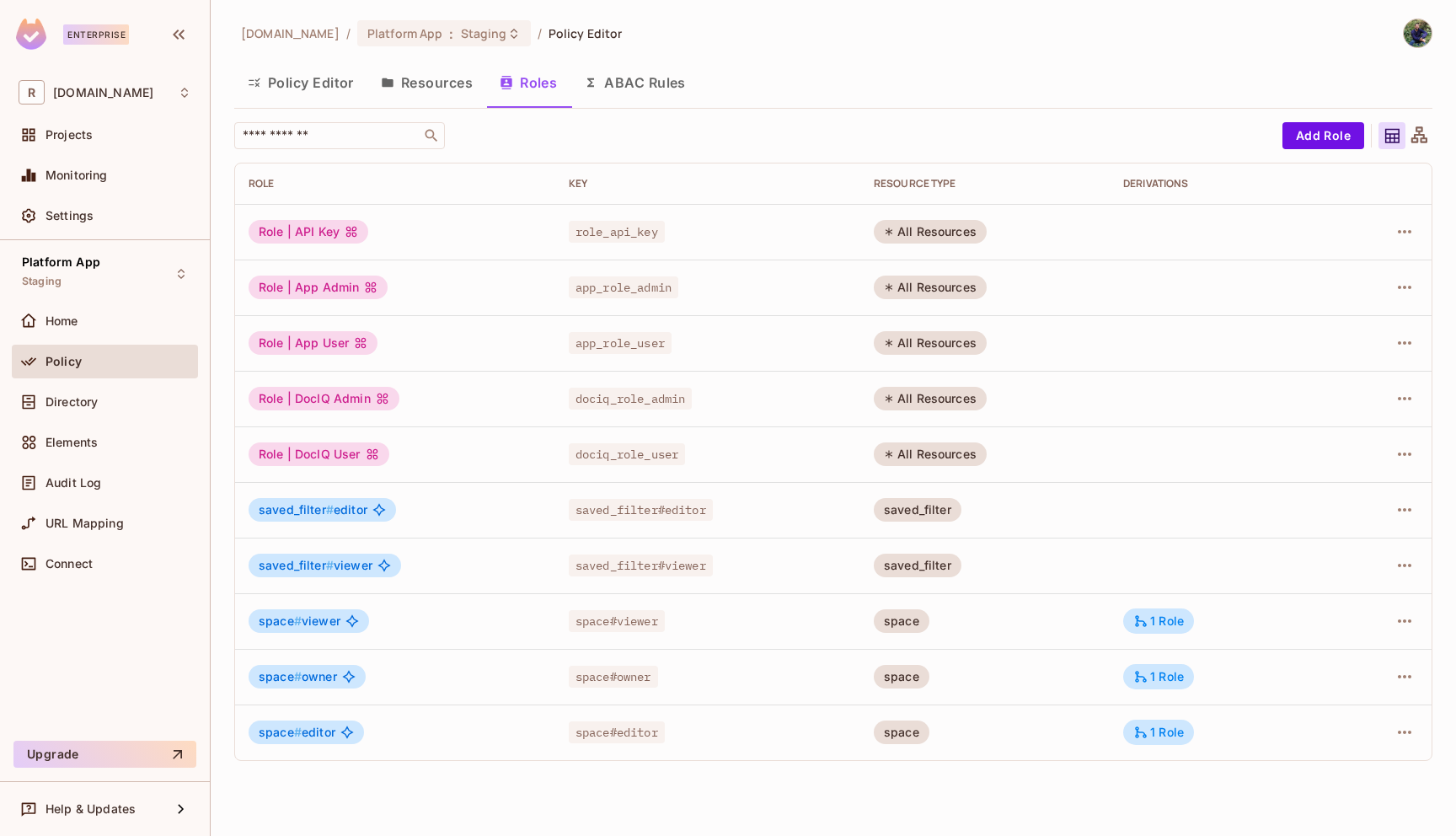
click at [623, 97] on button "ABAC Rules" at bounding box center [635, 82] width 129 height 42
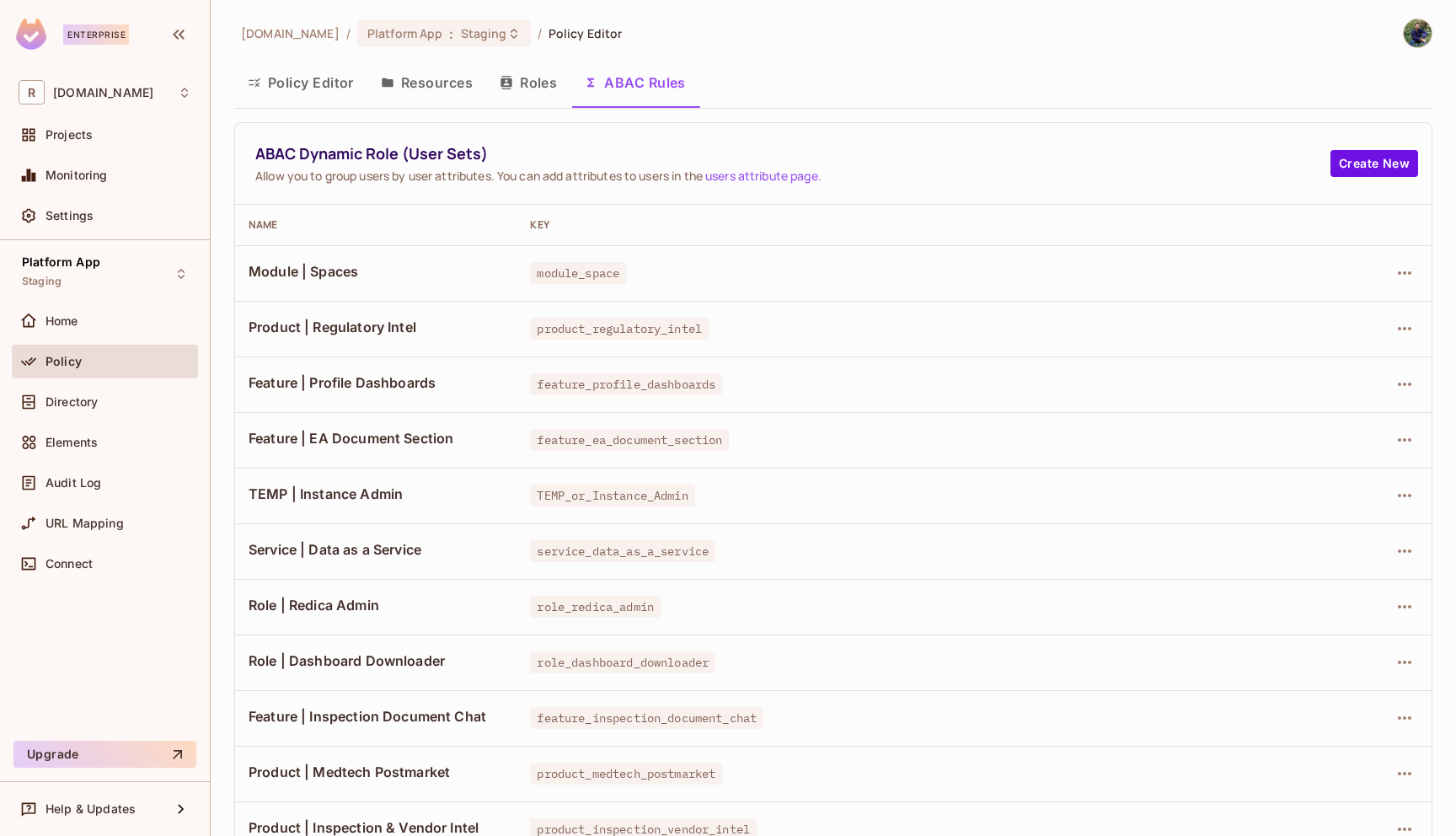
click at [330, 88] on button "Policy Editor" at bounding box center [301, 82] width 133 height 42
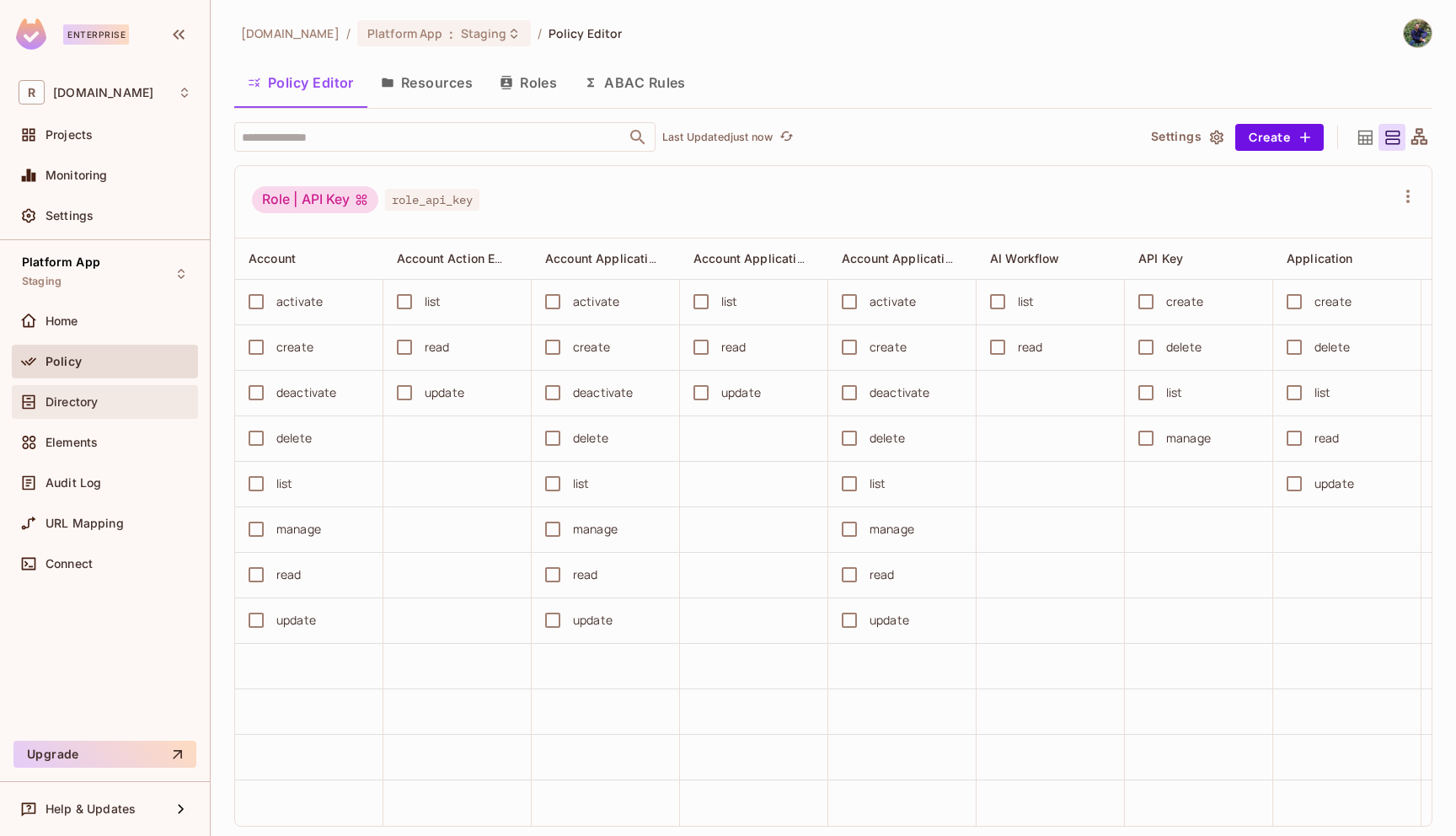
click at [78, 418] on div "Directory" at bounding box center [105, 402] width 186 height 34
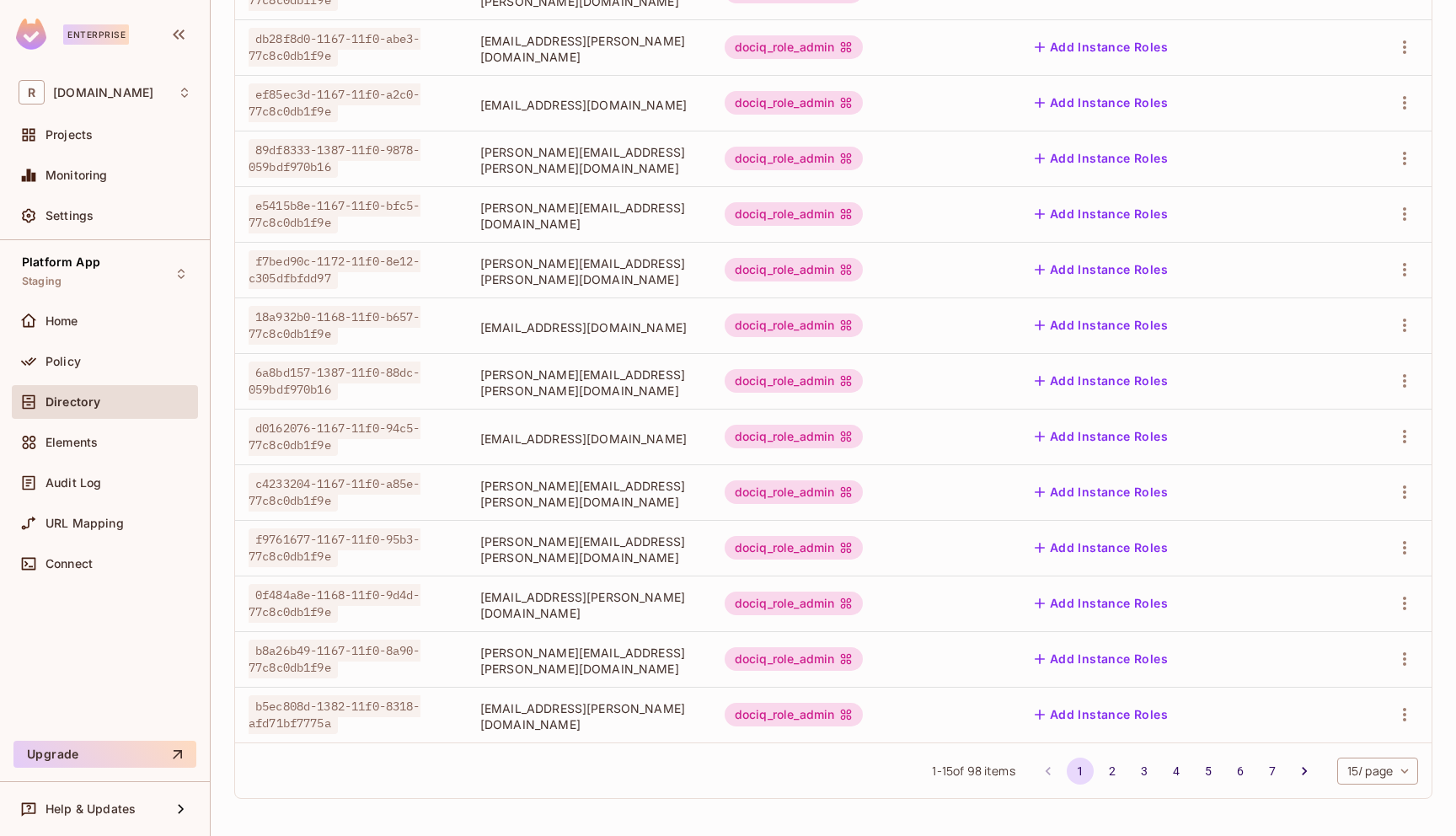
scroll to position [336, 0]
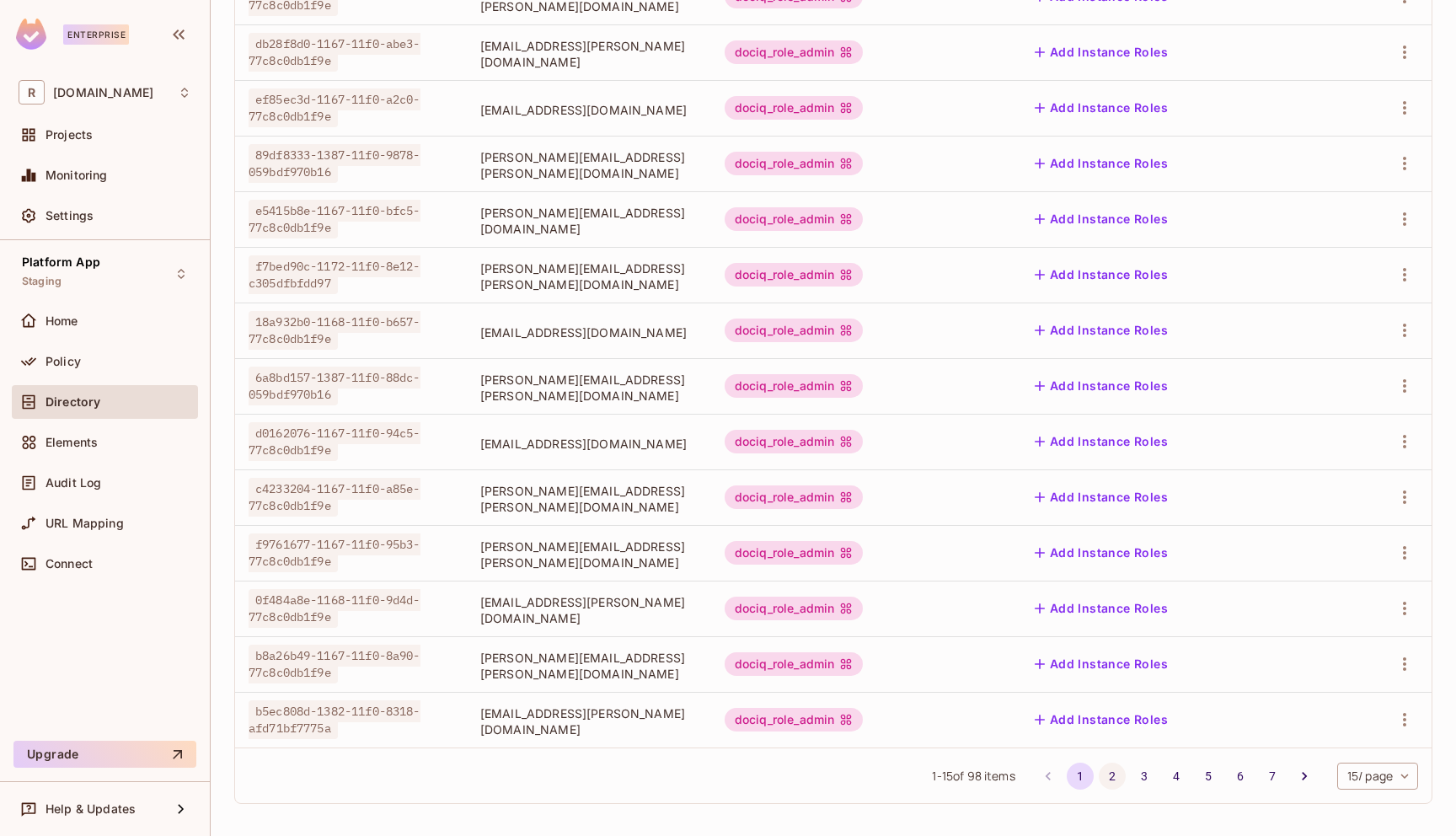
click at [1104, 779] on button "2" at bounding box center [1111, 776] width 27 height 27
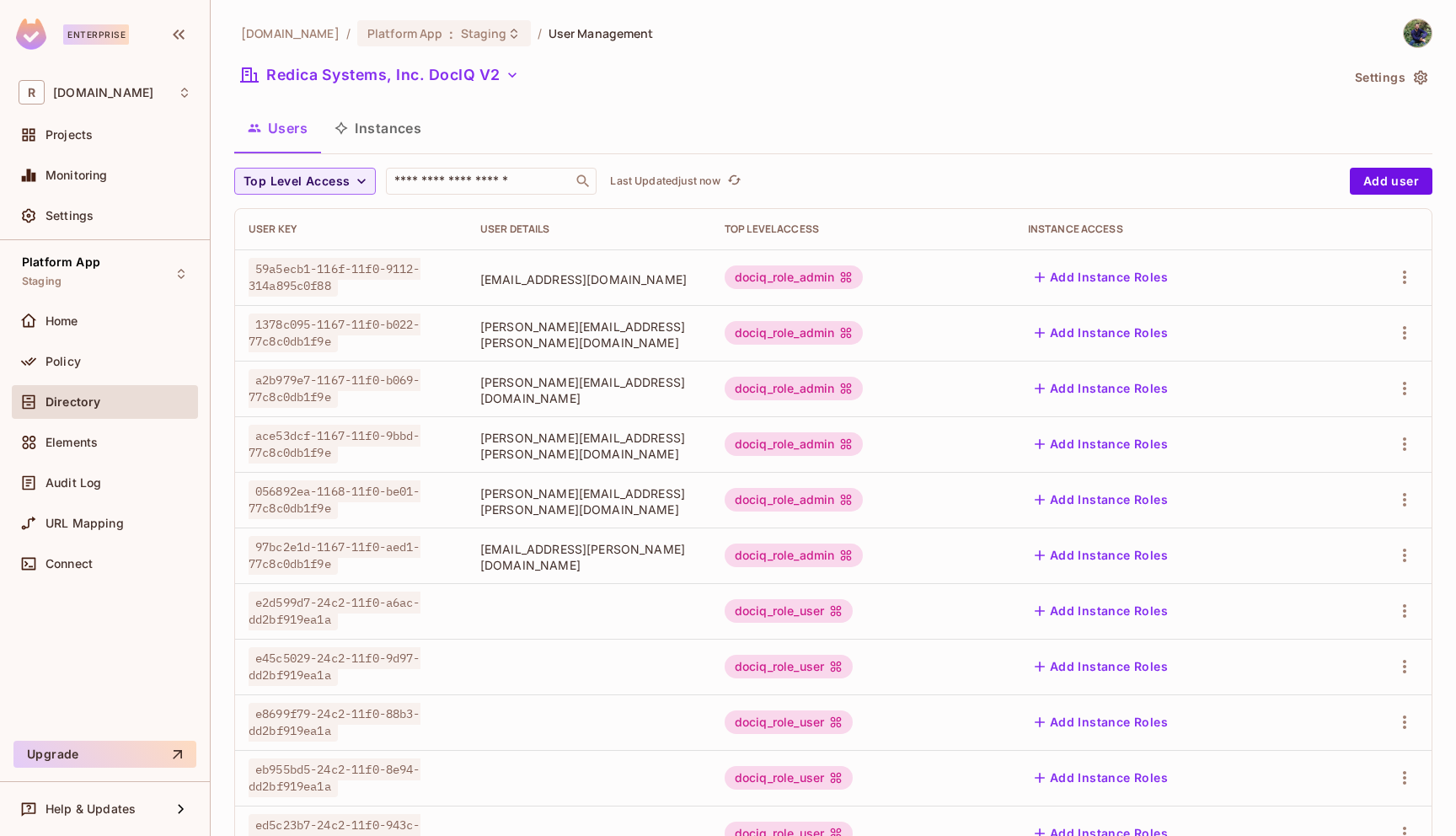
scroll to position [341, 0]
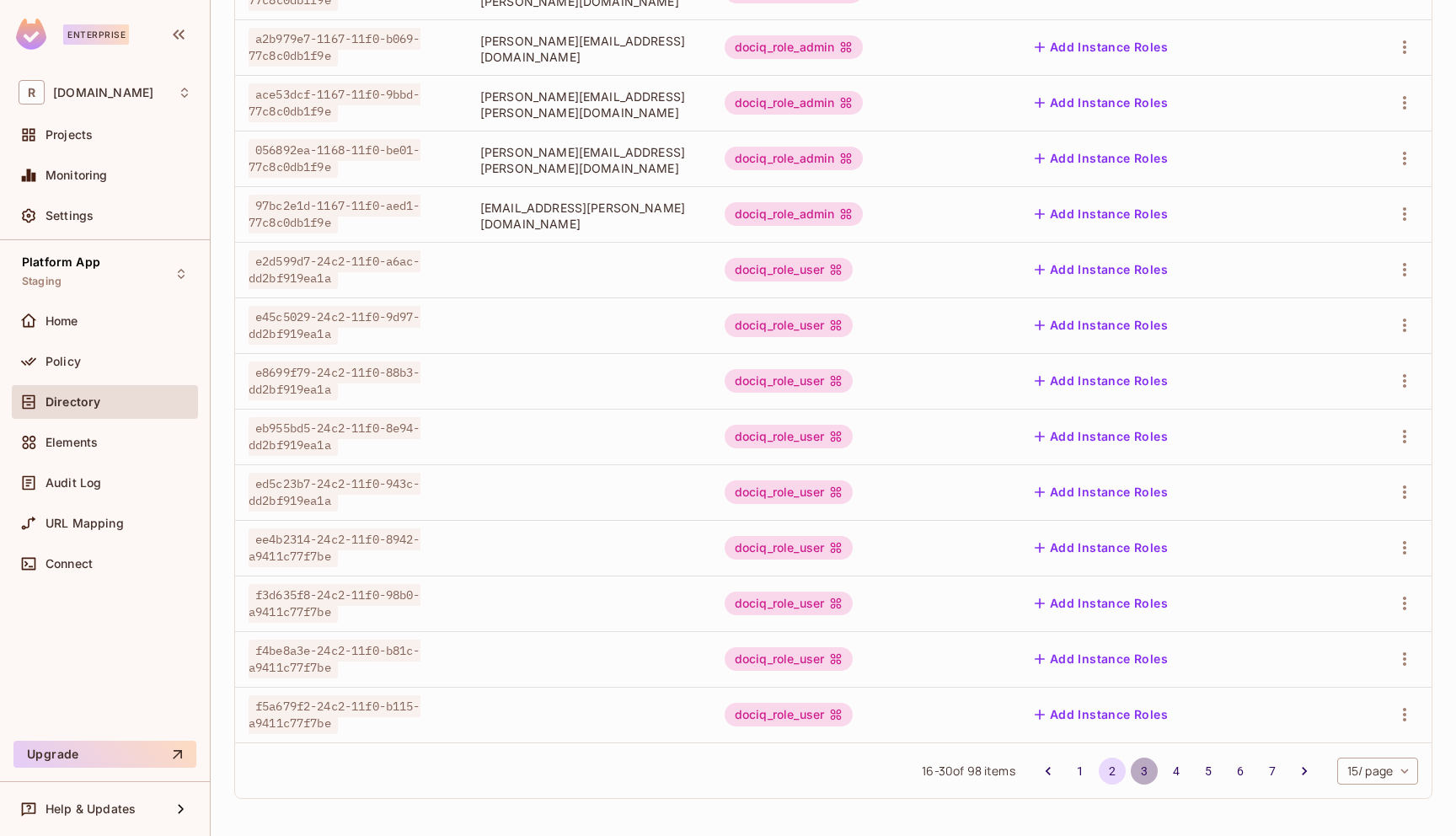
click at [1136, 769] on button "3" at bounding box center [1144, 770] width 27 height 27
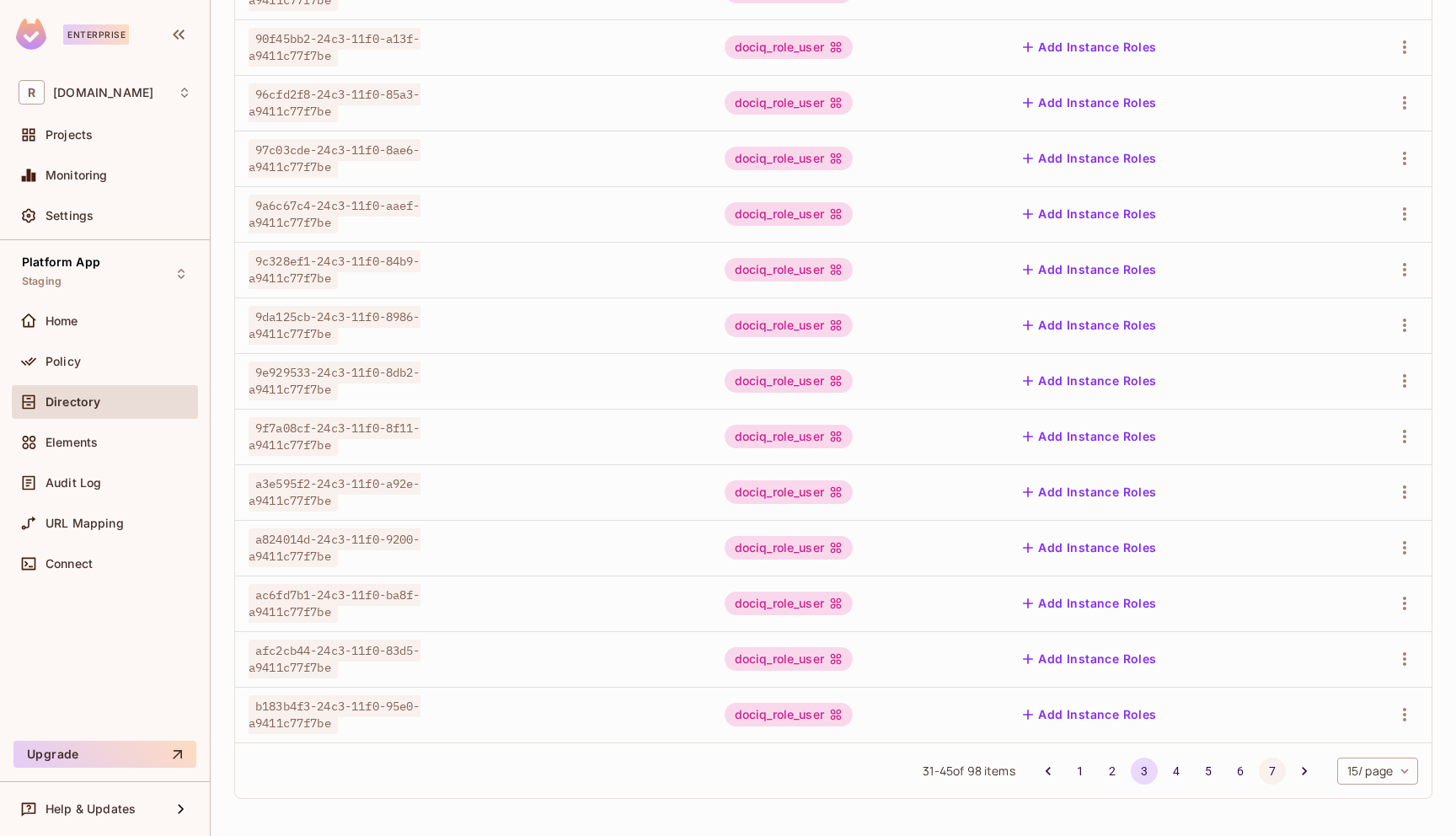
click at [1258, 777] on button "7" at bounding box center [1271, 770] width 27 height 27
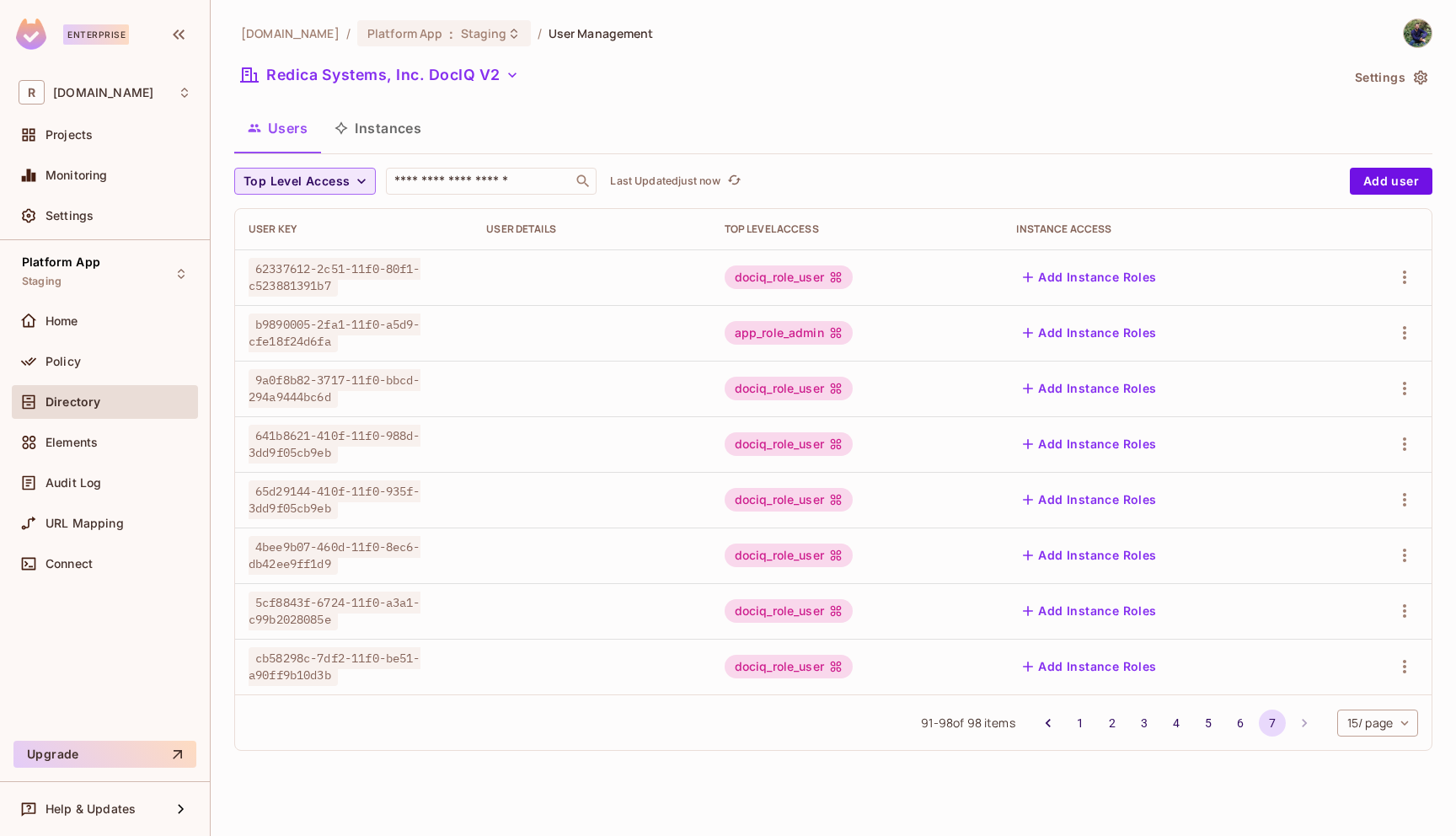
click at [324, 172] on span "Top Level Access" at bounding box center [296, 182] width 106 height 21
click at [840, 82] on div at bounding box center [728, 418] width 1456 height 836
